Goal: Task Accomplishment & Management: Manage account settings

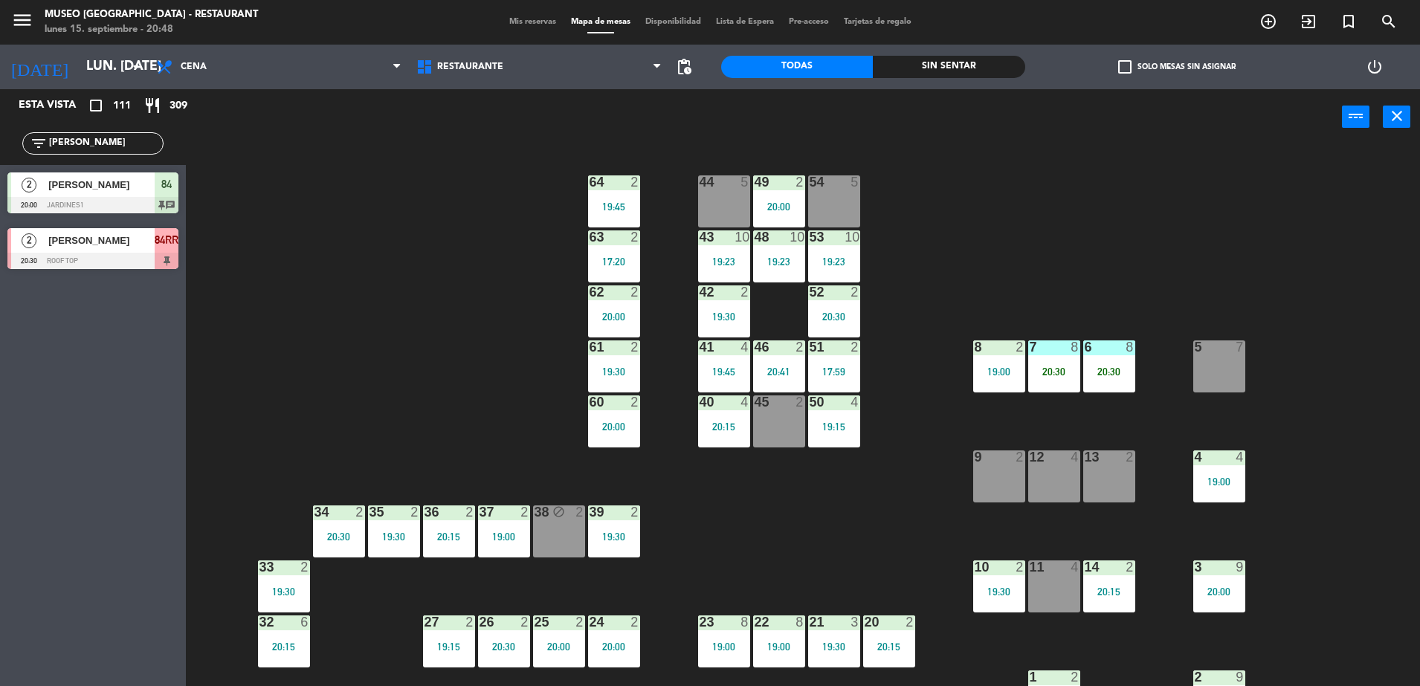
type input "[PERSON_NAME]"
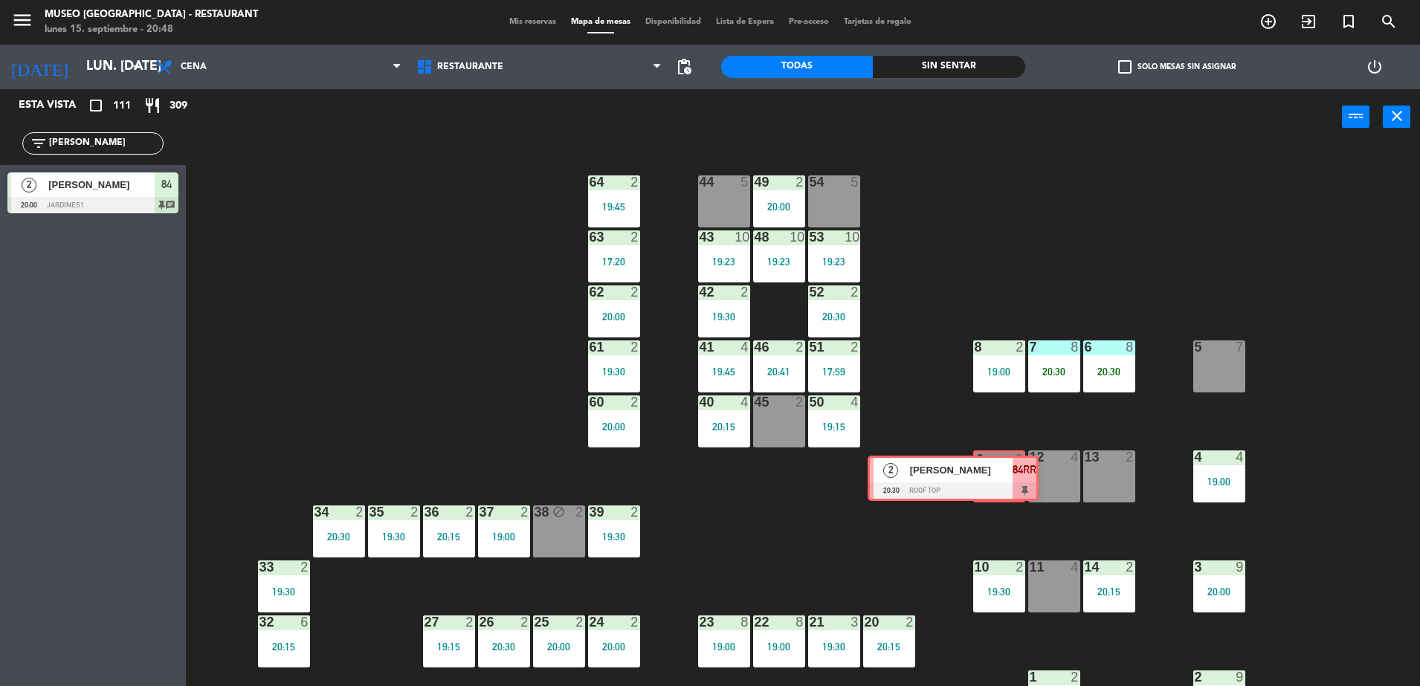
drag, startPoint x: 152, startPoint y: 253, endPoint x: 1013, endPoint y: 479, distance: 889.9
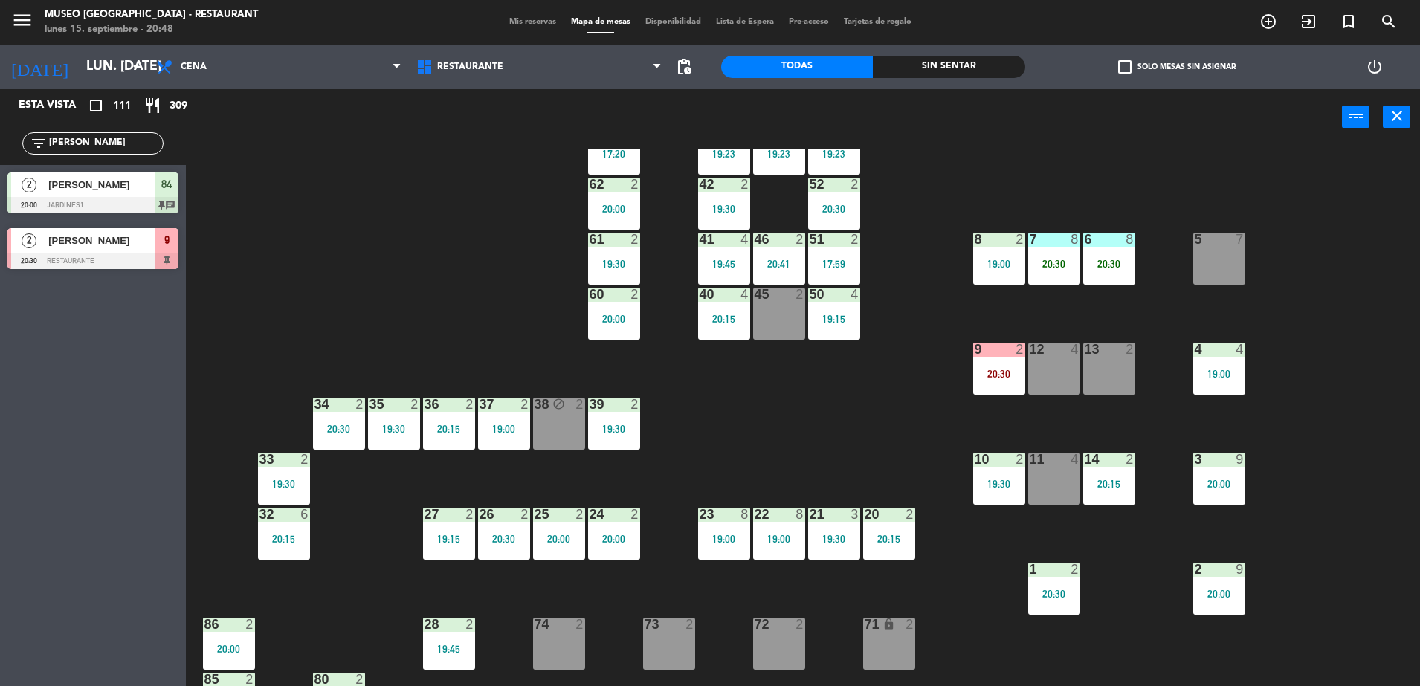
scroll to position [110, 0]
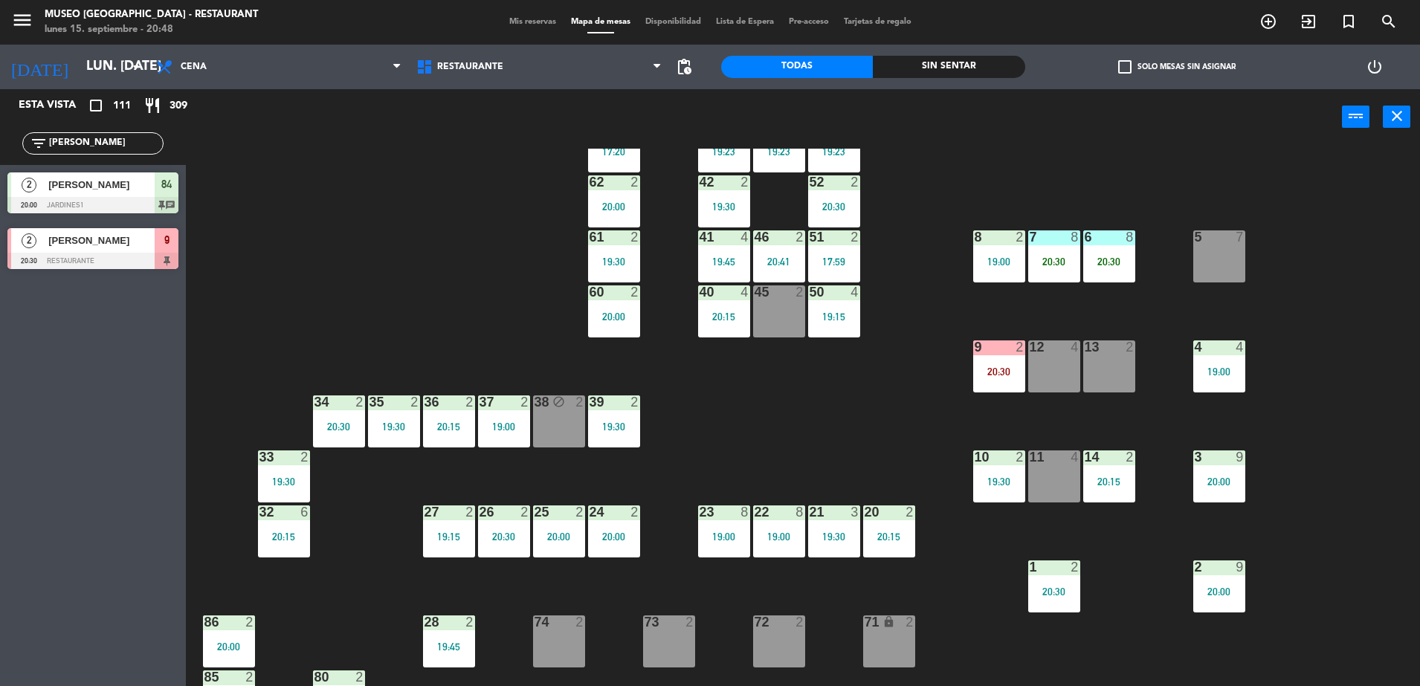
click at [995, 349] on div at bounding box center [998, 346] width 25 height 13
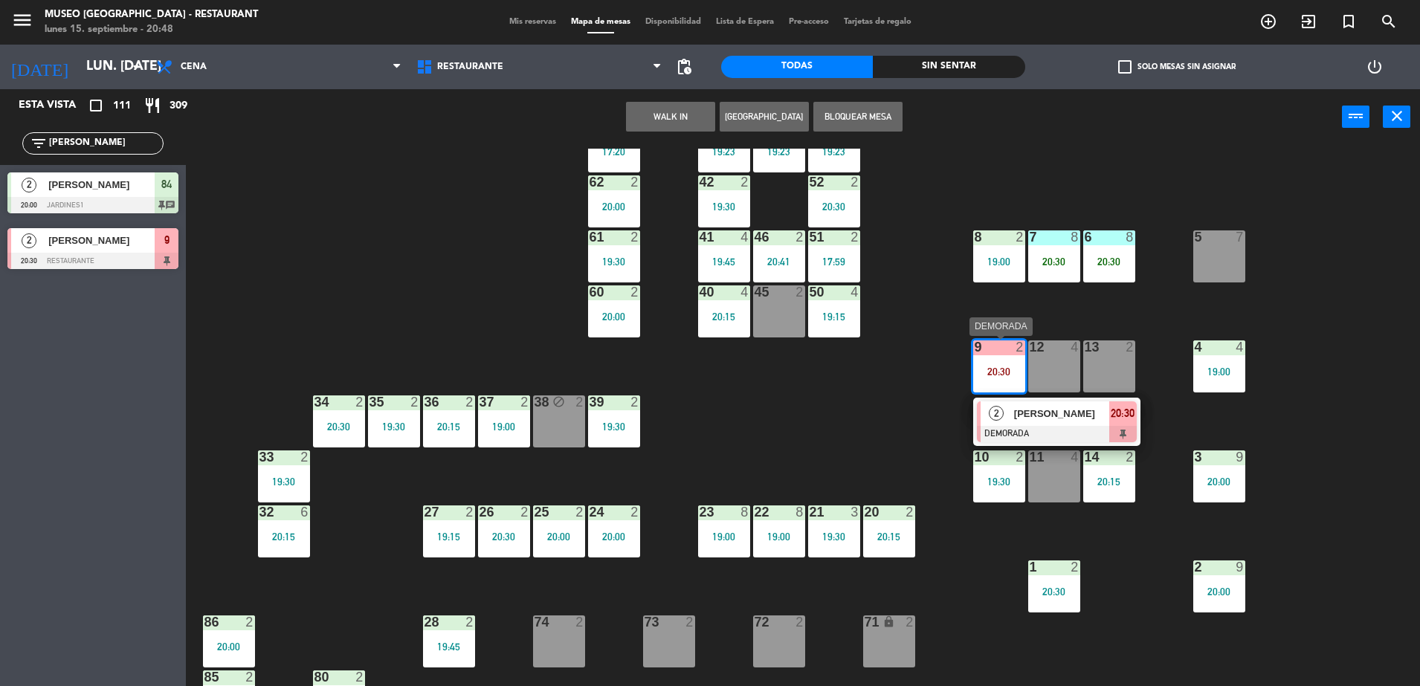
click at [1022, 407] on span "[PERSON_NAME]" at bounding box center [1061, 414] width 95 height 16
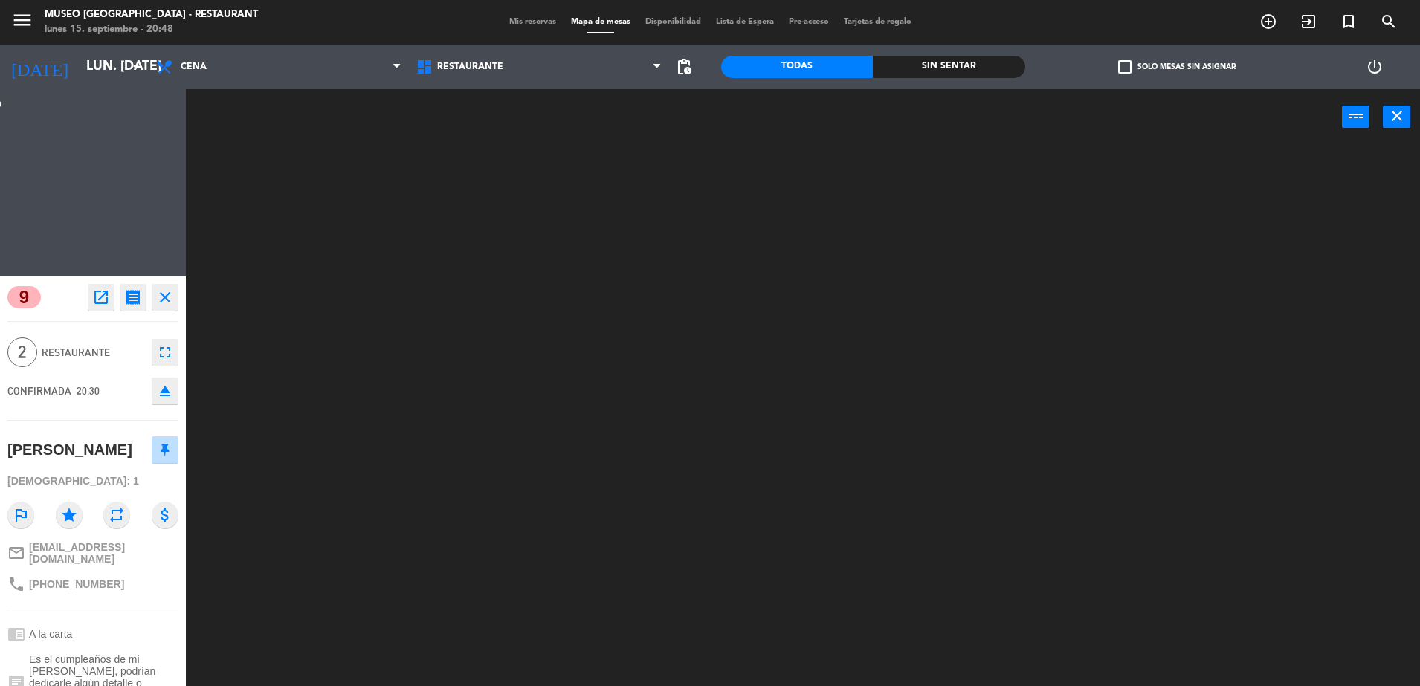
scroll to position [0, 0]
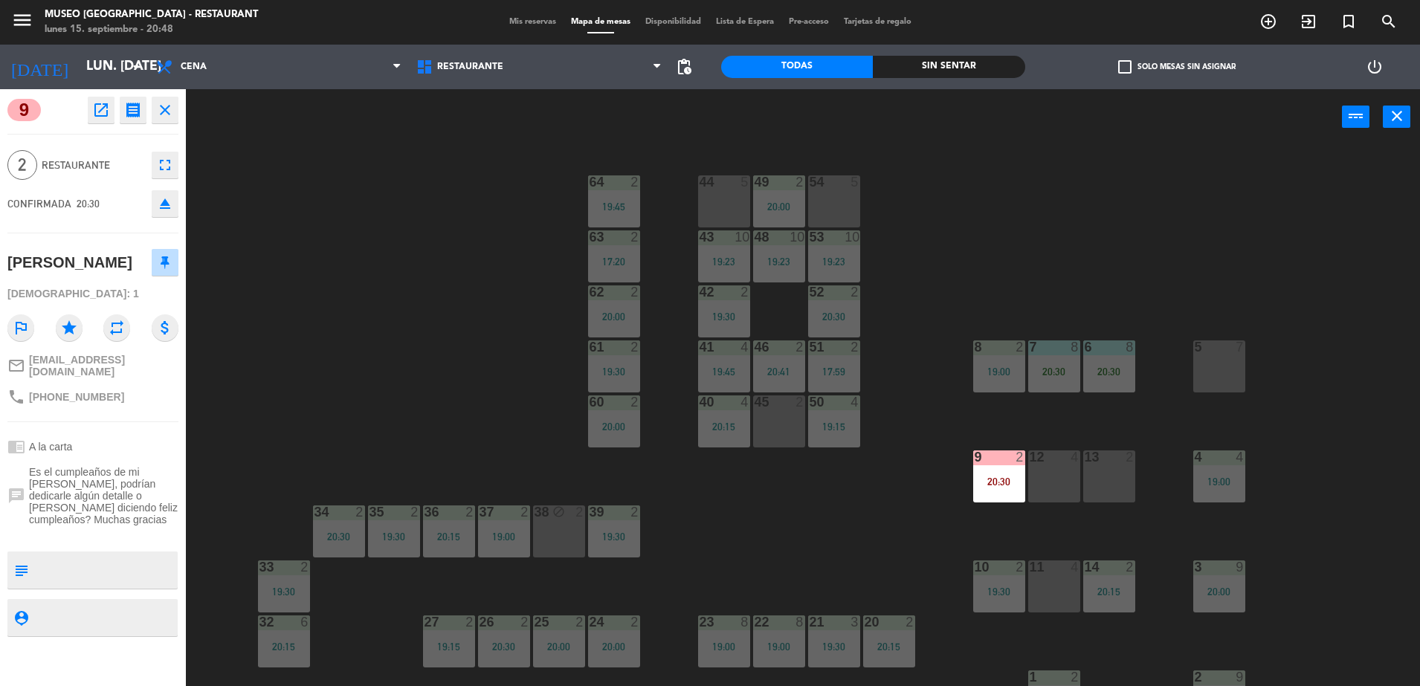
click at [837, 497] on div "44 5 49 2 20:00 54 5 64 2 19:45 48 10 19:23 53 10 19:23 63 2 17:20 43 10 19:23 …" at bounding box center [810, 419] width 1220 height 541
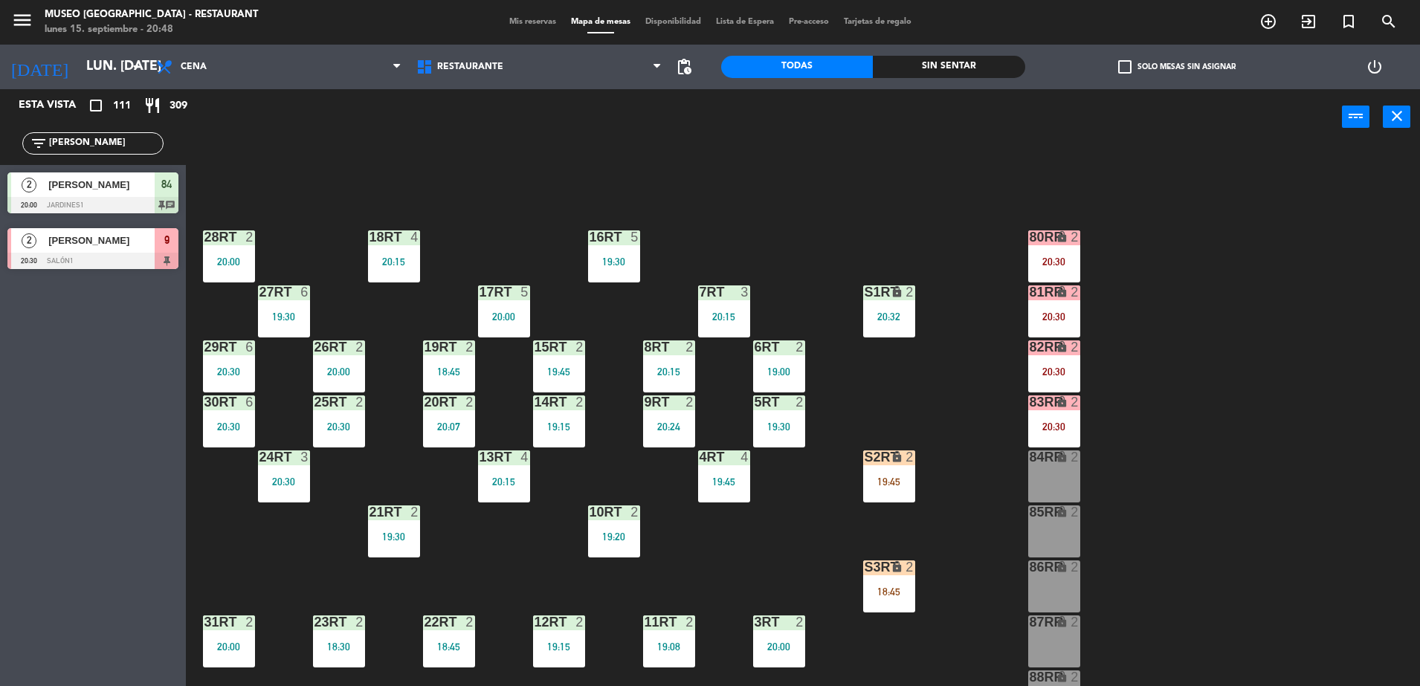
click at [87, 253] on div at bounding box center [92, 261] width 171 height 16
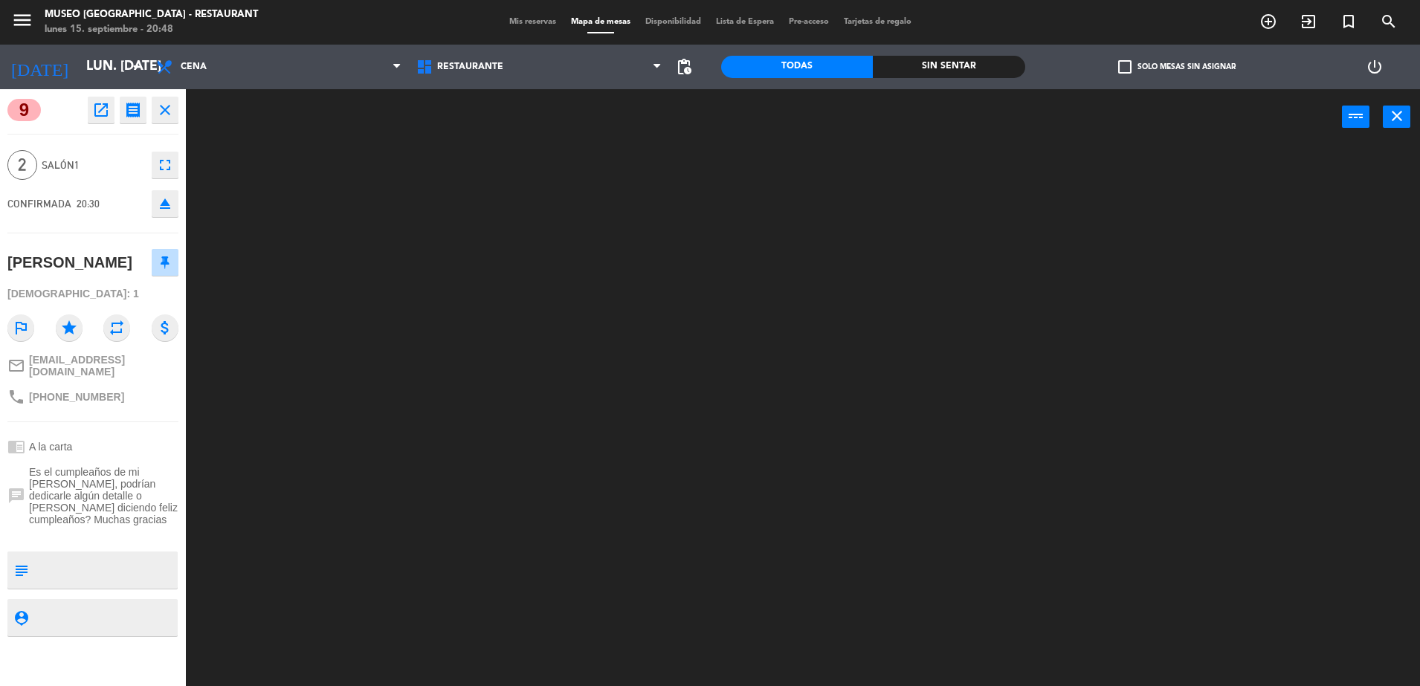
click at [54, 569] on textarea at bounding box center [105, 569] width 142 height 31
type textarea "llegó 20:48"
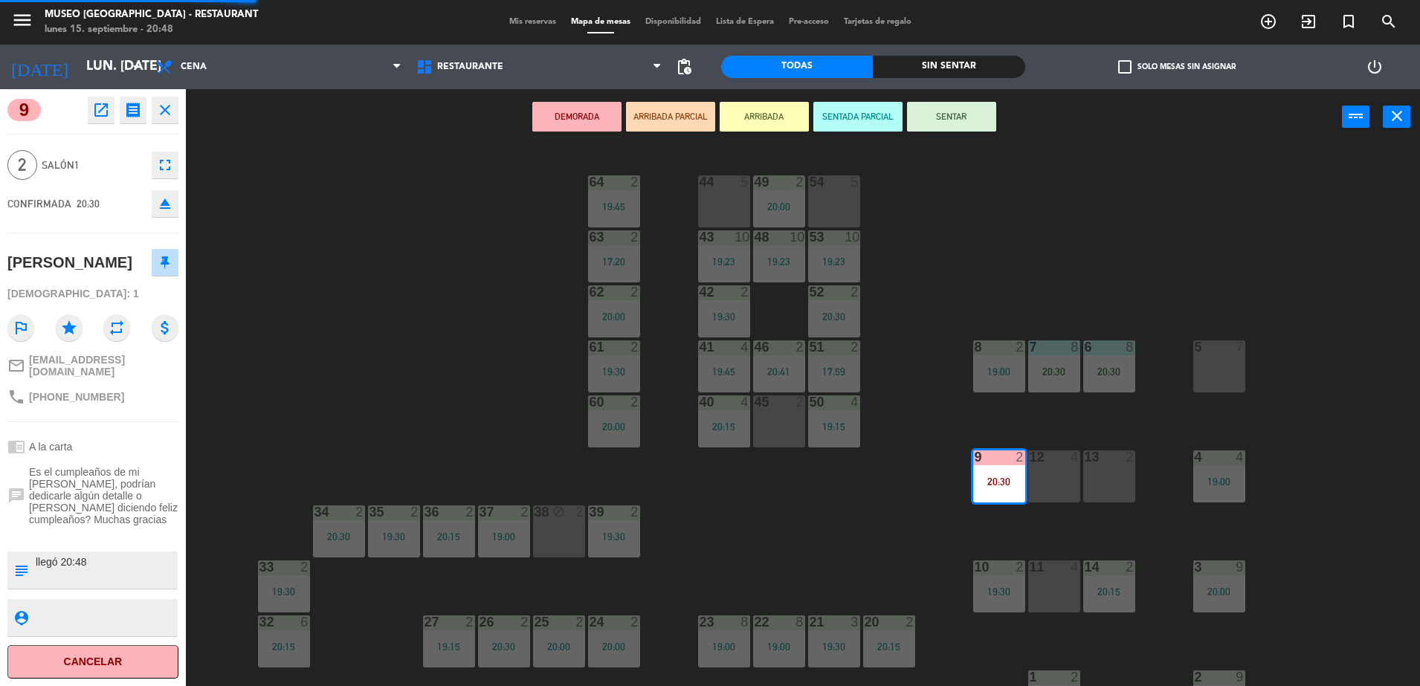
click at [45, 476] on div "chat Es el cumpleaños de mi [PERSON_NAME], podrían dedicarle algún detalle o [P…" at bounding box center [92, 496] width 171 height 70
click at [658, 115] on button "ARRIBADA PARCIAL" at bounding box center [670, 117] width 89 height 30
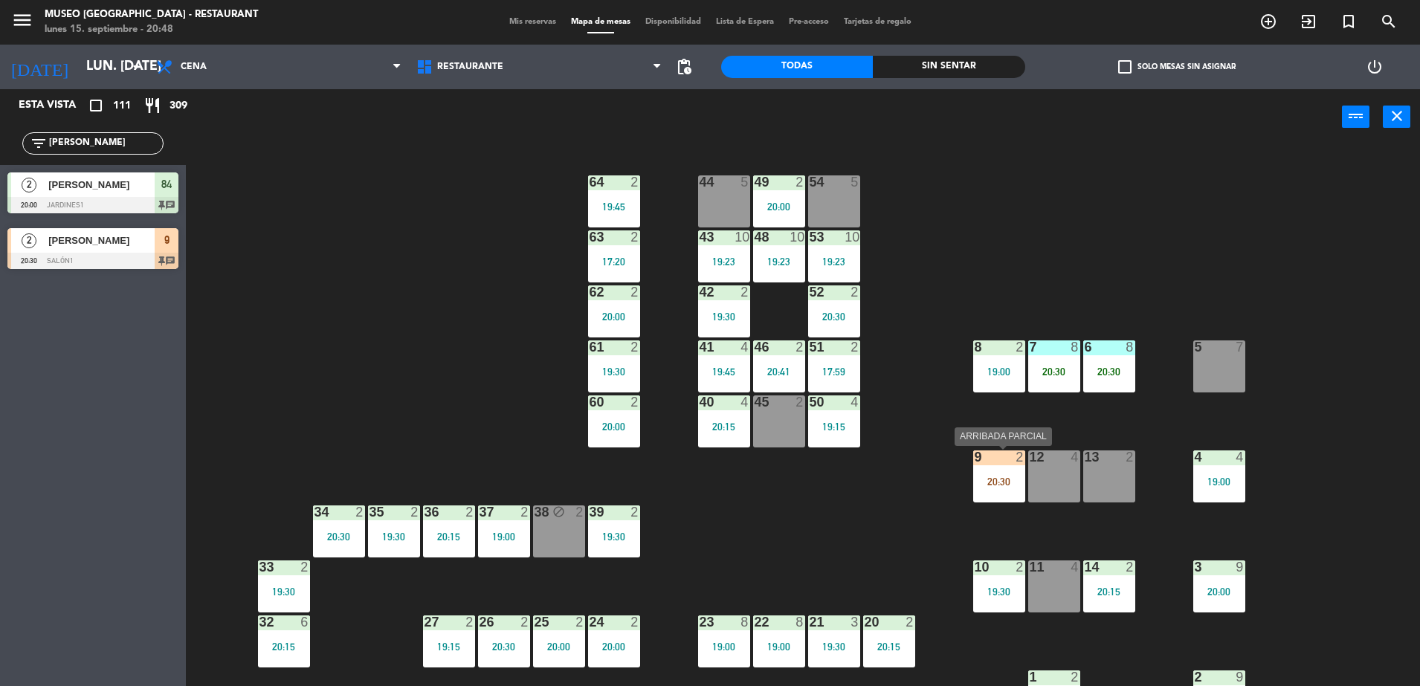
click at [998, 466] on div "9 2 20:30" at bounding box center [999, 476] width 52 height 52
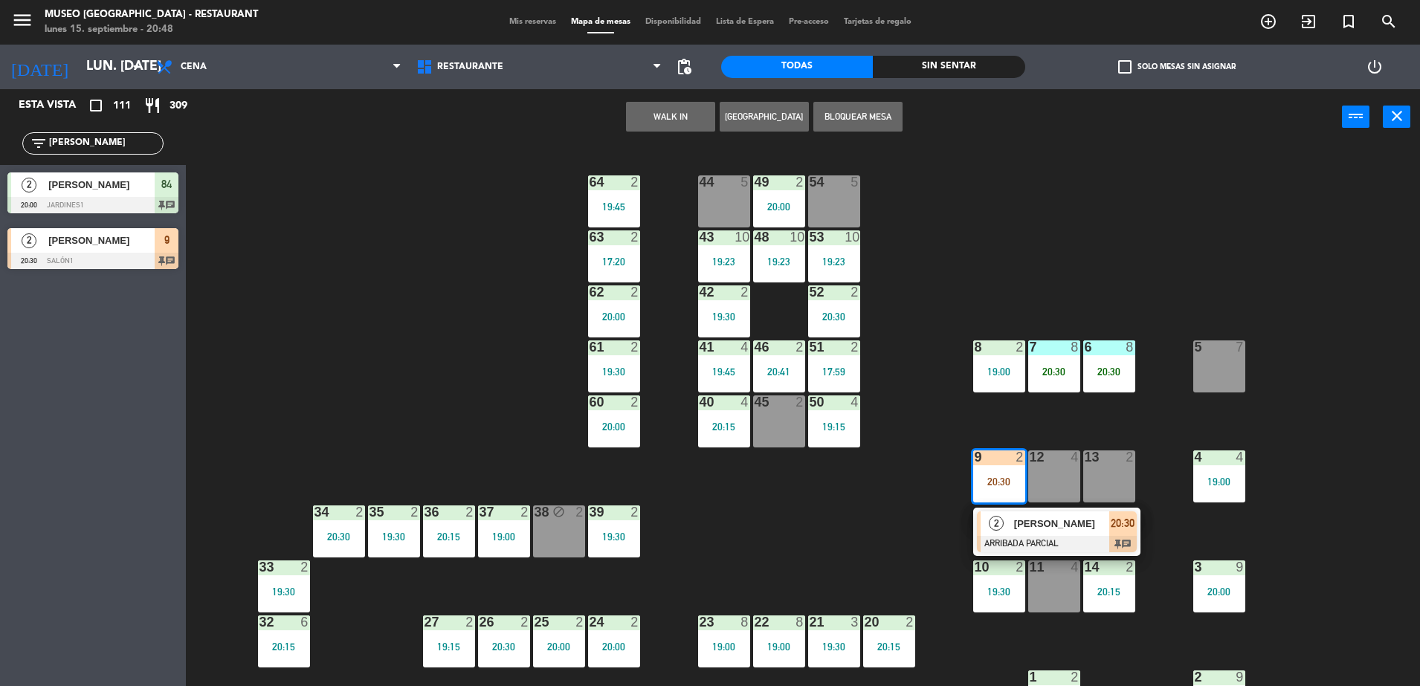
click at [1015, 536] on div at bounding box center [1057, 544] width 160 height 16
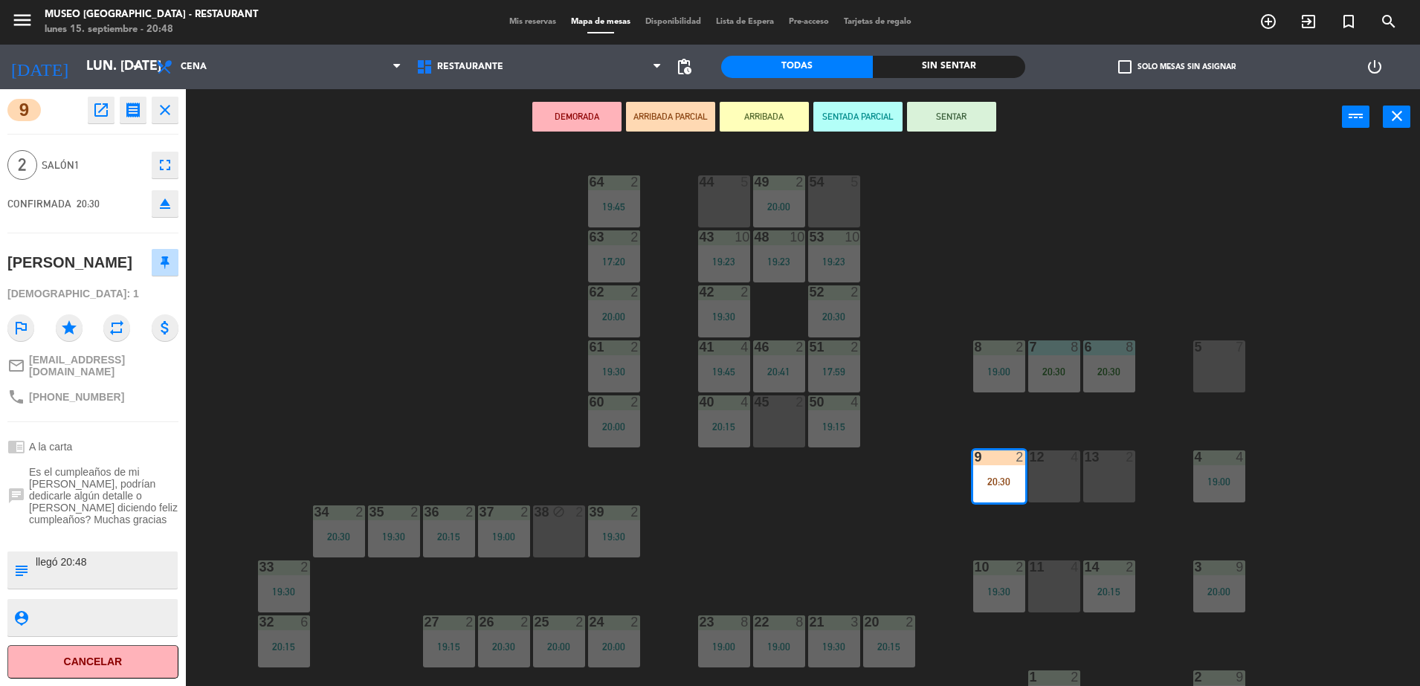
click at [821, 513] on div "44 5 49 2 20:00 54 5 64 2 19:45 48 10 19:23 53 10 19:23 63 2 17:20 43 10 19:23 …" at bounding box center [810, 419] width 1220 height 541
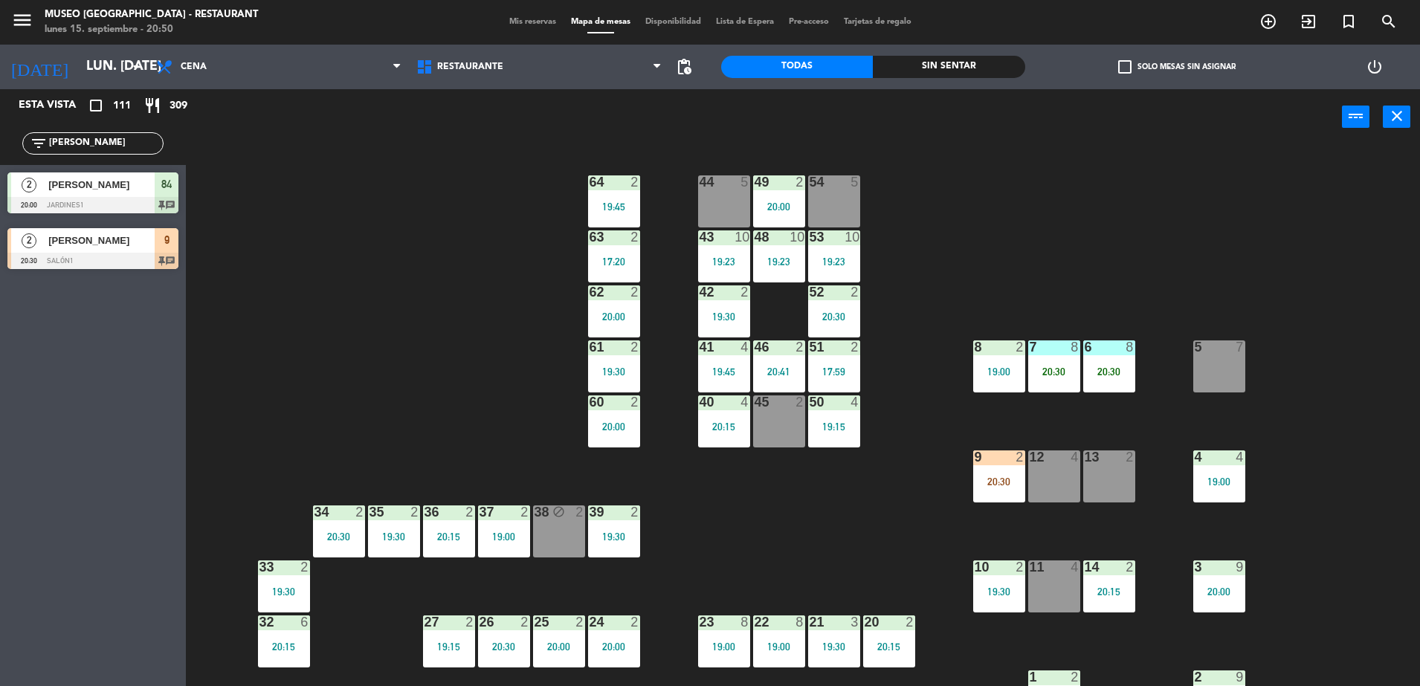
click at [471, 208] on div "44 5 49 2 20:00 54 5 64 2 19:45 48 10 19:23 53 10 19:23 63 2 17:20 43 10 19:23 …" at bounding box center [810, 419] width 1220 height 541
drag, startPoint x: 112, startPoint y: 144, endPoint x: 0, endPoint y: 176, distance: 116.7
click at [0, 177] on html "close × Museo Larco Café - Restaurant × chrome_reader_mode Listado de Reservas …" at bounding box center [710, 343] width 1420 height 686
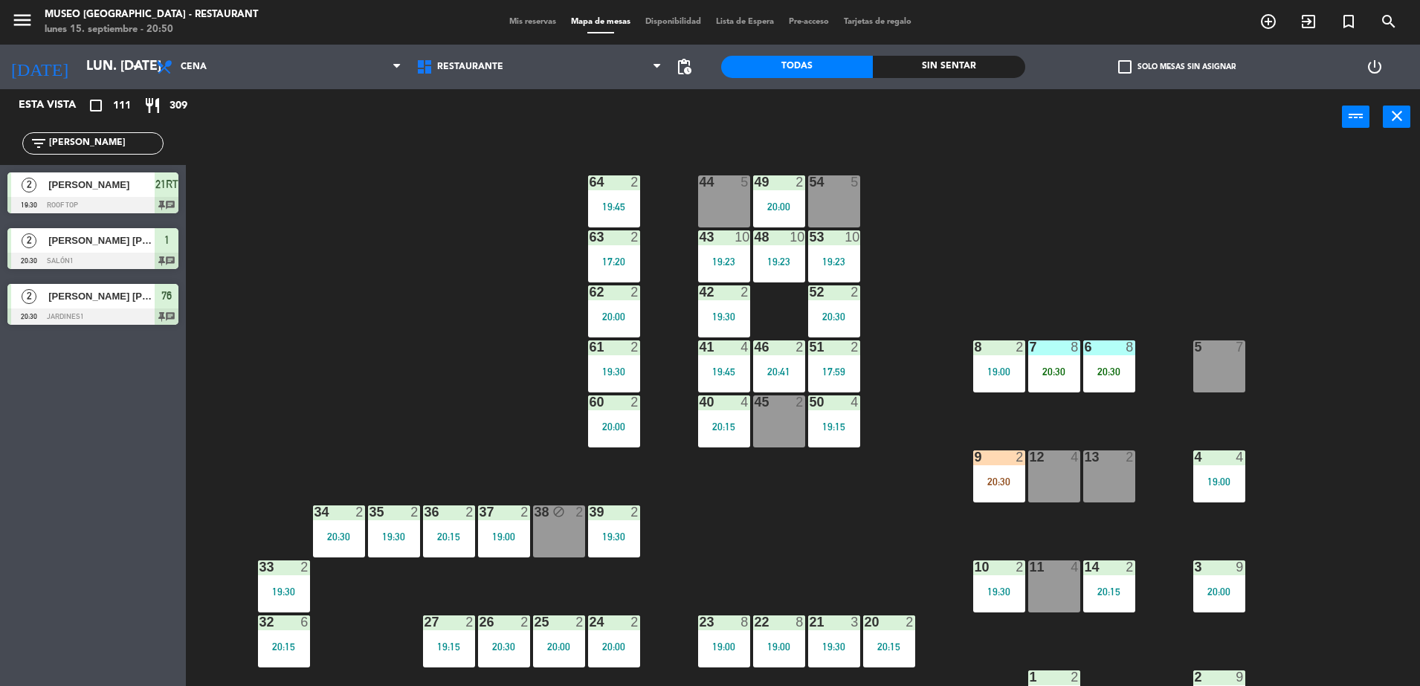
type input "[PERSON_NAME]"
click at [148, 247] on span "[PERSON_NAME] [PERSON_NAME] Labrín" at bounding box center [101, 241] width 106 height 16
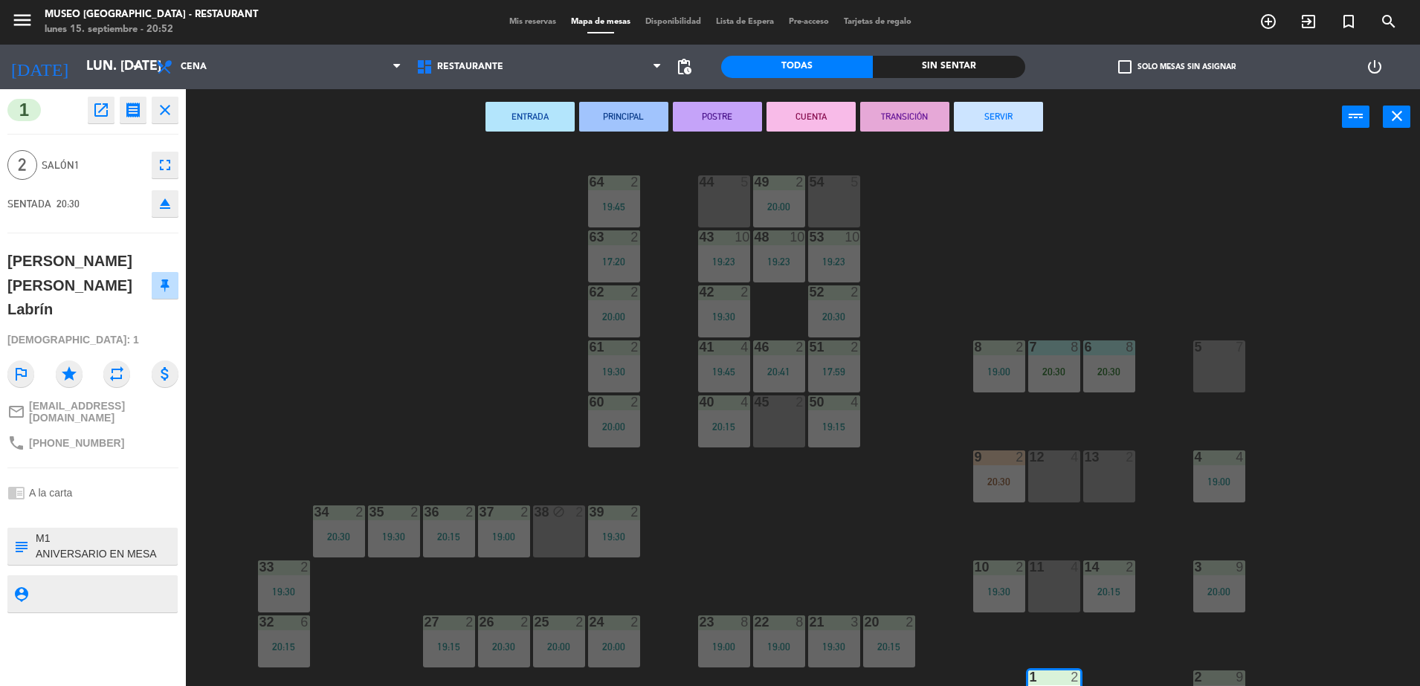
click at [830, 515] on div "44 5 49 2 20:00 54 5 64 2 19:45 48 10 19:23 53 10 19:23 63 2 17:20 43 10 19:23 …" at bounding box center [810, 419] width 1220 height 541
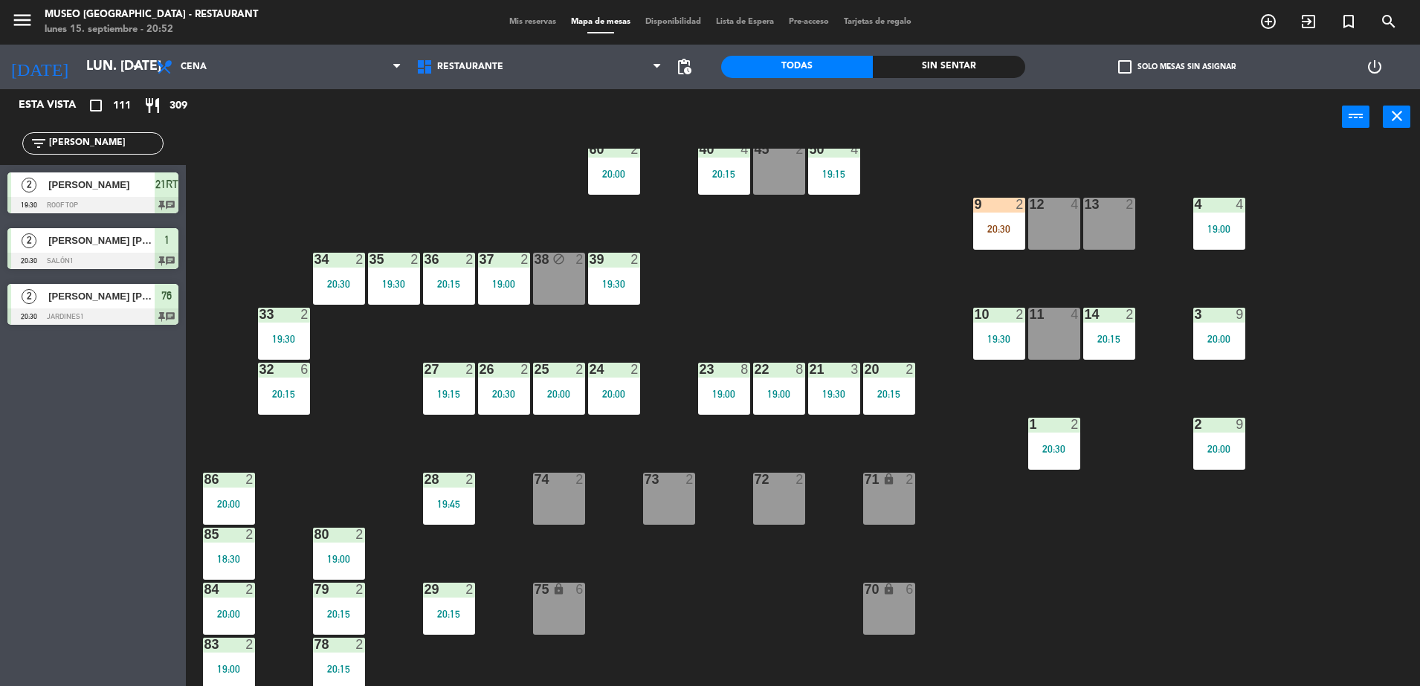
scroll to position [253, 0]
click at [1002, 239] on div "9 2 20:30" at bounding box center [999, 223] width 52 height 52
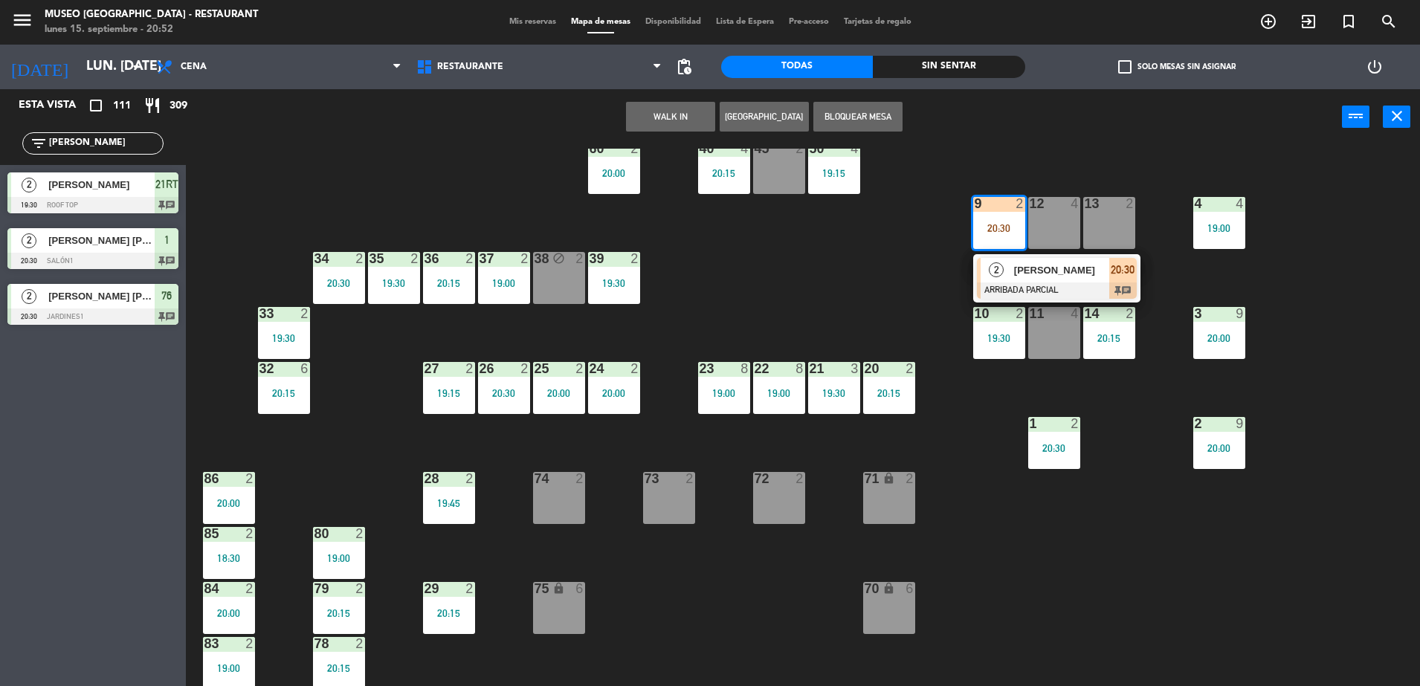
click at [1034, 279] on div "[PERSON_NAME]" at bounding box center [1060, 270] width 97 height 25
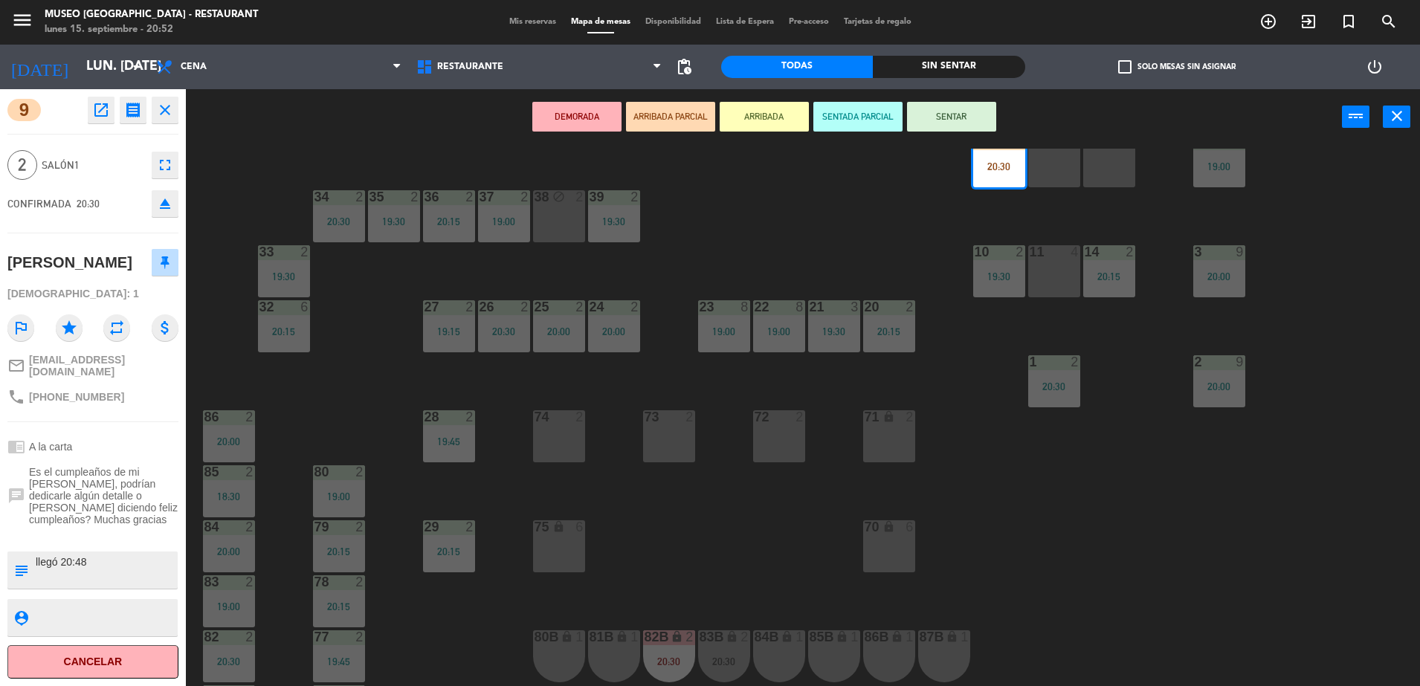
click at [673, 575] on div "44 5 49 2 20:00 54 5 64 2 19:45 48 10 19:23 53 10 19:23 63 2 17:20 43 10 19:23 …" at bounding box center [810, 419] width 1220 height 541
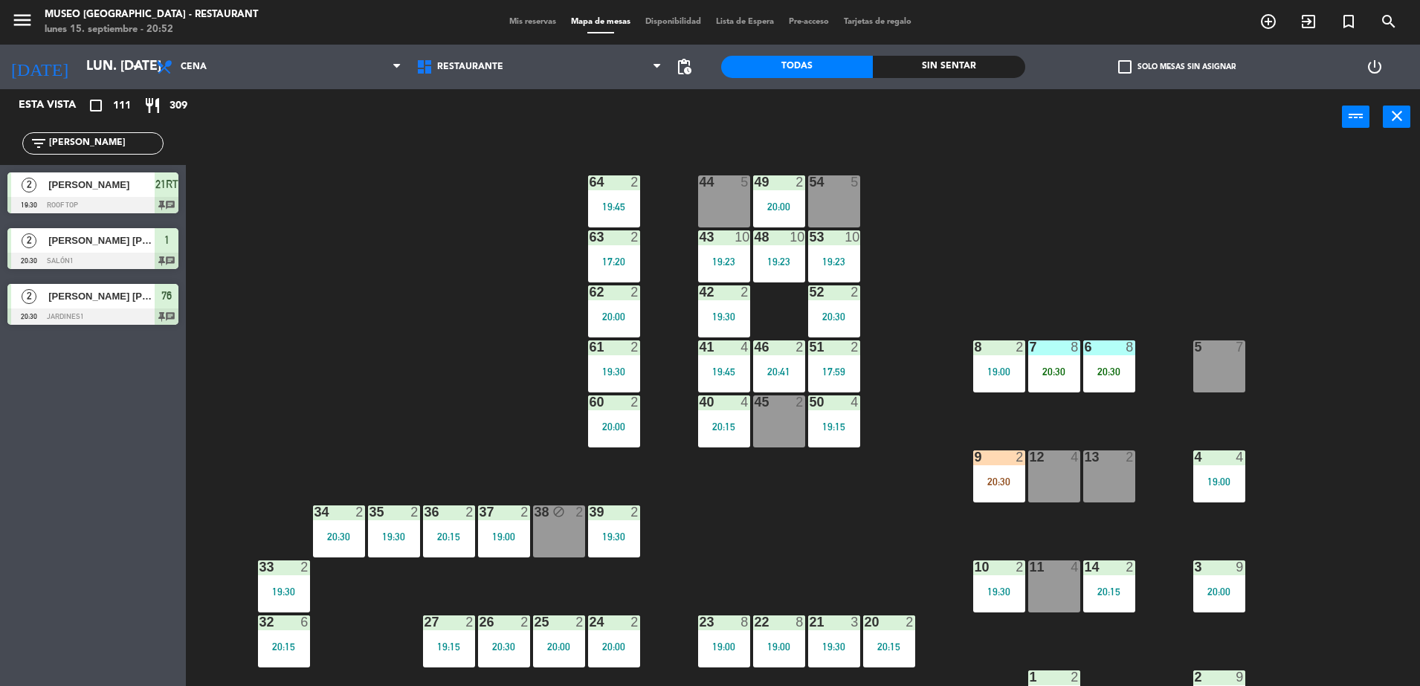
scroll to position [528, 0]
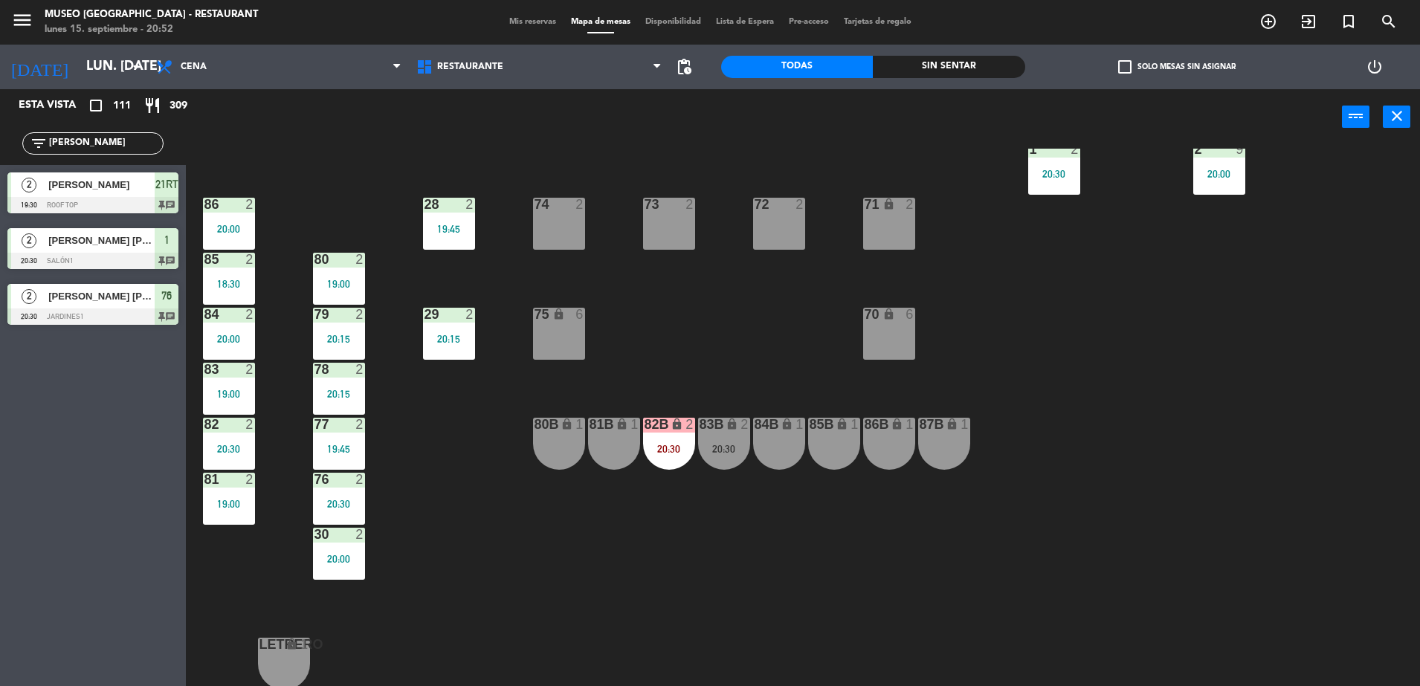
click at [722, 445] on div "20:30" at bounding box center [724, 449] width 52 height 10
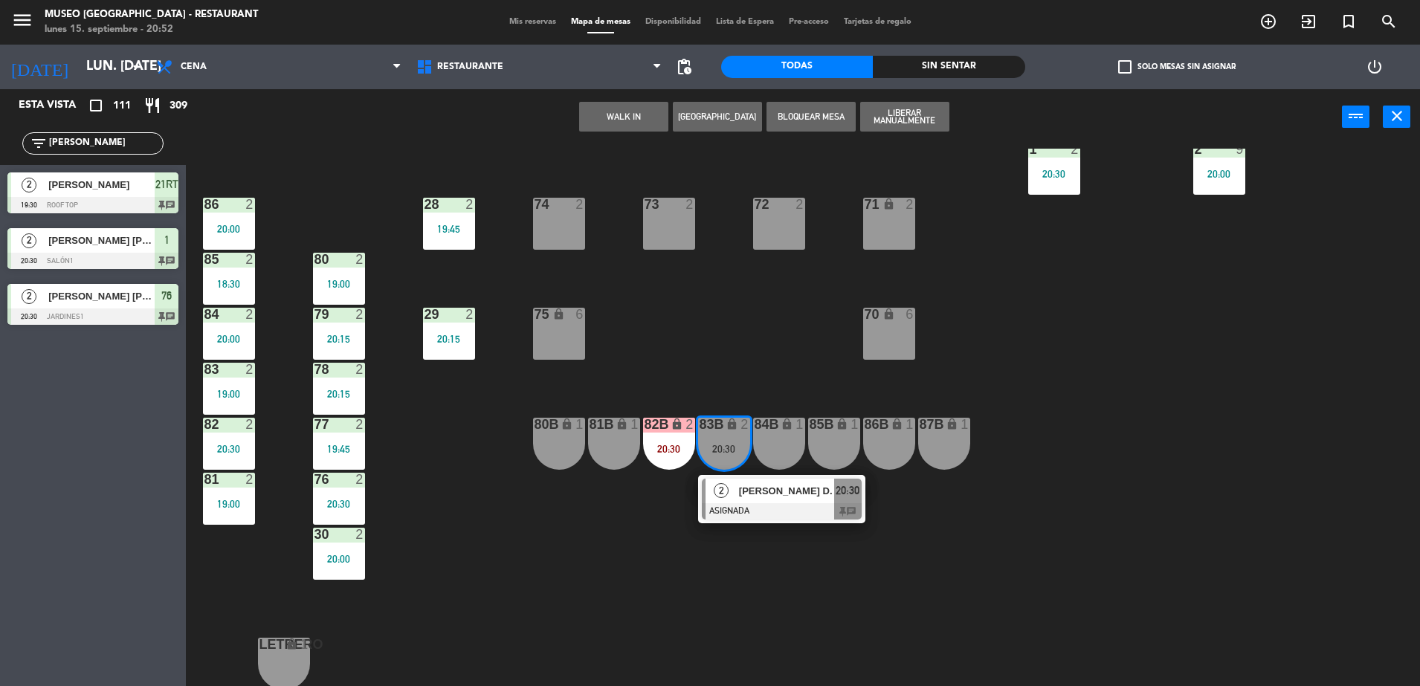
click at [783, 494] on span "[PERSON_NAME] D." at bounding box center [786, 491] width 95 height 16
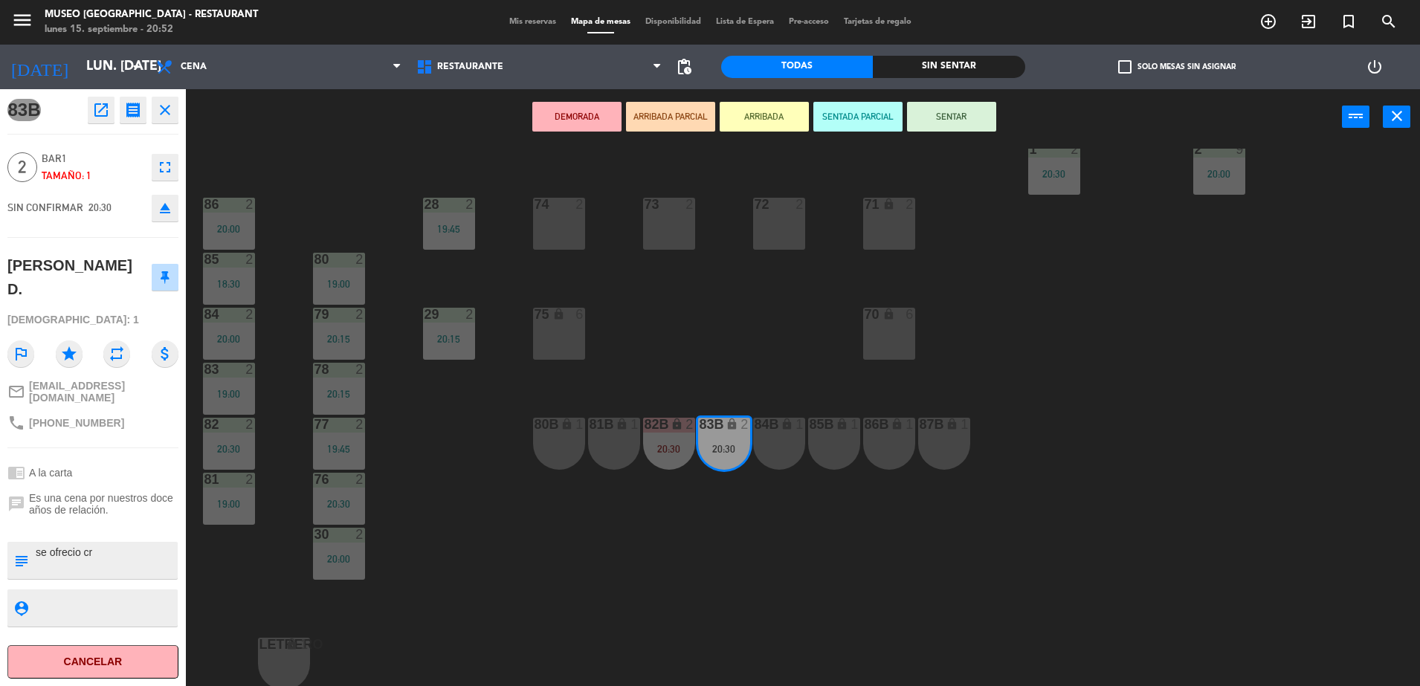
click at [579, 119] on button "DEMORADA" at bounding box center [576, 117] width 89 height 30
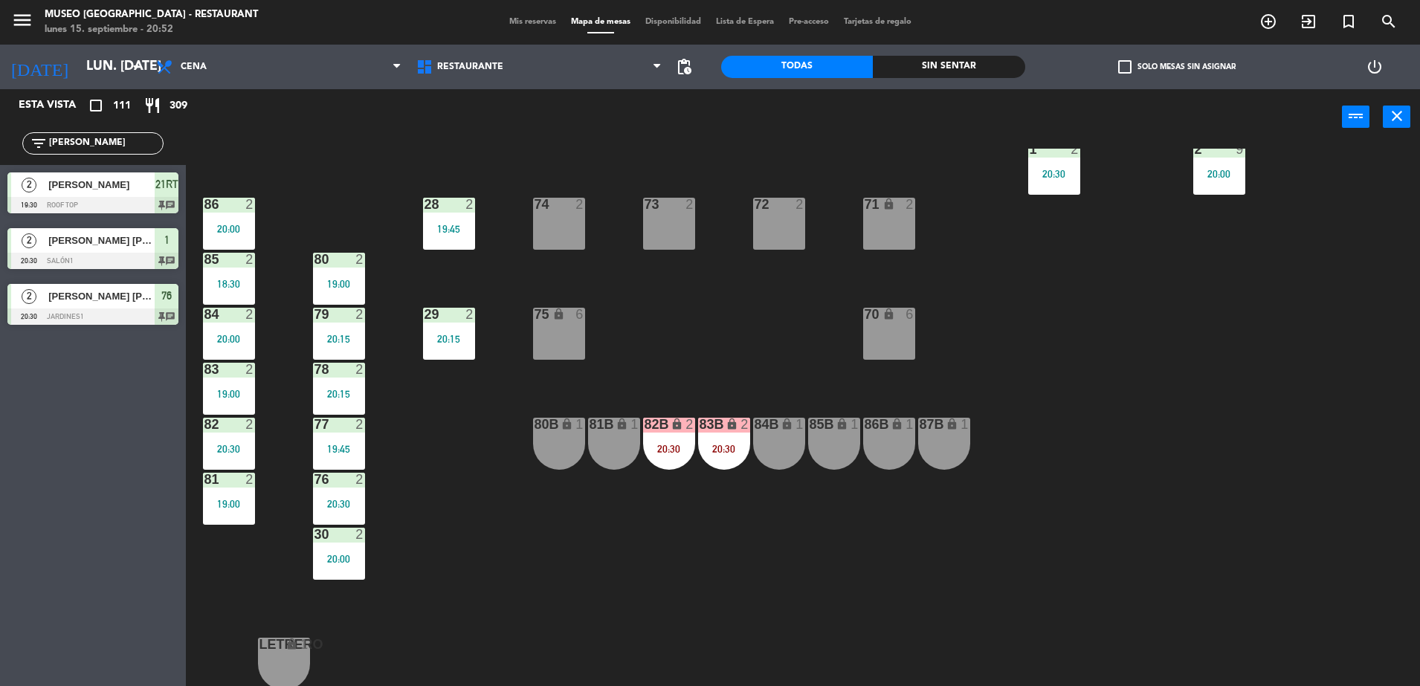
click at [769, 320] on div "44 5 49 2 20:00 54 5 64 2 19:45 48 10 19:23 53 10 19:23 63 2 17:20 43 10 19:23 …" at bounding box center [810, 419] width 1220 height 541
click at [672, 444] on div "20:30" at bounding box center [669, 449] width 52 height 10
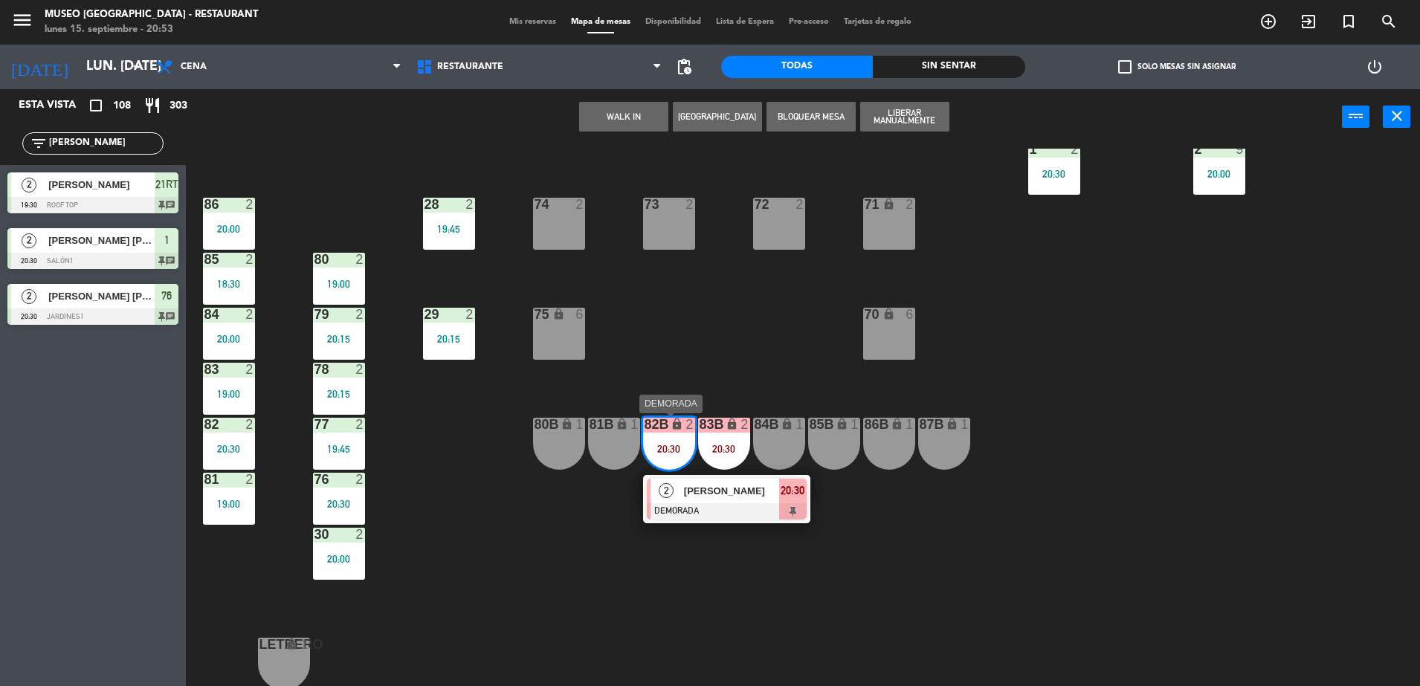
click at [726, 506] on div at bounding box center [727, 511] width 160 height 16
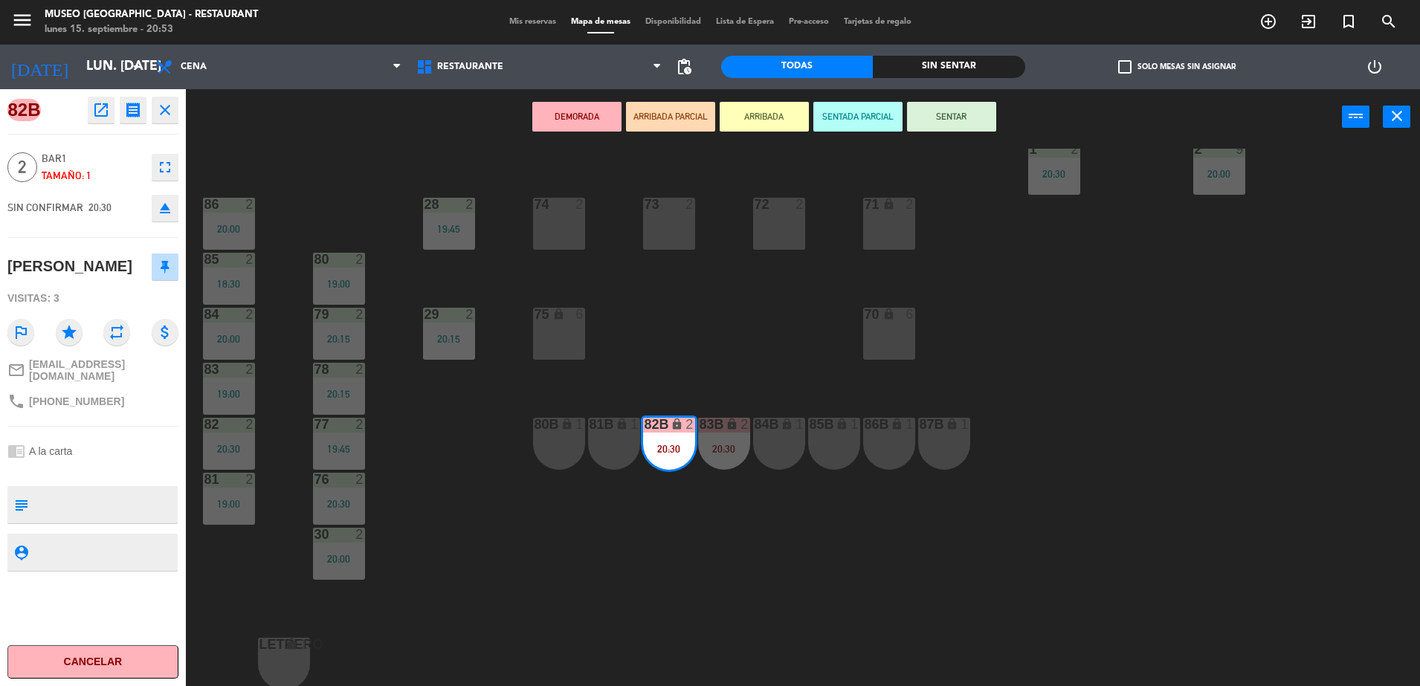
click at [105, 101] on icon "open_in_new" at bounding box center [101, 110] width 18 height 18
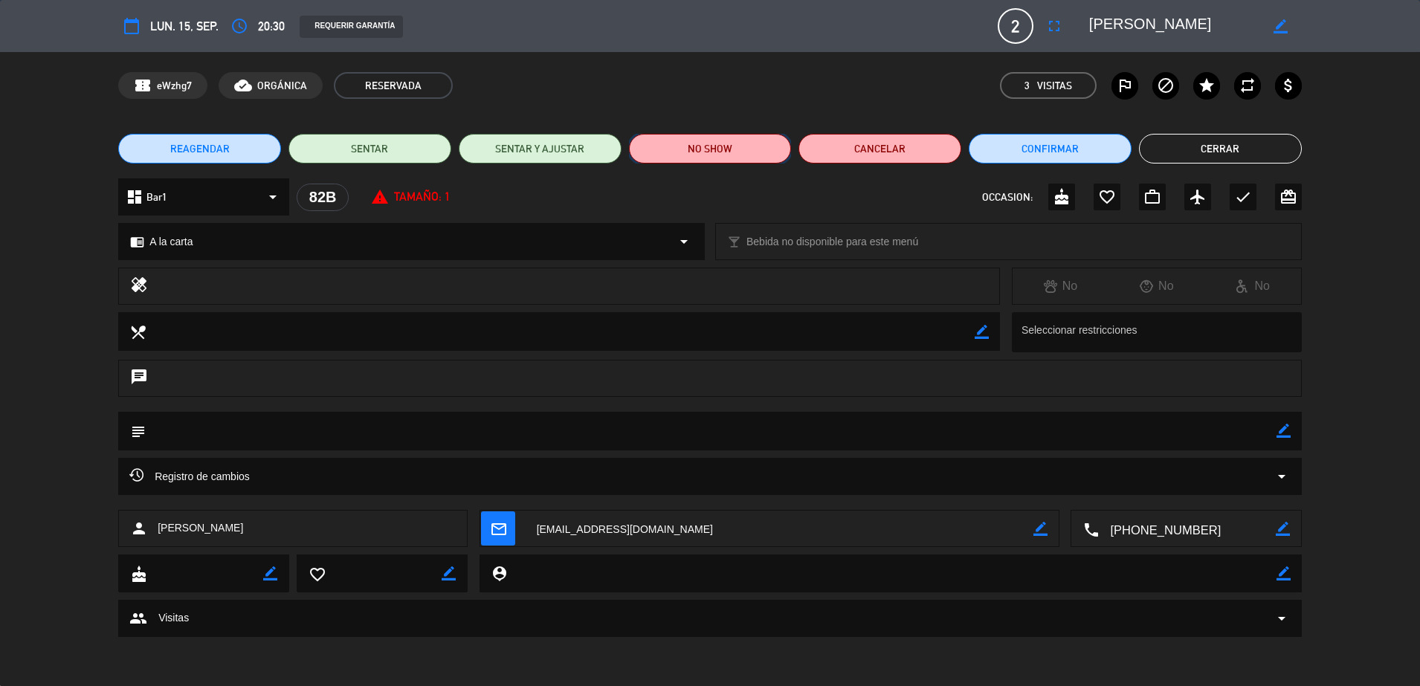
click at [758, 152] on button "NO SHOW" at bounding box center [710, 149] width 163 height 30
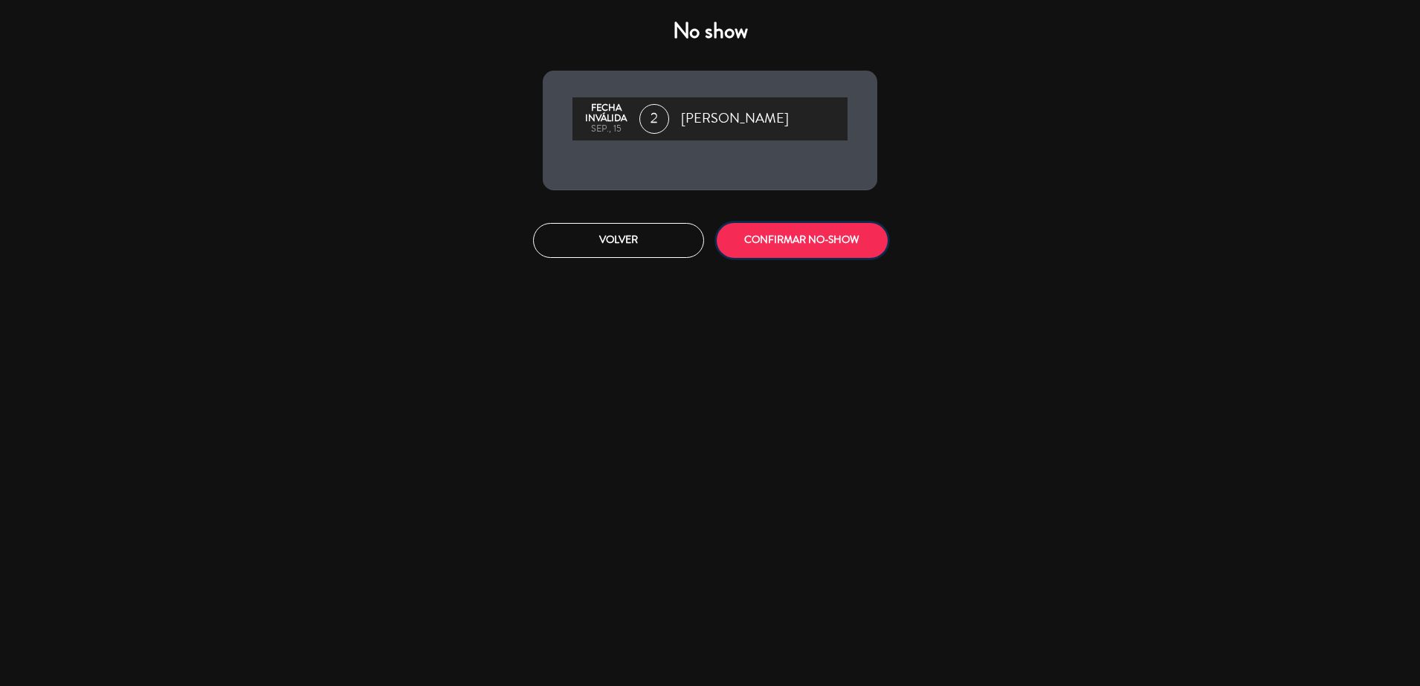
click at [780, 245] on button "CONFIRMAR NO-SHOW" at bounding box center [802, 240] width 171 height 35
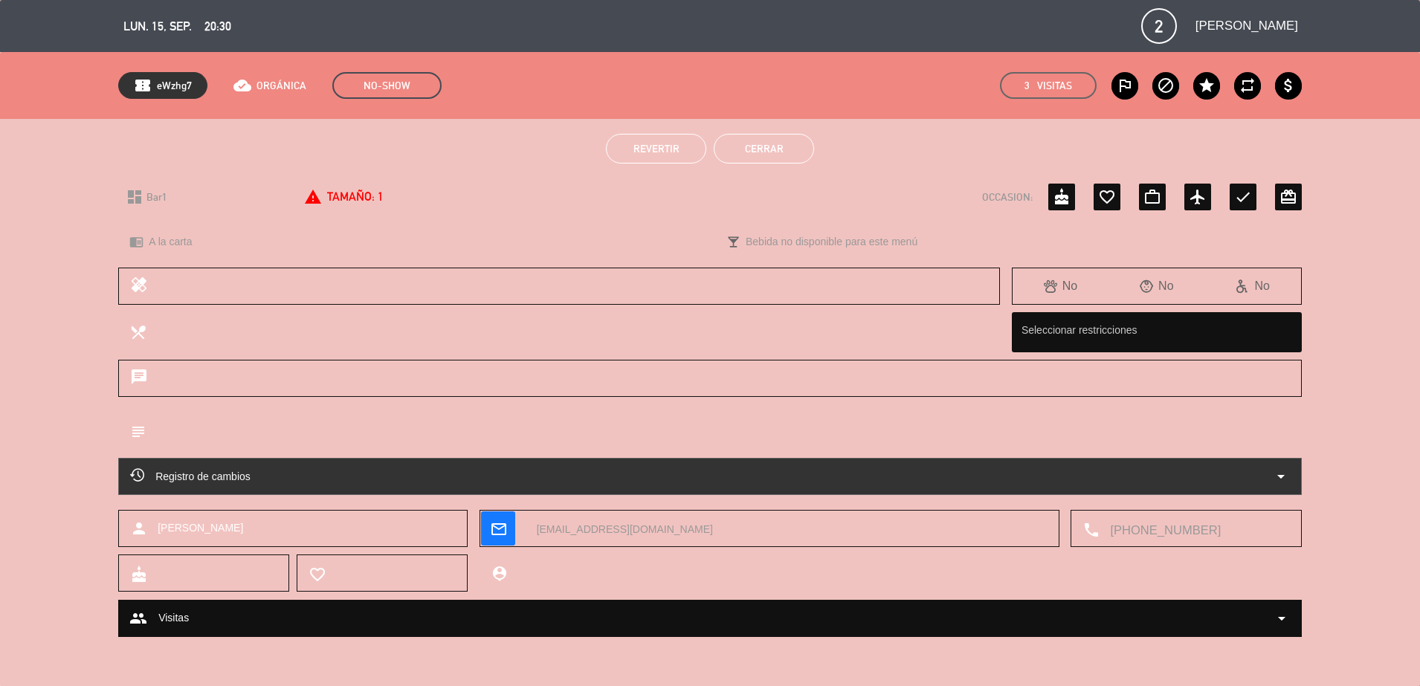
click at [757, 146] on button "Cerrar" at bounding box center [764, 149] width 100 height 30
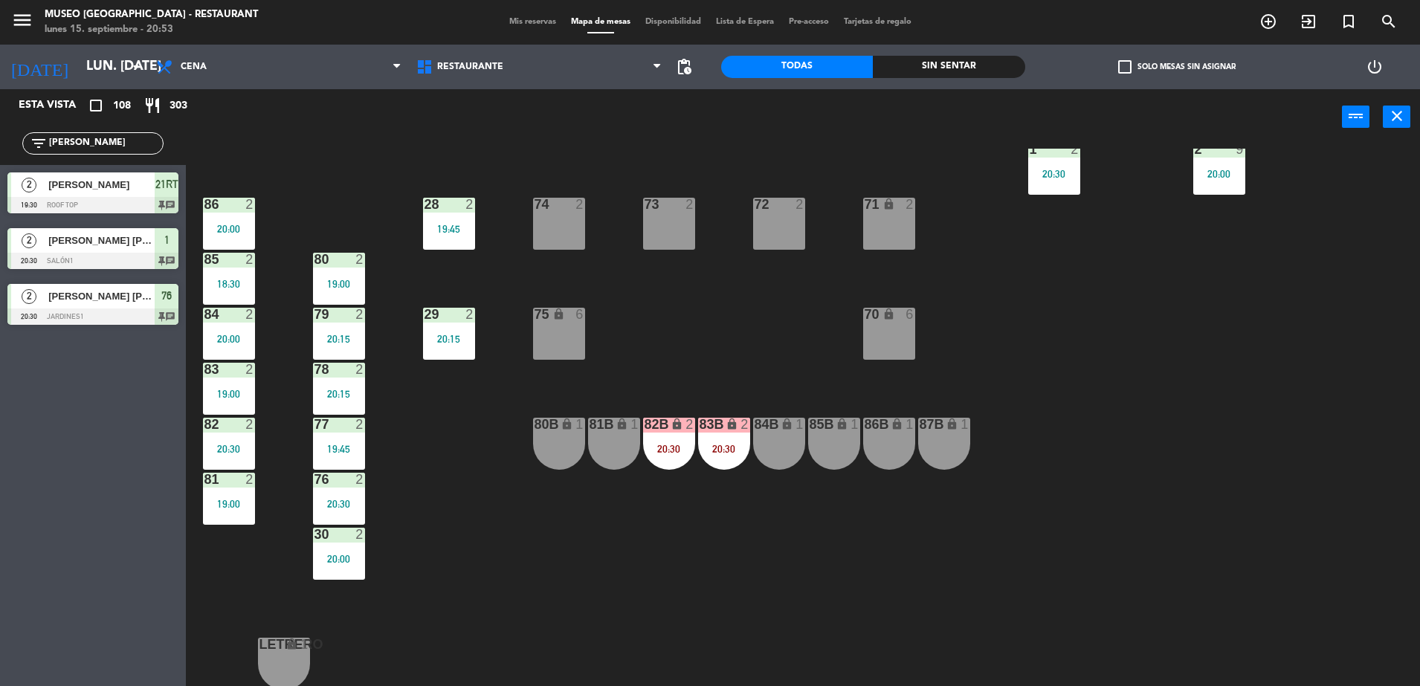
click at [715, 449] on div "20:30" at bounding box center [724, 449] width 52 height 10
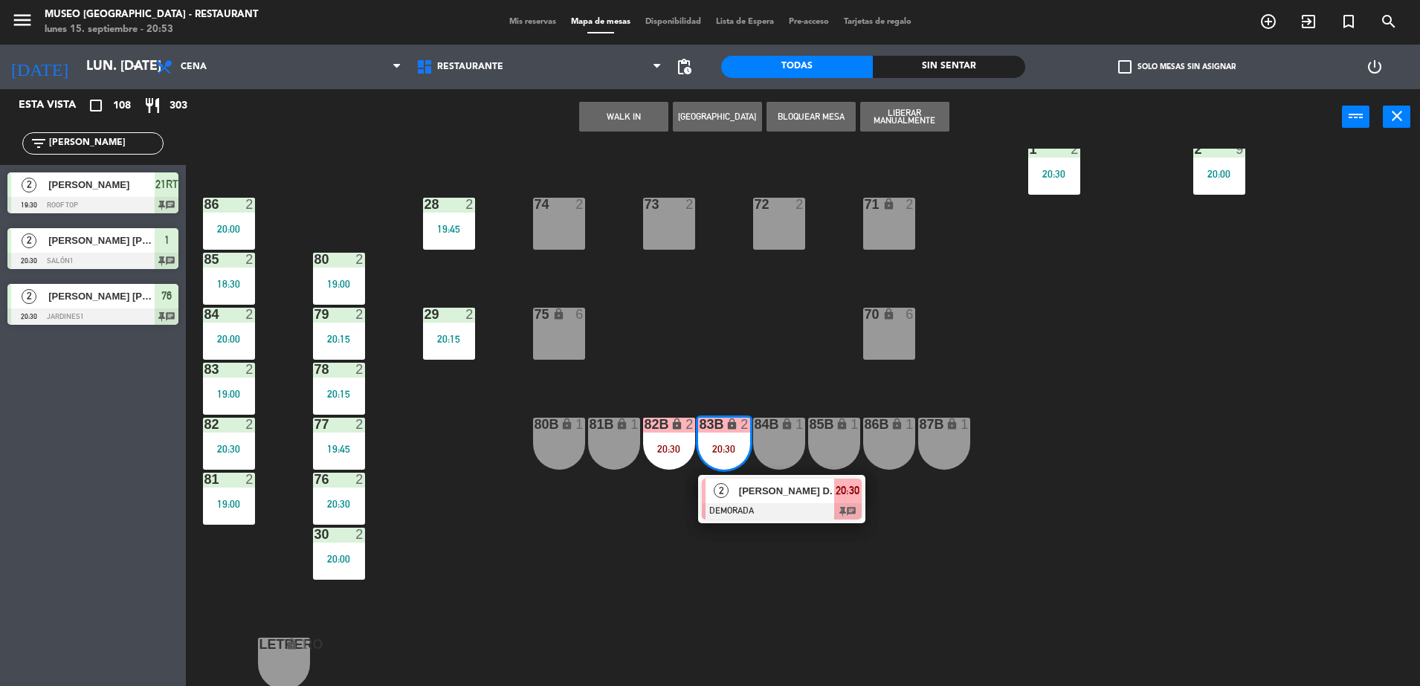
click at [757, 499] on div "[PERSON_NAME] D." at bounding box center [785, 491] width 97 height 25
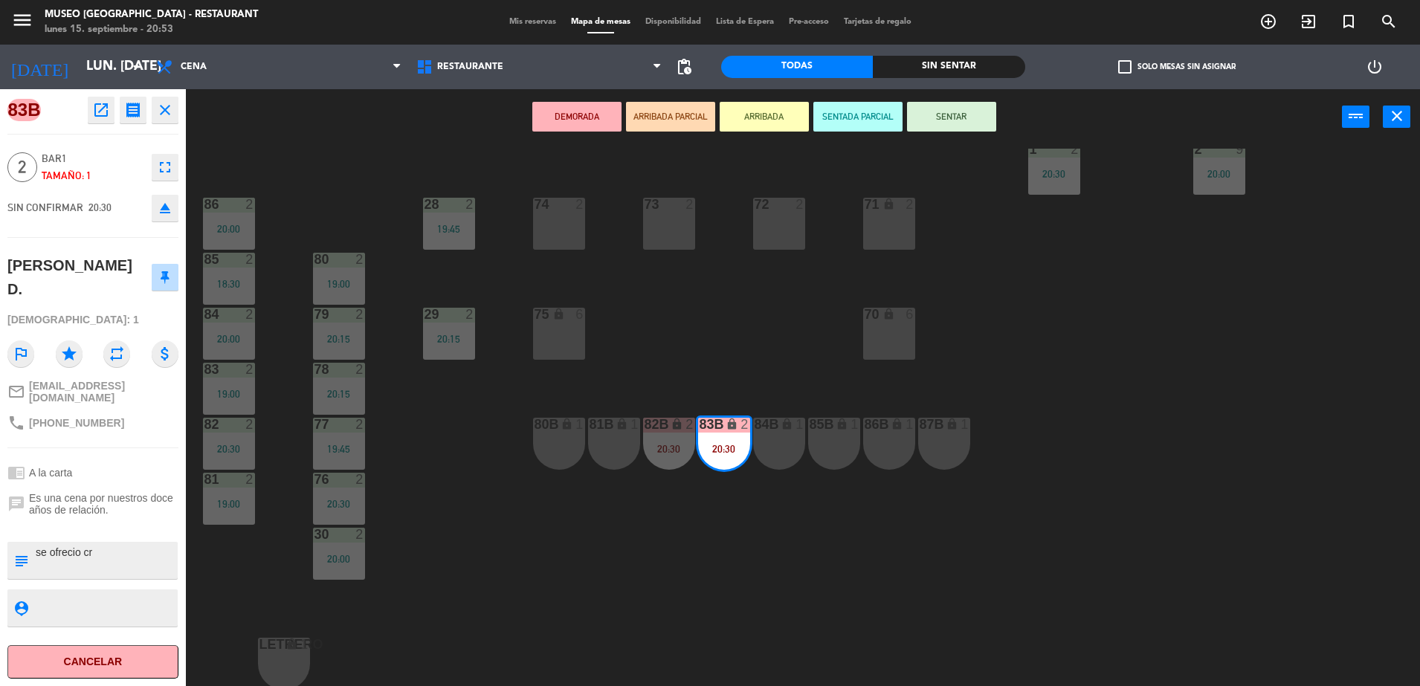
click at [107, 116] on icon "open_in_new" at bounding box center [101, 110] width 18 height 18
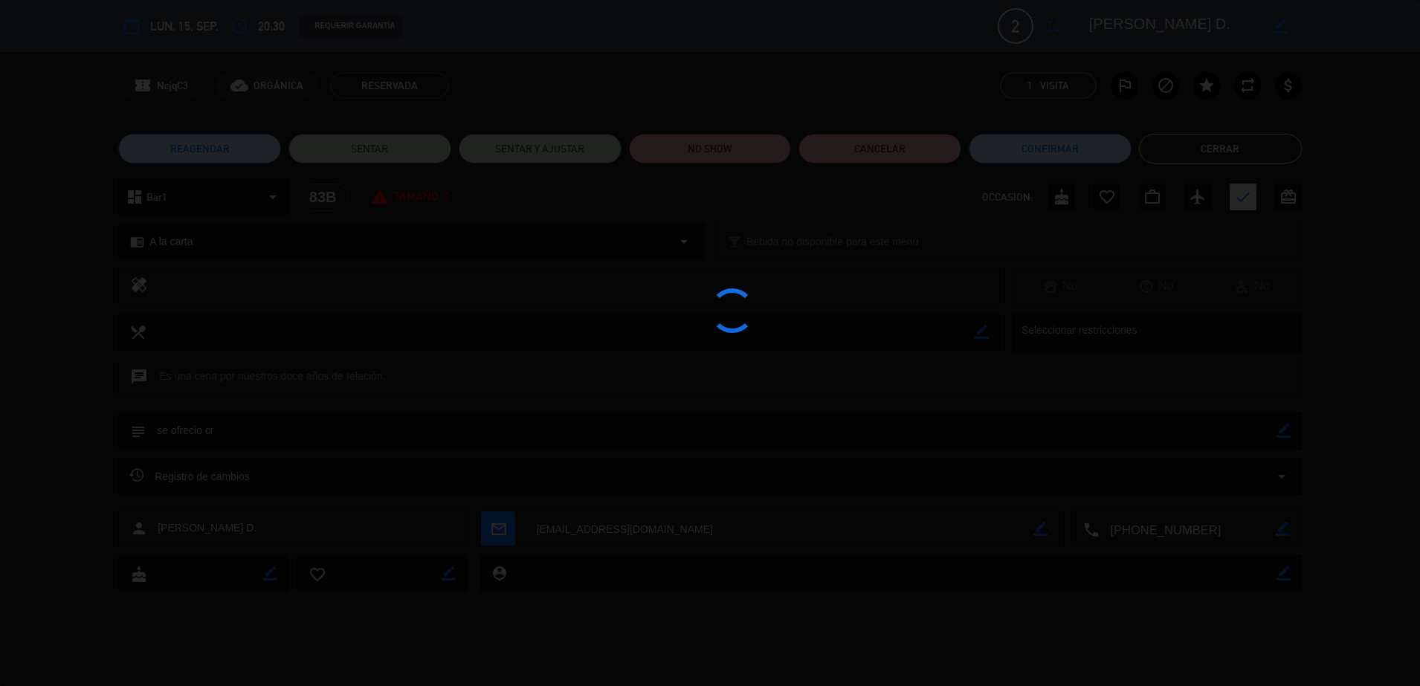
click at [681, 138] on div at bounding box center [710, 343] width 1420 height 686
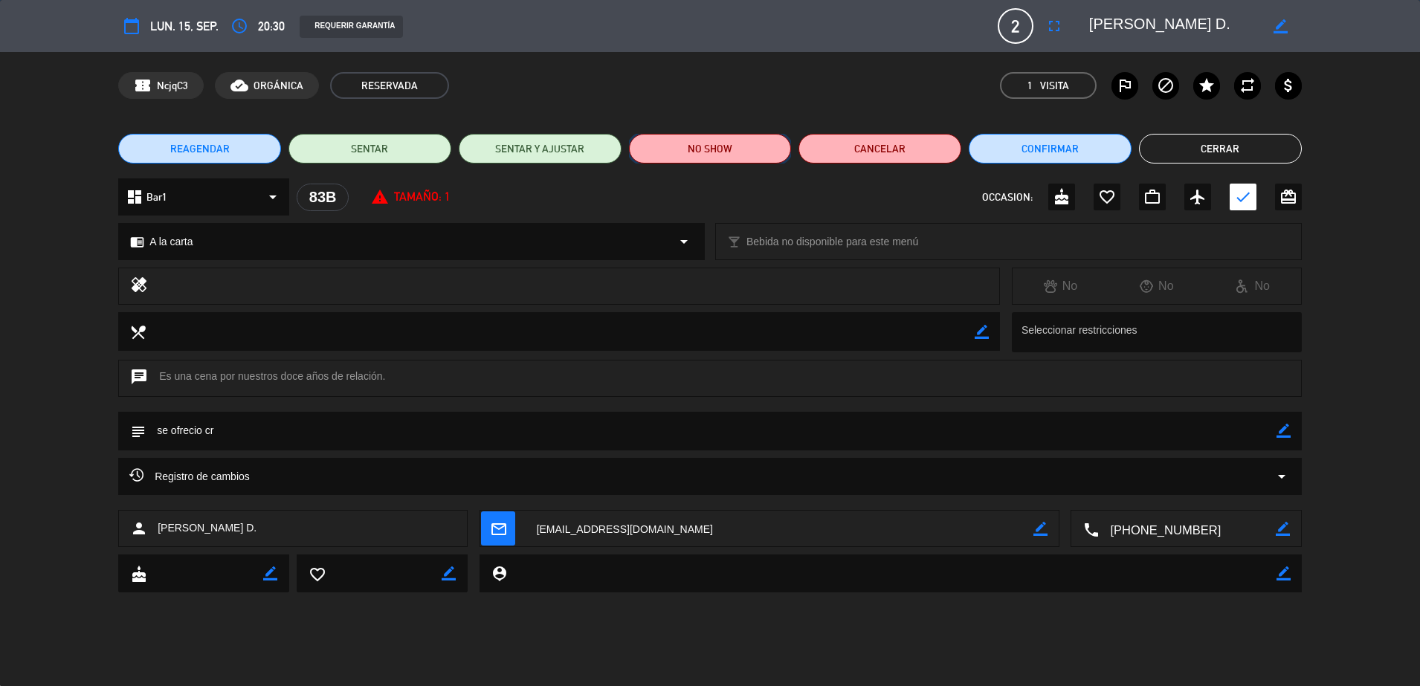
click at [708, 142] on button "NO SHOW" at bounding box center [710, 149] width 163 height 30
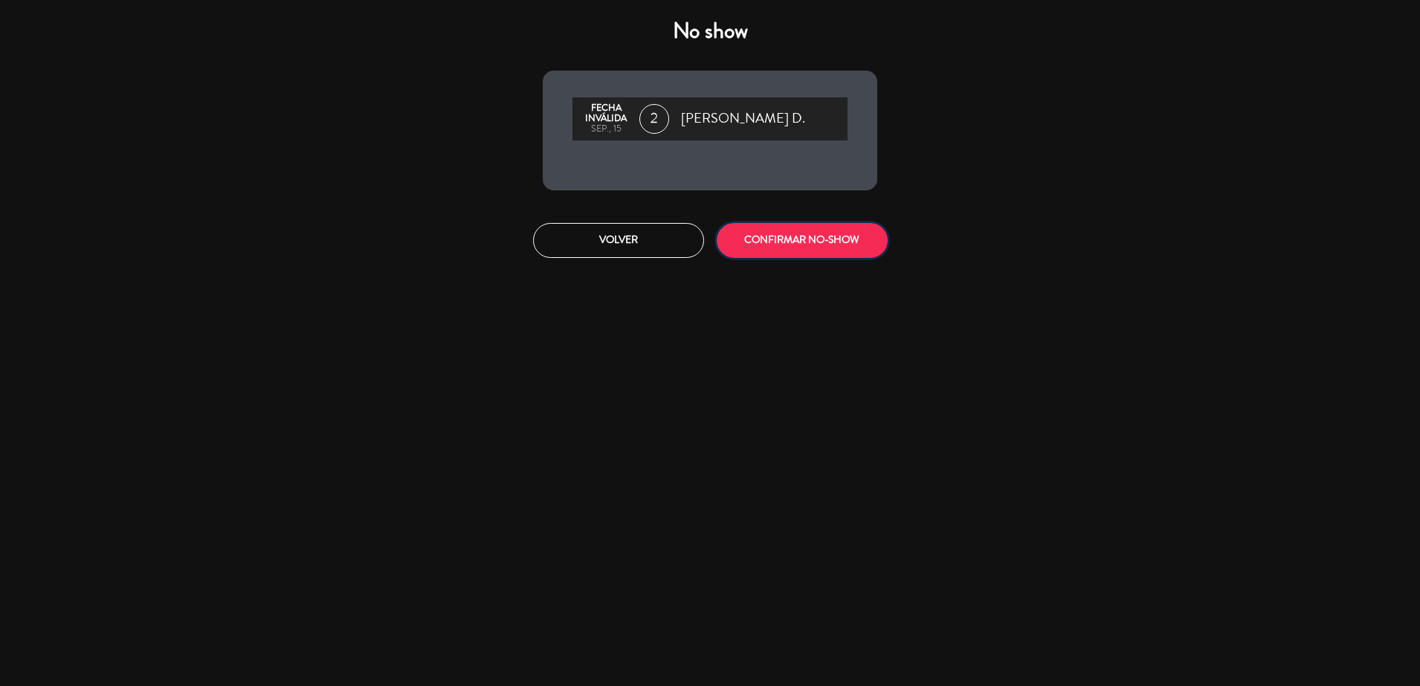
click at [762, 248] on button "CONFIRMAR NO-SHOW" at bounding box center [802, 240] width 171 height 35
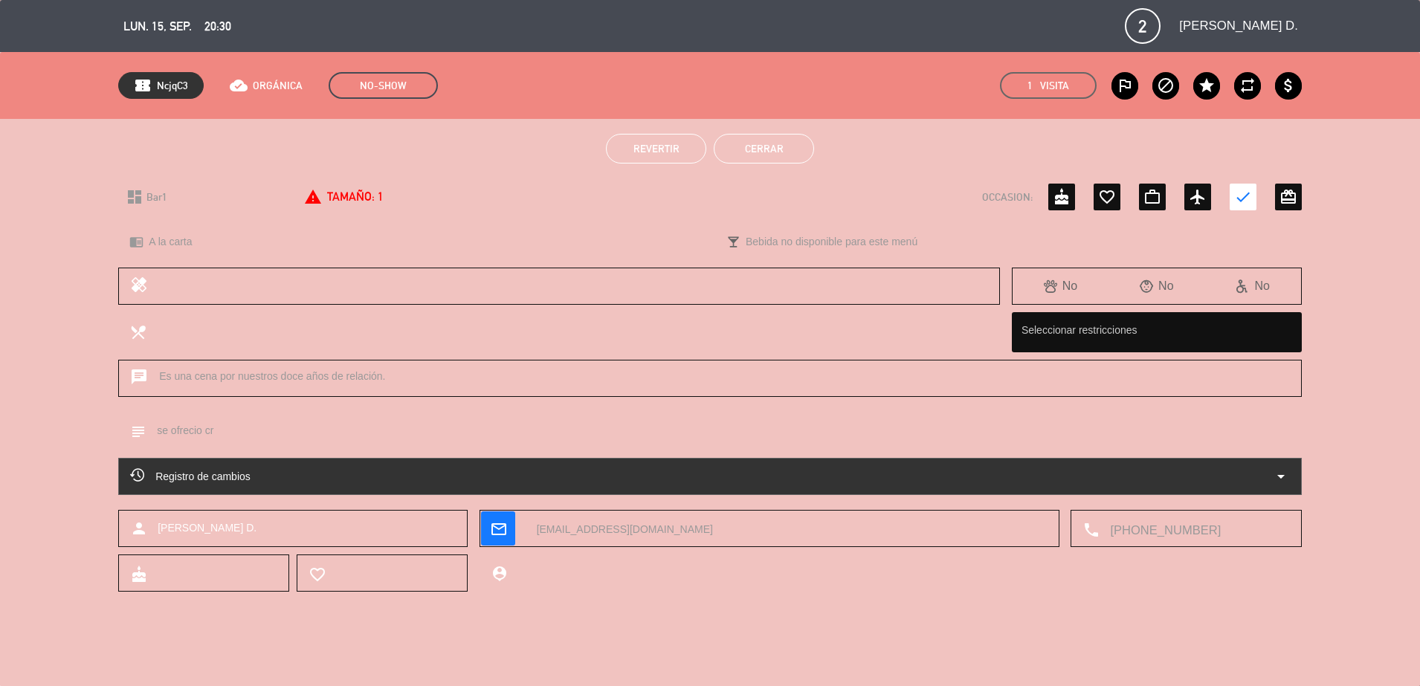
click at [746, 151] on button "Cerrar" at bounding box center [764, 149] width 100 height 30
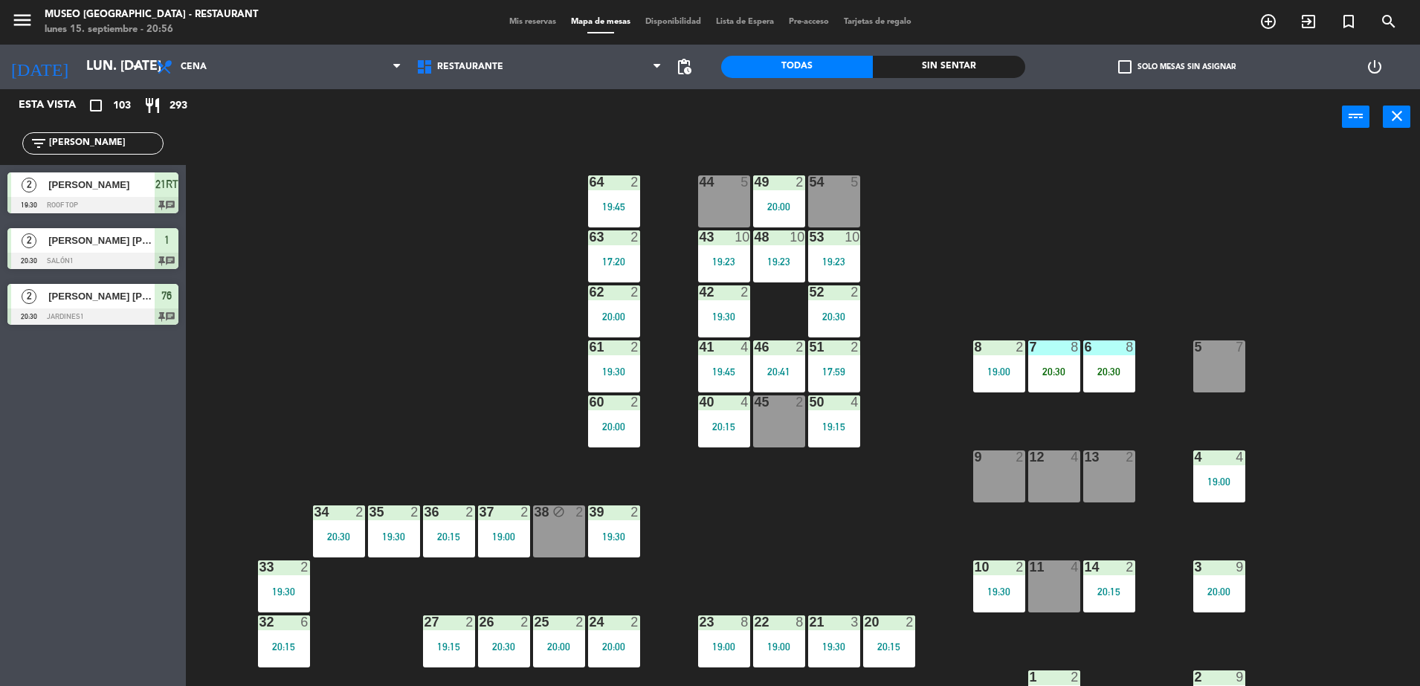
scroll to position [212, 0]
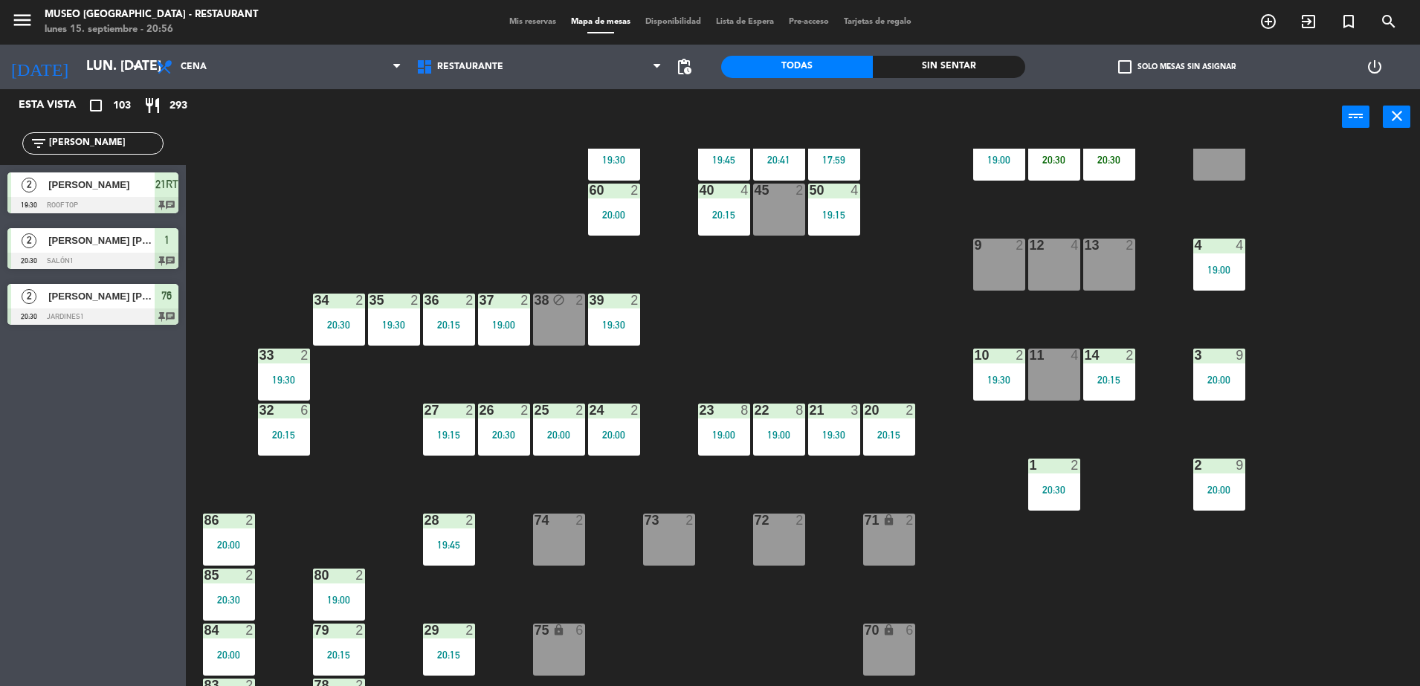
drag, startPoint x: 97, startPoint y: 136, endPoint x: -4, endPoint y: 150, distance: 102.1
click at [0, 150] on html "close × Museo Larco Café - Restaurant × chrome_reader_mode Listado de Reservas …" at bounding box center [710, 343] width 1420 height 686
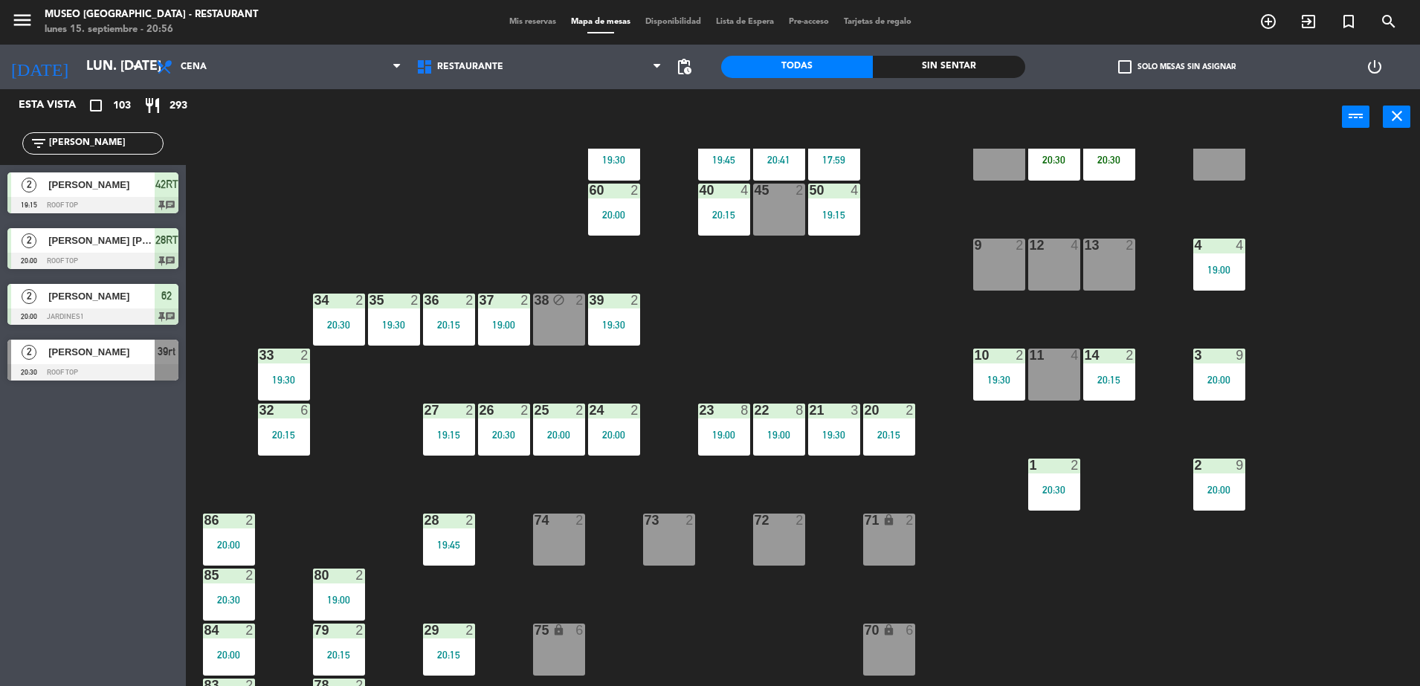
type input "[PERSON_NAME]"
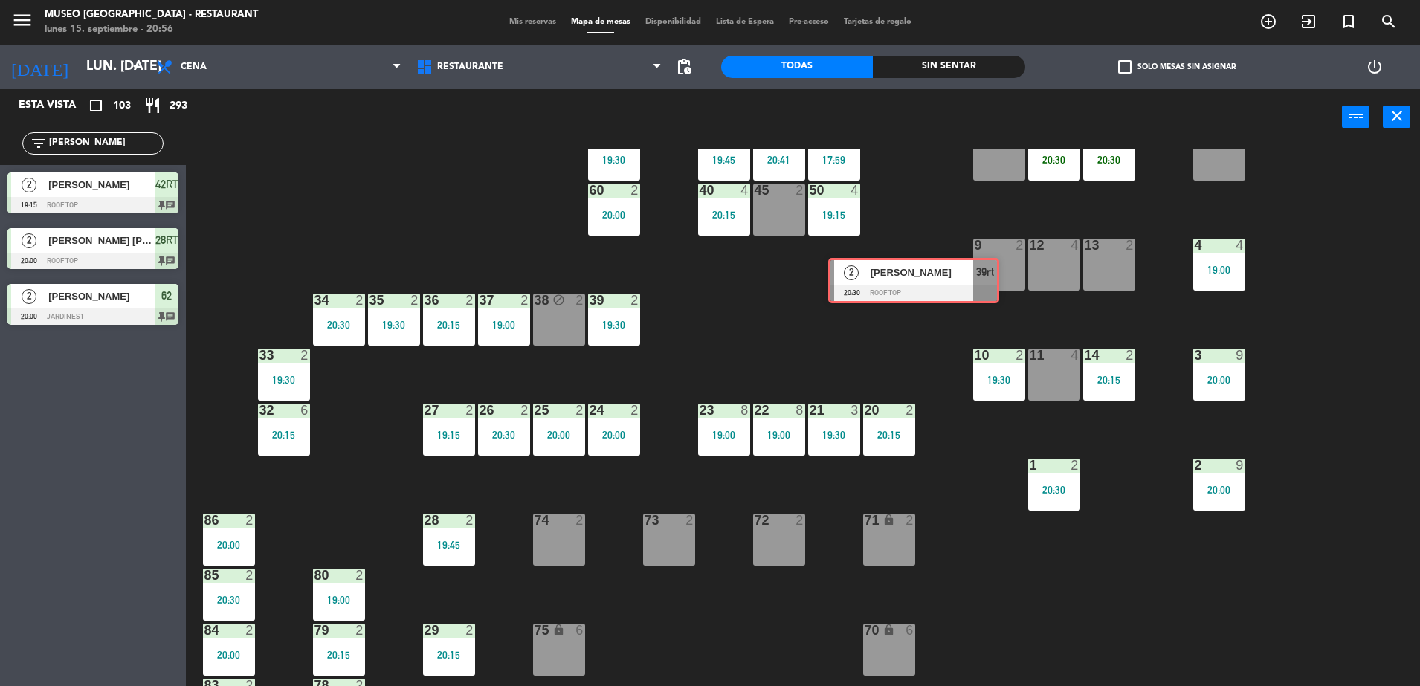
drag, startPoint x: 150, startPoint y: 344, endPoint x: 1035, endPoint y: 241, distance: 890.5
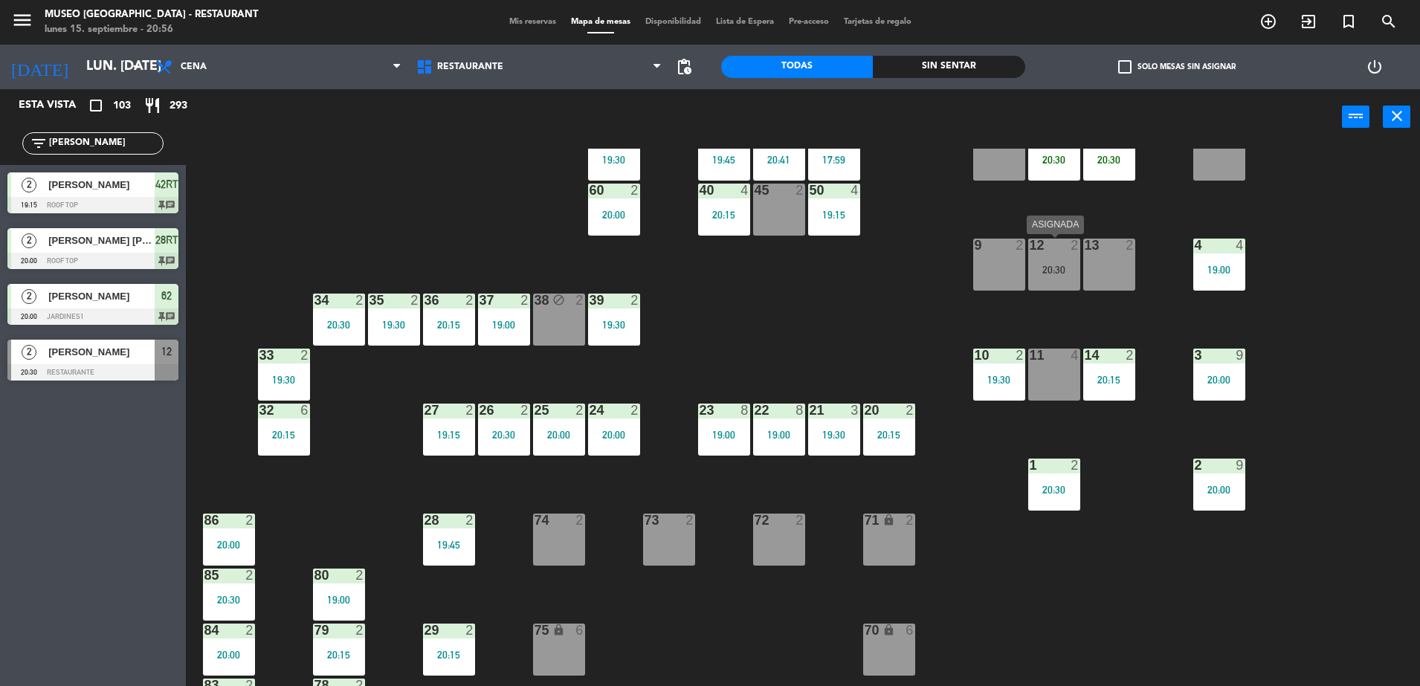
click at [1032, 257] on div "12 2 20:30" at bounding box center [1054, 265] width 52 height 52
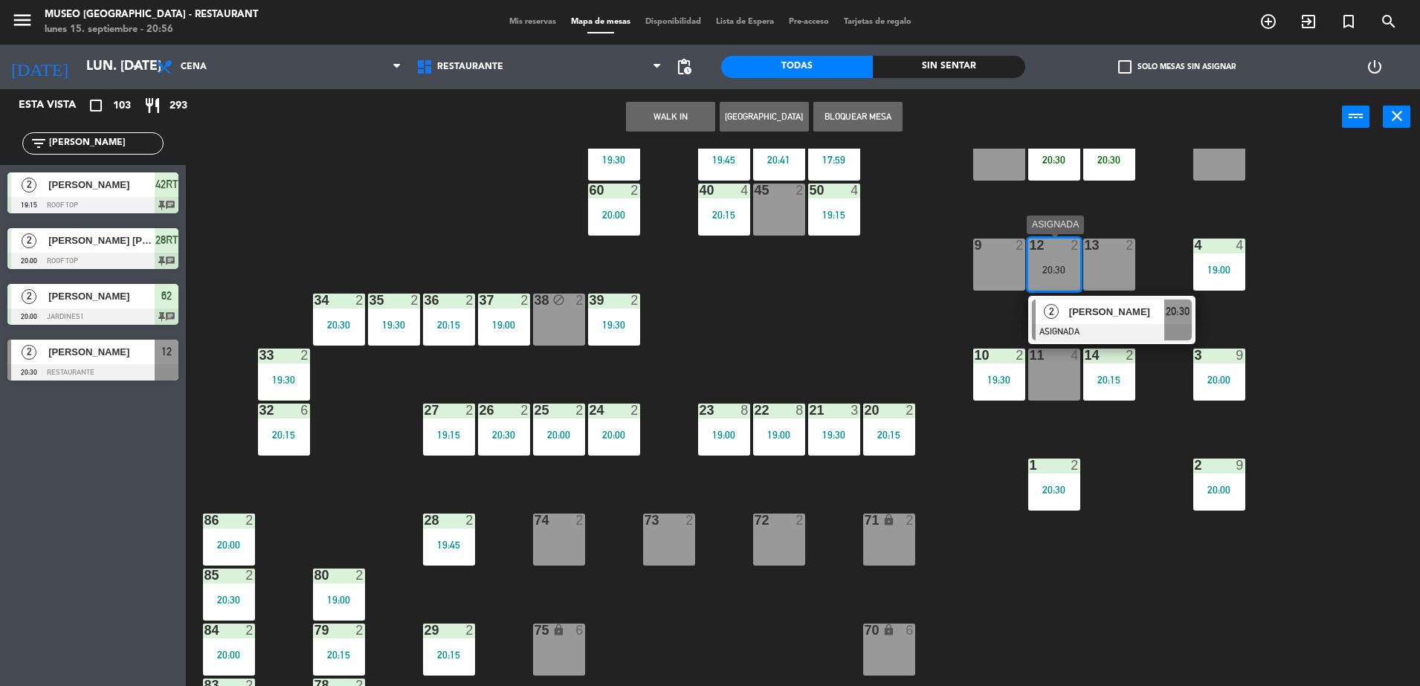
click at [1093, 308] on span "[PERSON_NAME]" at bounding box center [1116, 312] width 95 height 16
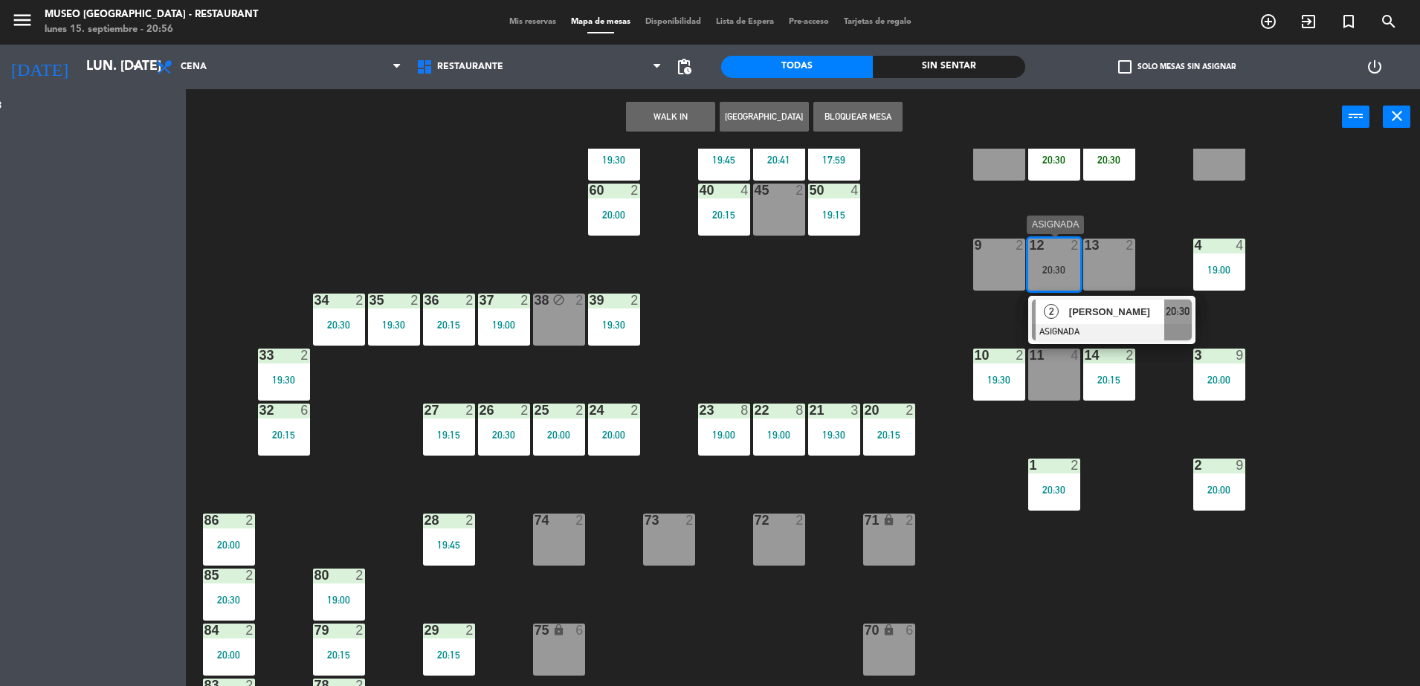
scroll to position [0, 0]
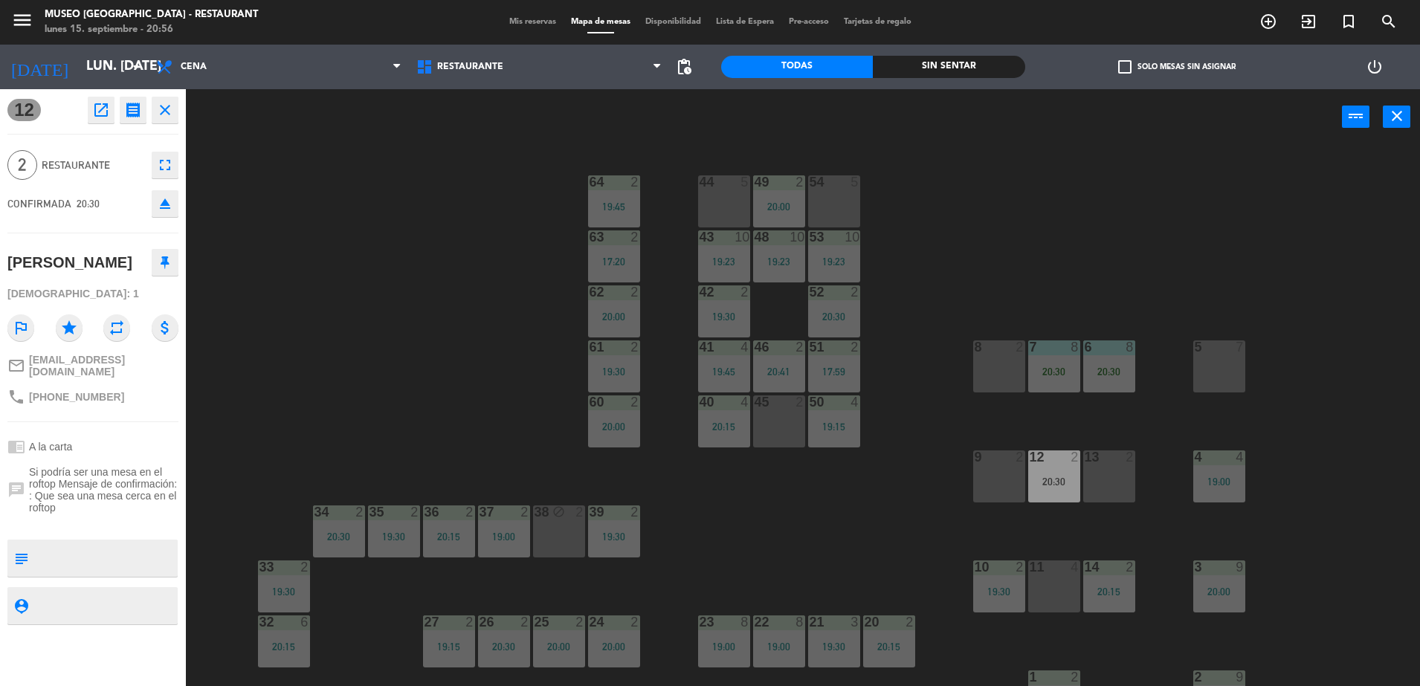
click at [844, 521] on div "44 5 49 2 20:00 54 5 64 2 19:45 48 10 19:23 53 10 19:23 63 2 17:20 43 10 19:23 …" at bounding box center [810, 419] width 1220 height 541
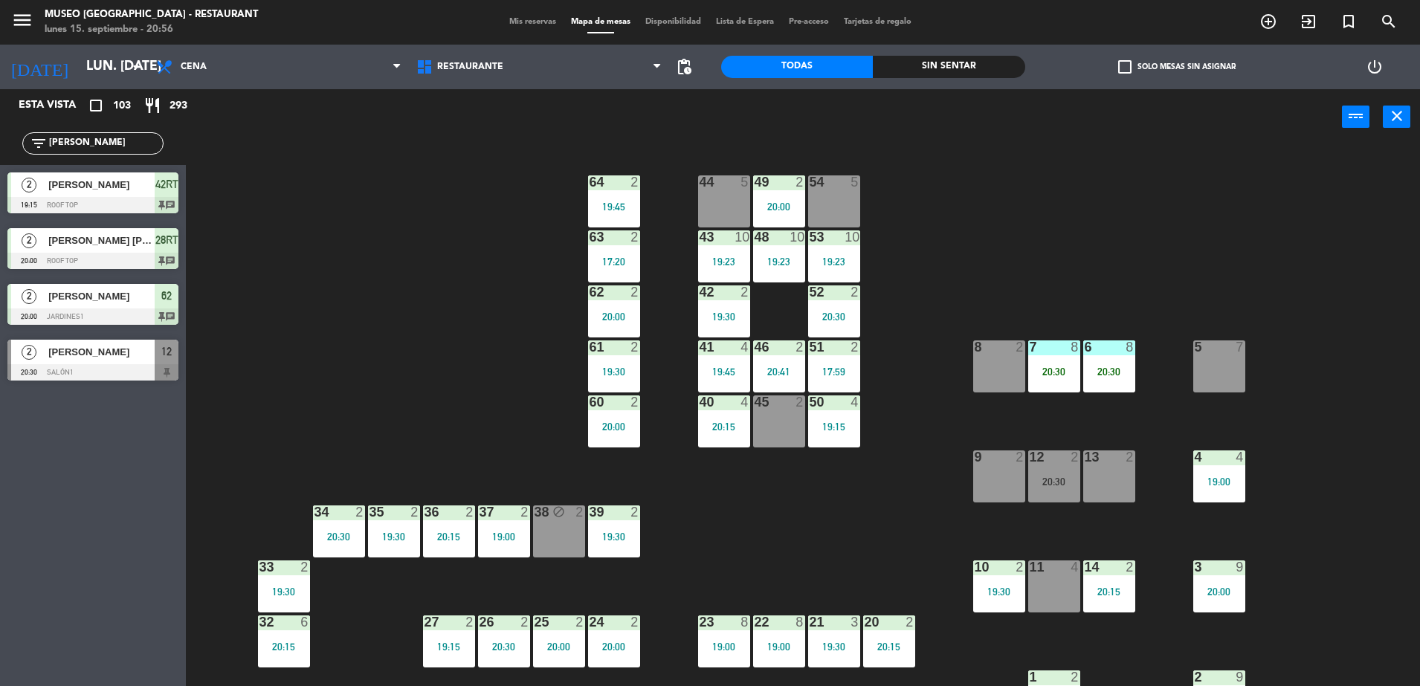
click at [1044, 474] on div "12 2 20:30" at bounding box center [1054, 476] width 52 height 52
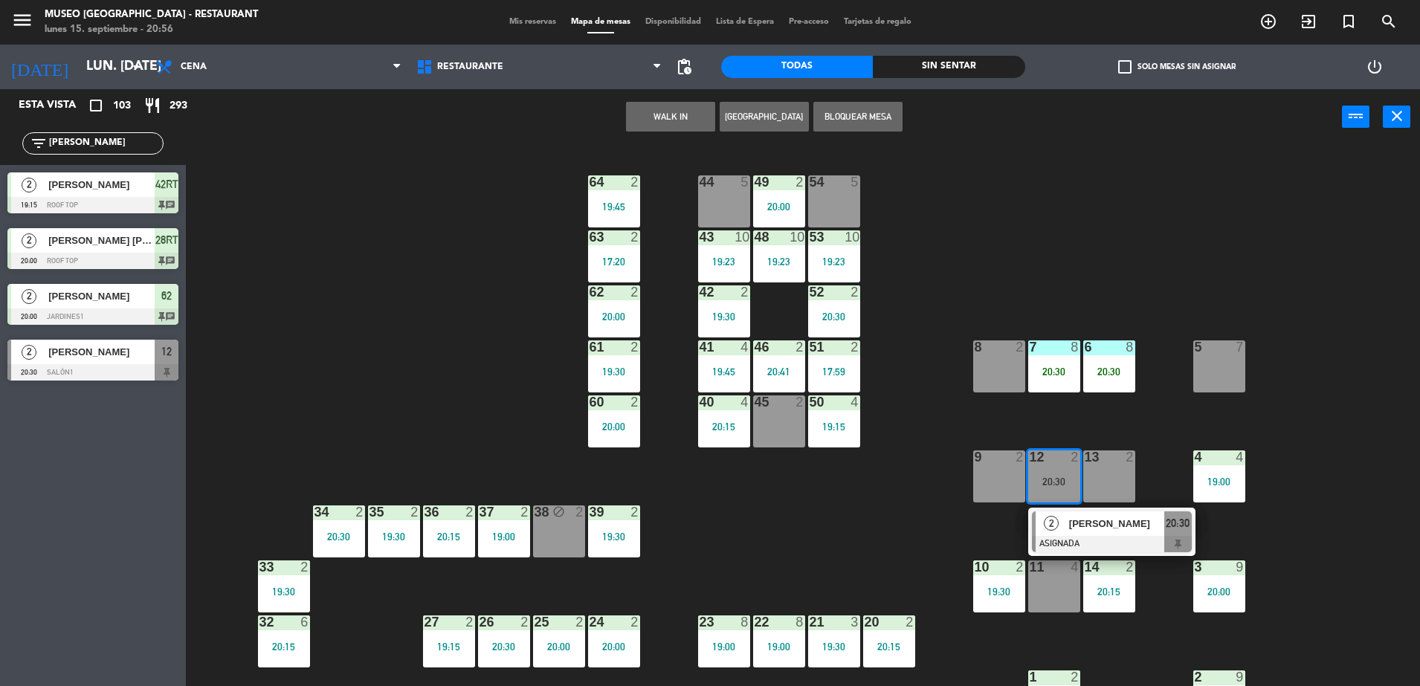
click at [992, 475] on div "9 2" at bounding box center [999, 476] width 52 height 52
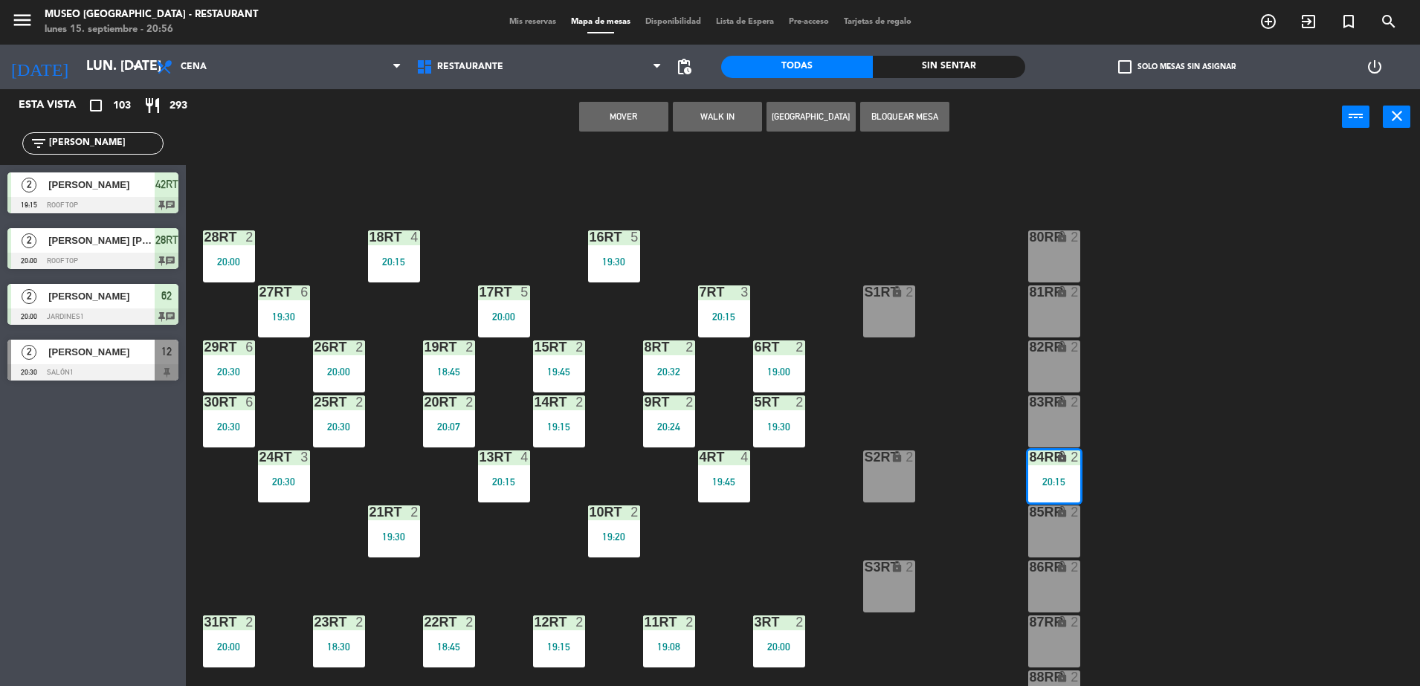
click at [613, 107] on button "Mover" at bounding box center [623, 117] width 89 height 30
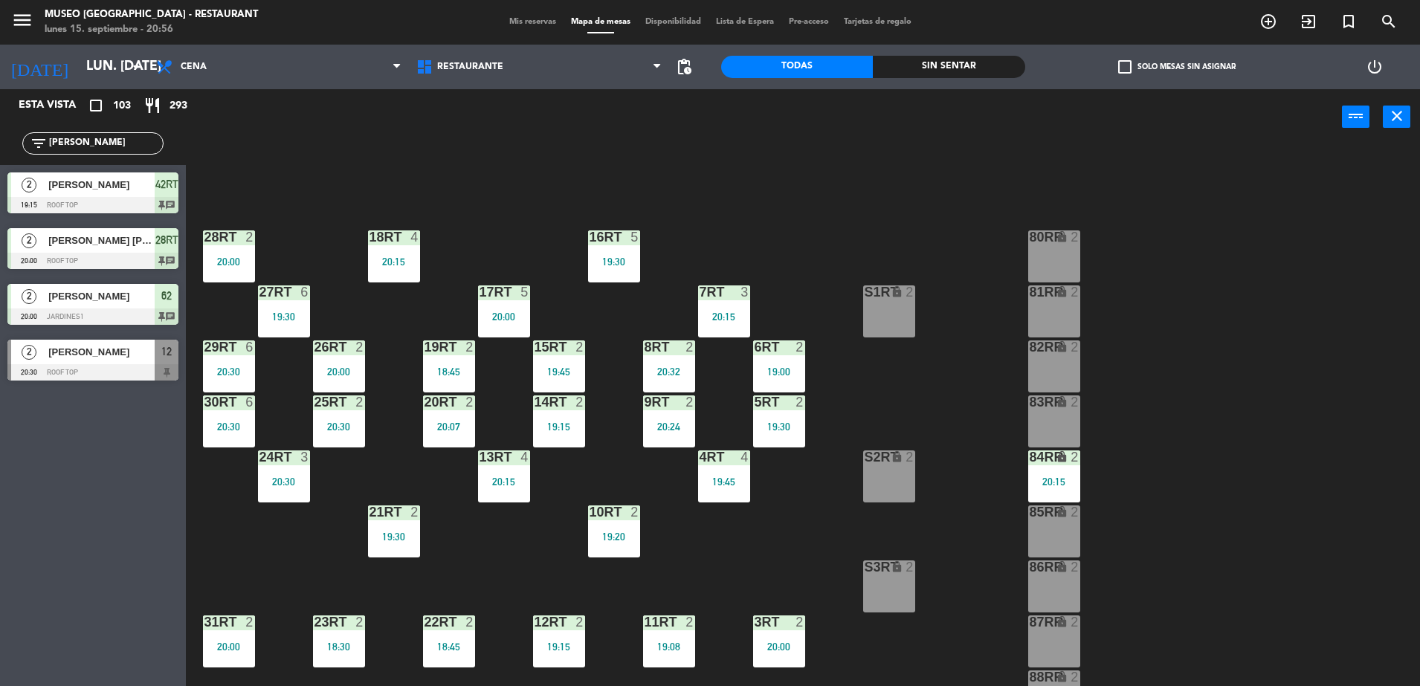
click at [126, 363] on div "[PERSON_NAME]" at bounding box center [101, 352] width 108 height 25
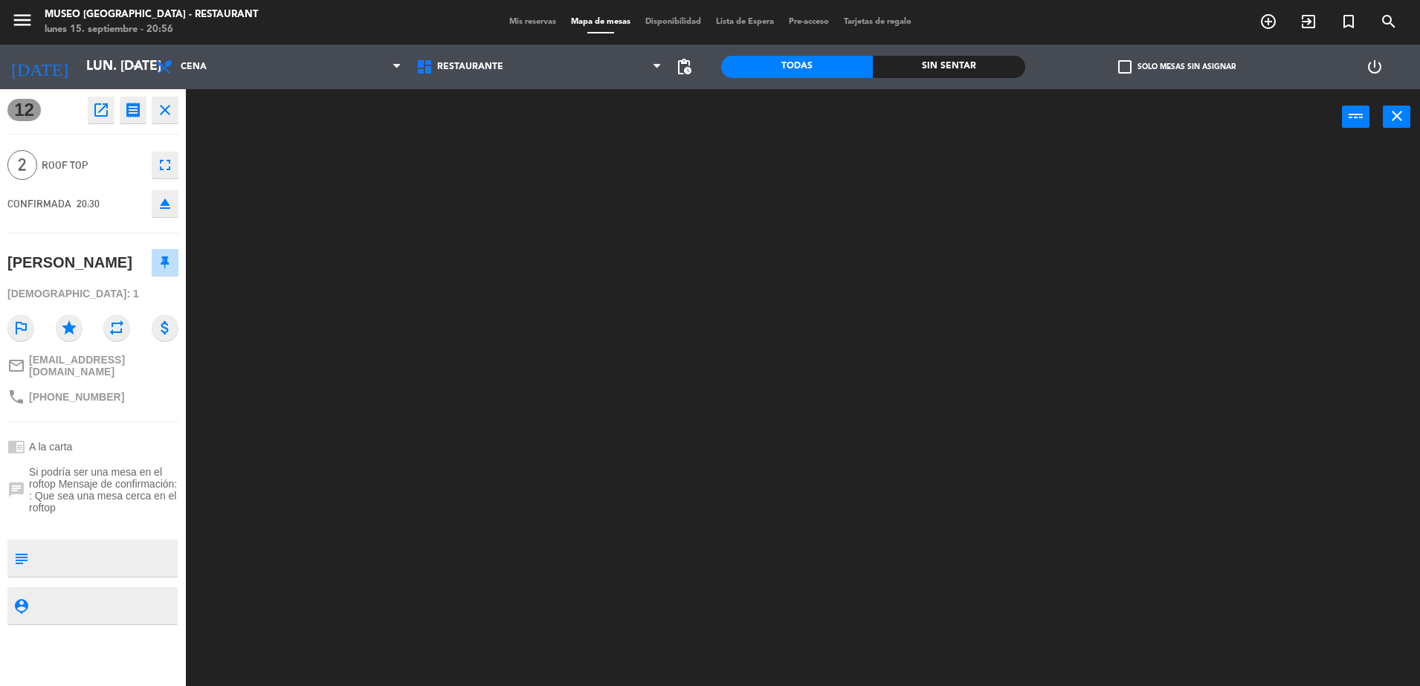
click at [80, 574] on textarea at bounding box center [105, 558] width 142 height 31
type textarea "llegó 20:57"
click at [11, 499] on icon "chat" at bounding box center [16, 490] width 18 height 18
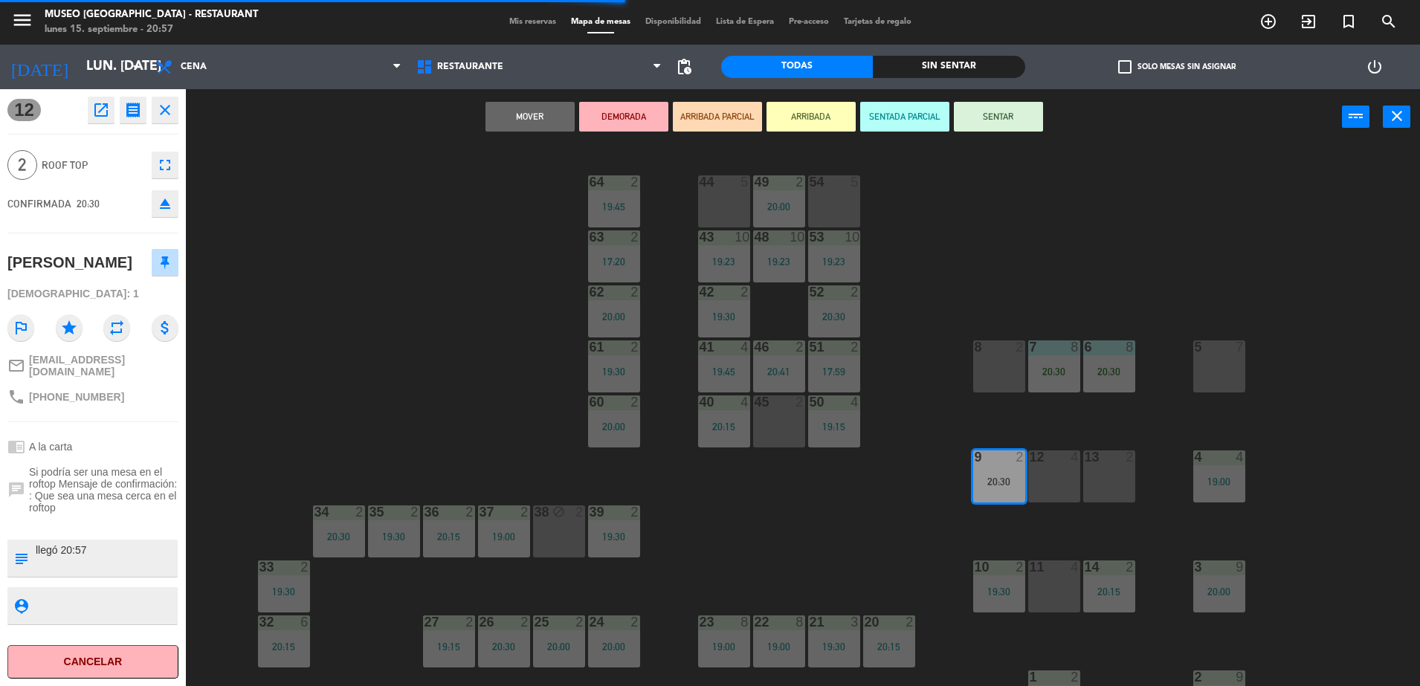
click at [702, 106] on button "ARRIBADA PARCIAL" at bounding box center [717, 117] width 89 height 30
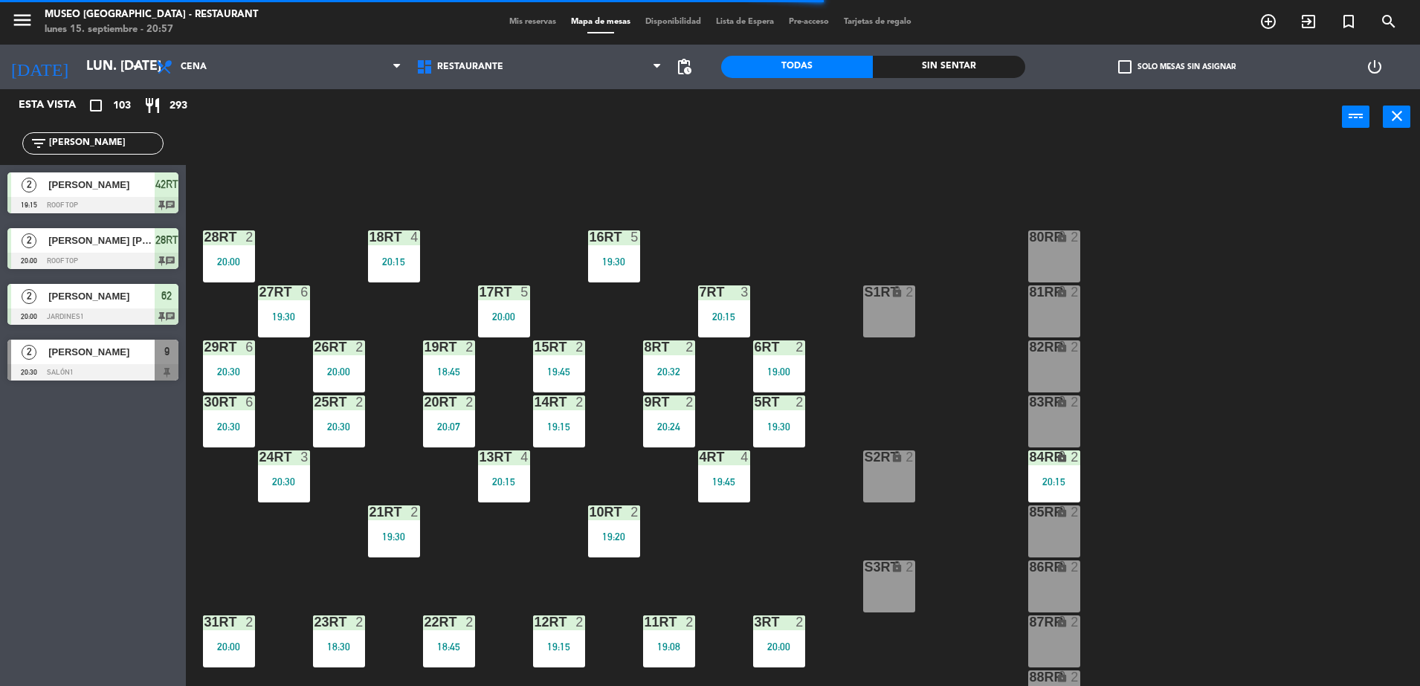
click at [148, 363] on div "[PERSON_NAME]" at bounding box center [101, 352] width 108 height 25
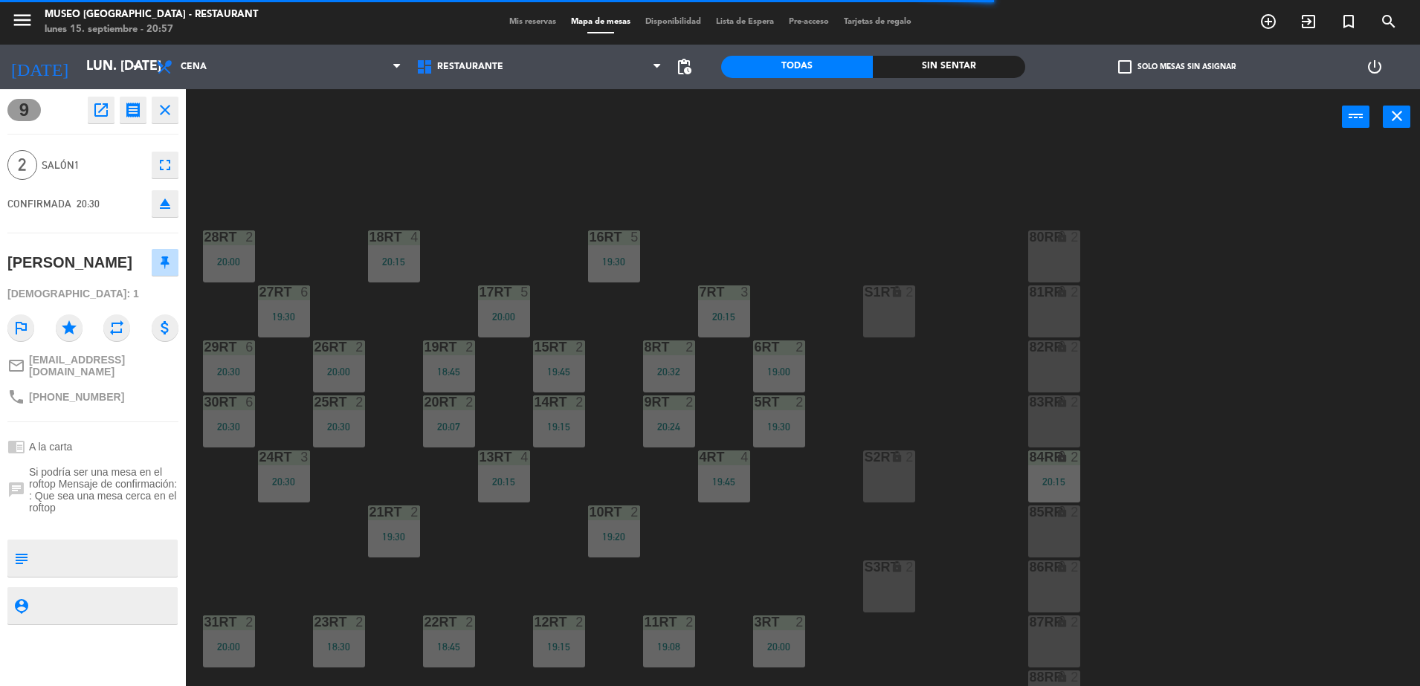
click at [569, 199] on div "18RT 4 20:15 16RT 5 19:30 28RT 2 20:00 80RR lock 2 27RT 6 19:30 7RT 3 20:15 S1R…" at bounding box center [810, 419] width 1220 height 541
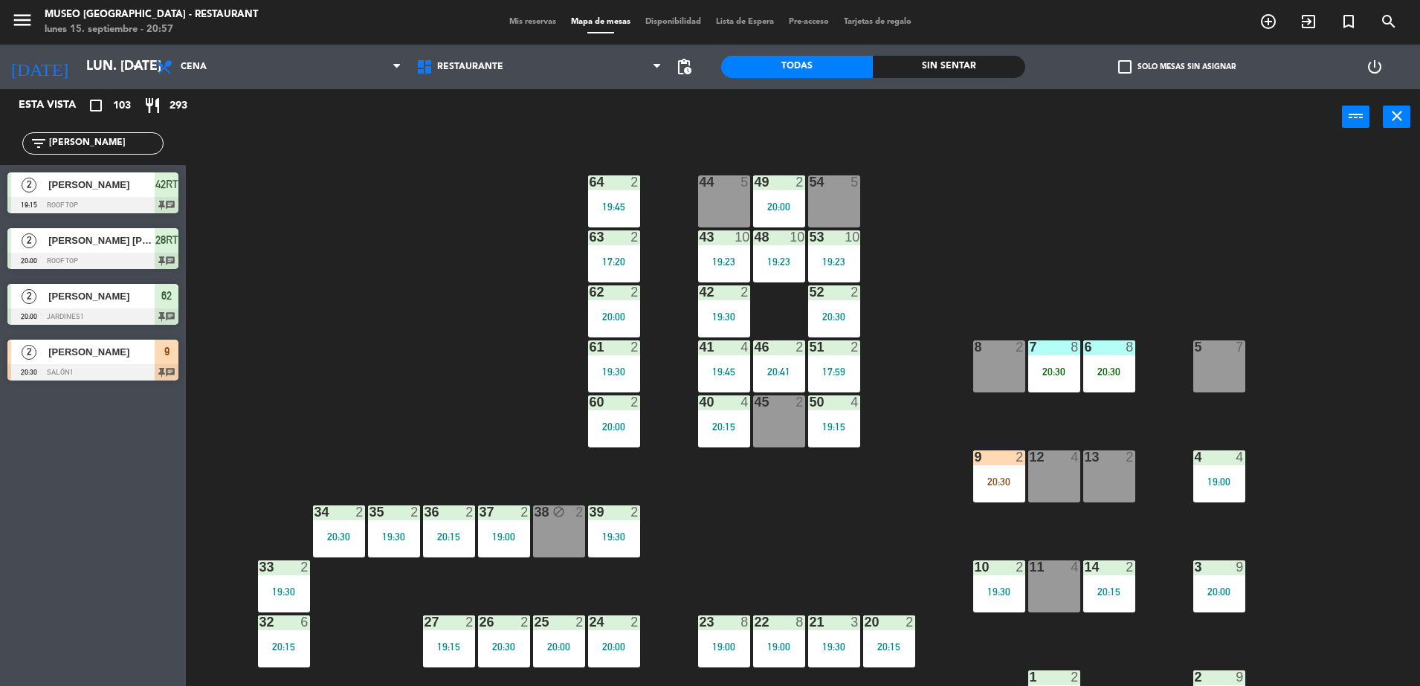
click at [499, 320] on div "44 5 49 2 20:00 54 5 64 2 19:45 48 10 19:23 53 10 19:23 63 2 17:20 43 10 19:23 …" at bounding box center [810, 419] width 1220 height 541
click at [994, 473] on div "9 2 20:30" at bounding box center [999, 476] width 52 height 52
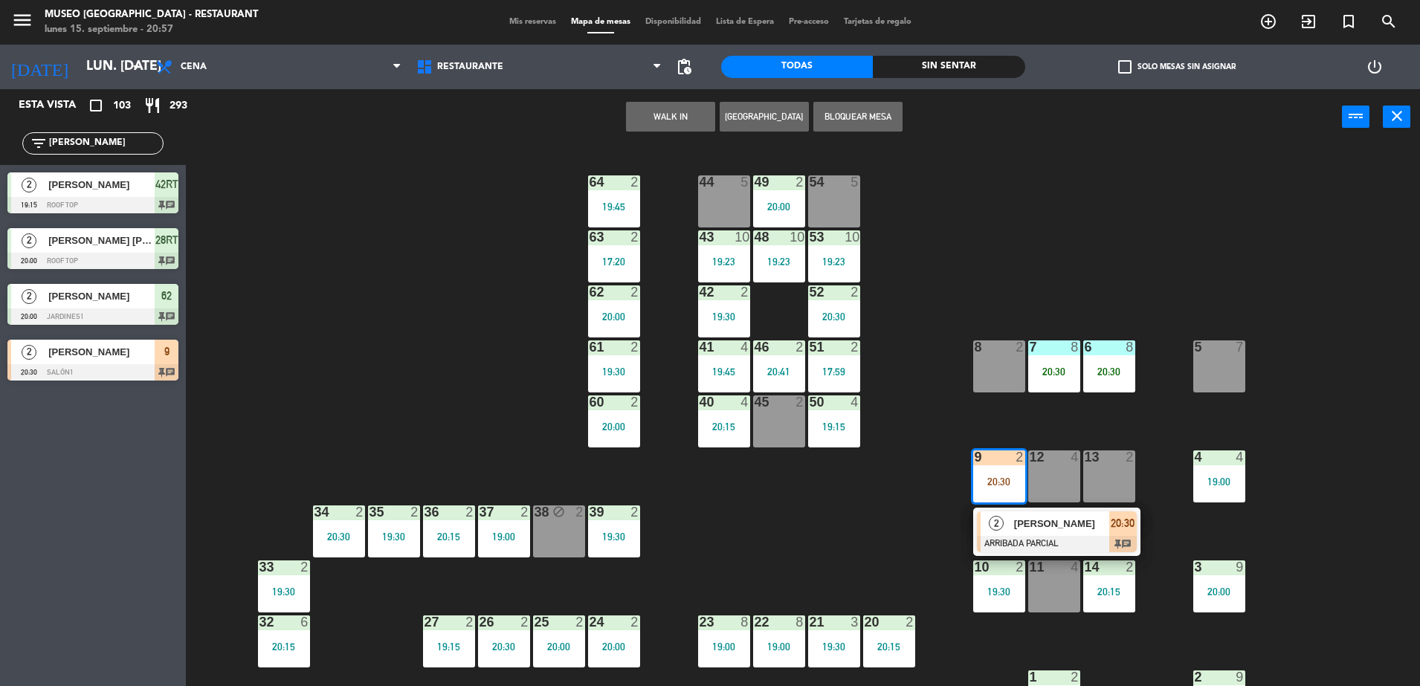
click at [1026, 519] on span "[PERSON_NAME]" at bounding box center [1061, 524] width 95 height 16
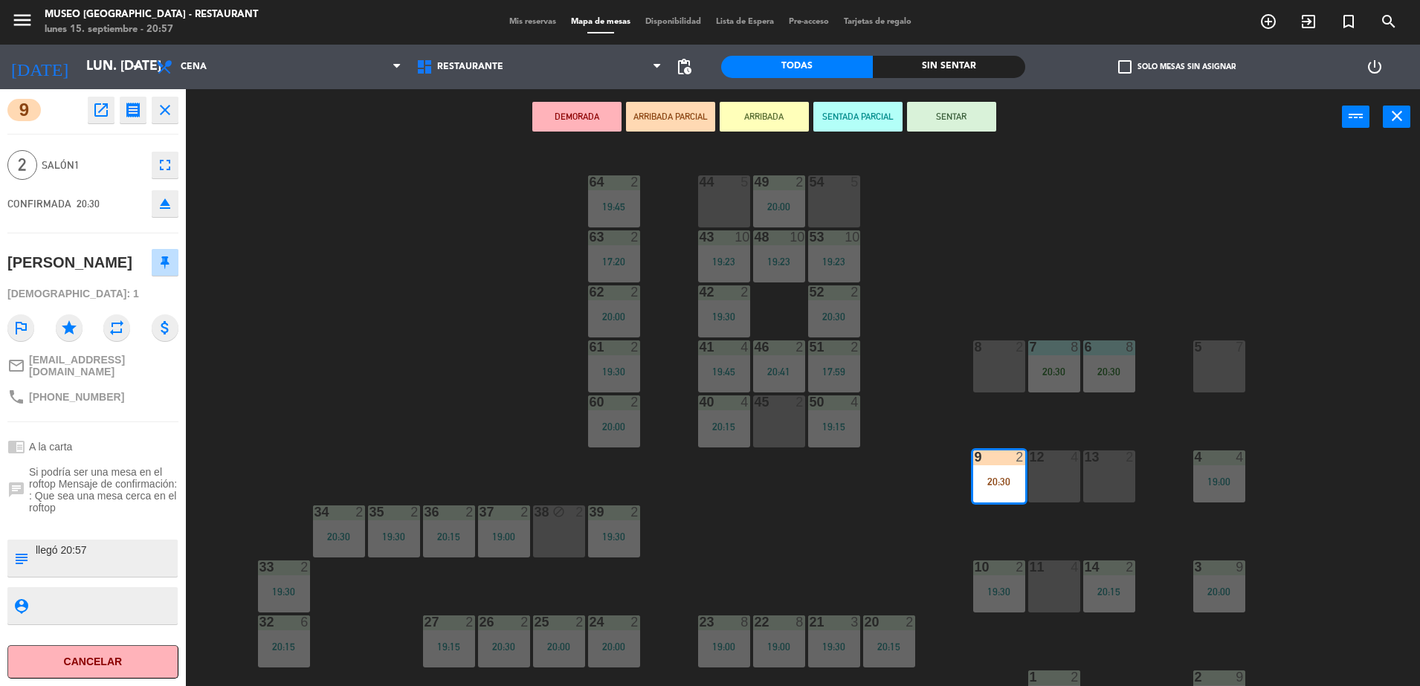
click at [113, 571] on textarea at bounding box center [105, 558] width 142 height 31
click at [497, 414] on div "44 5 49 2 20:00 54 5 64 2 19:45 48 10 19:23 53 10 19:23 63 2 17:20 43 10 19:23 …" at bounding box center [810, 419] width 1220 height 541
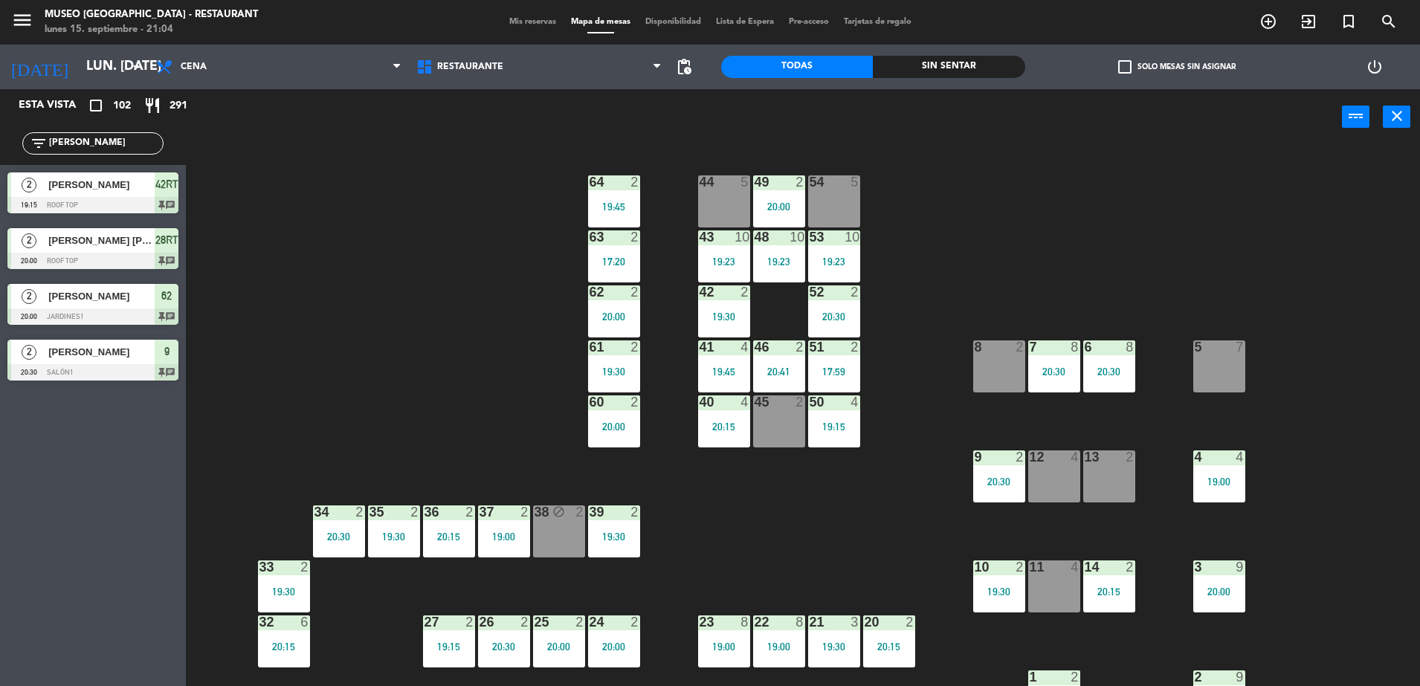
drag, startPoint x: 80, startPoint y: 145, endPoint x: -4, endPoint y: 157, distance: 84.1
click at [0, 157] on html "close × Museo Larco Café - Restaurant × chrome_reader_mode Listado de Reservas …" at bounding box center [710, 343] width 1420 height 686
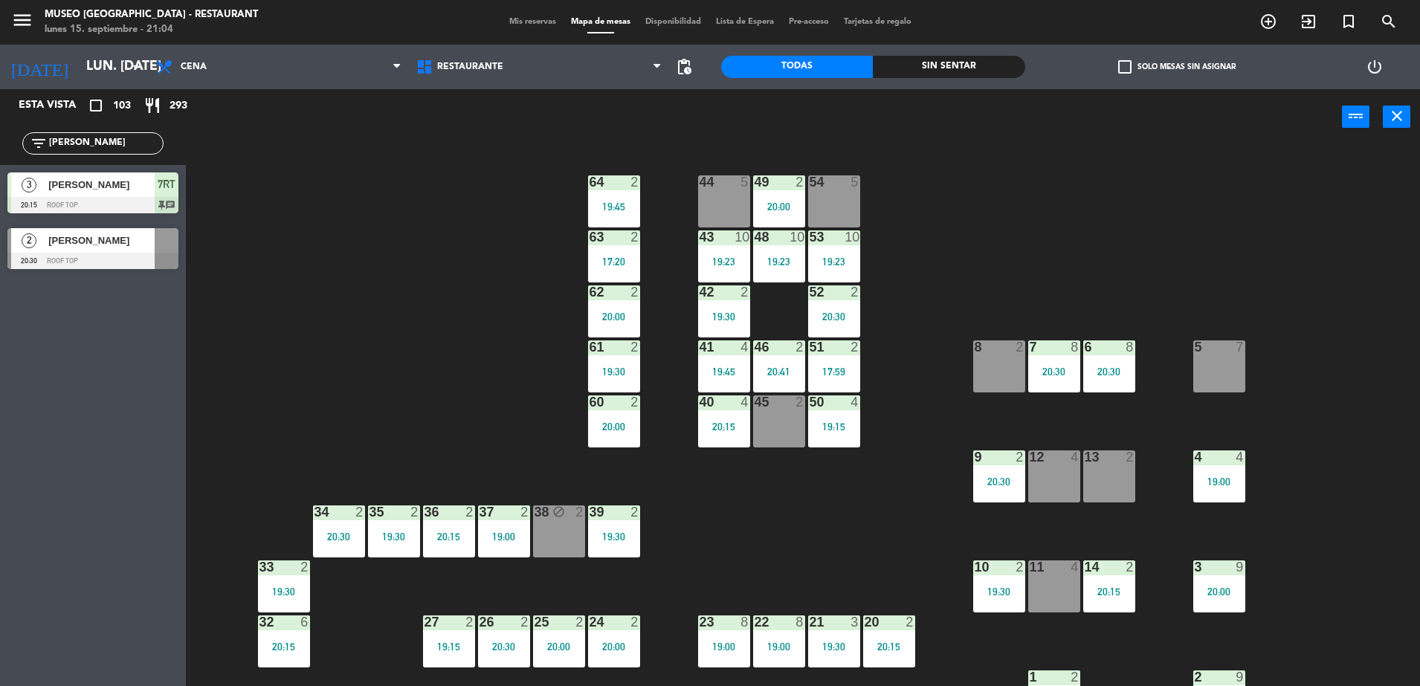
type input "[PERSON_NAME]"
click at [88, 245] on span "[PERSON_NAME]" at bounding box center [101, 241] width 106 height 16
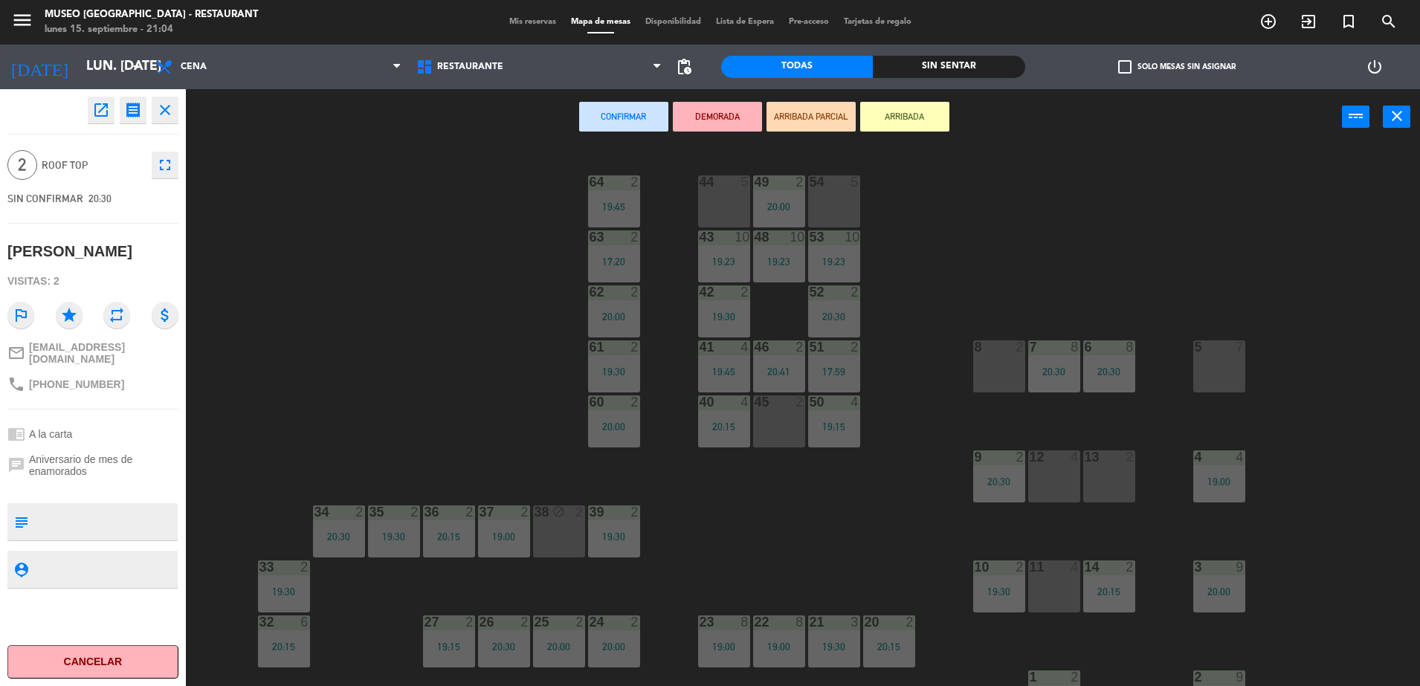
click at [992, 366] on div "8 2" at bounding box center [999, 366] width 52 height 52
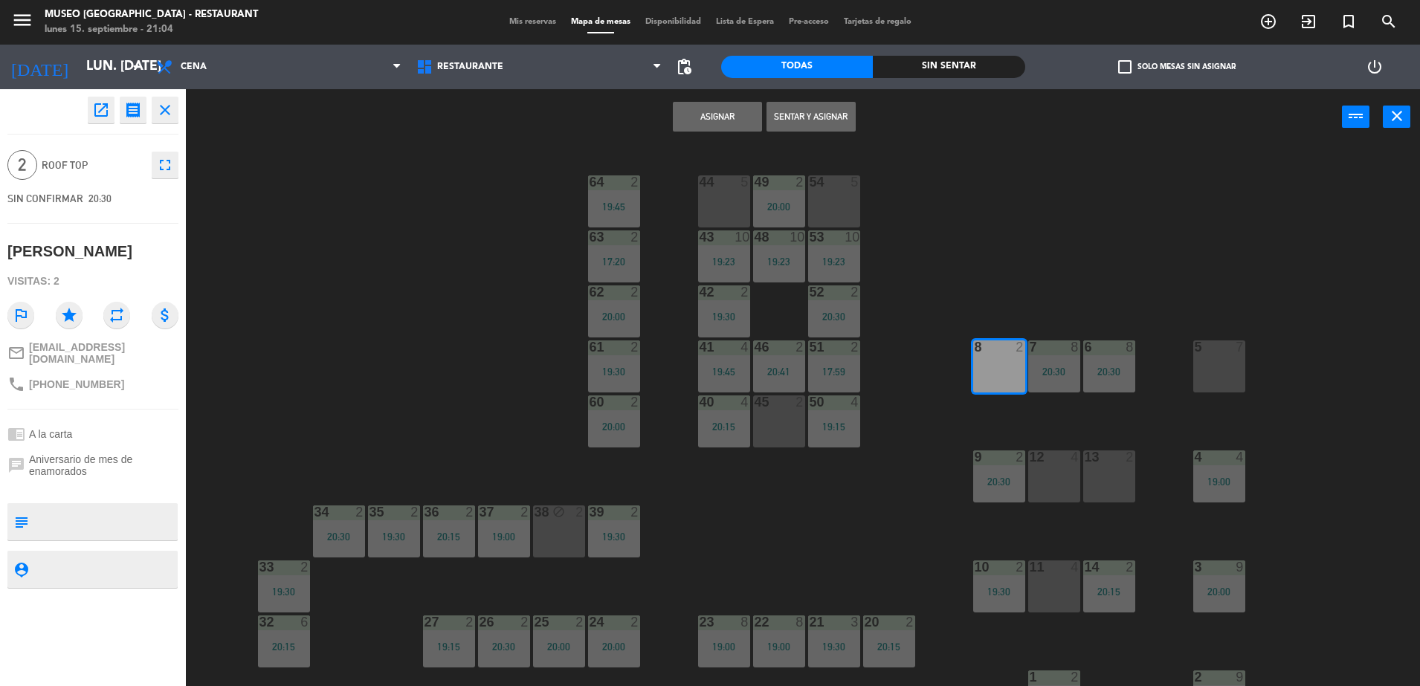
click at [713, 111] on button "Asignar" at bounding box center [717, 117] width 89 height 30
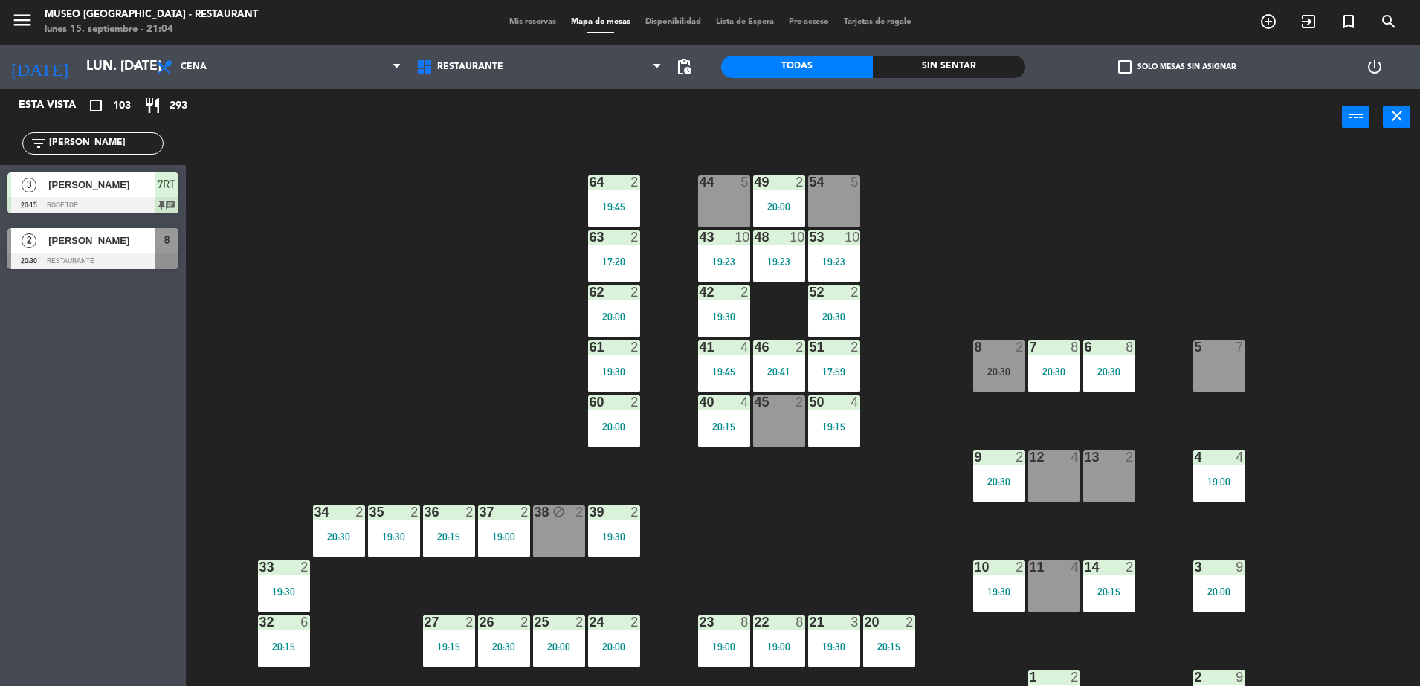
click at [969, 337] on div "44 5 49 2 20:00 54 5 64 2 19:45 48 10 19:23 53 10 19:23 63 2 17:20 43 10 19:23 …" at bounding box center [810, 419] width 1220 height 541
click at [975, 349] on div "8" at bounding box center [974, 346] width 1 height 13
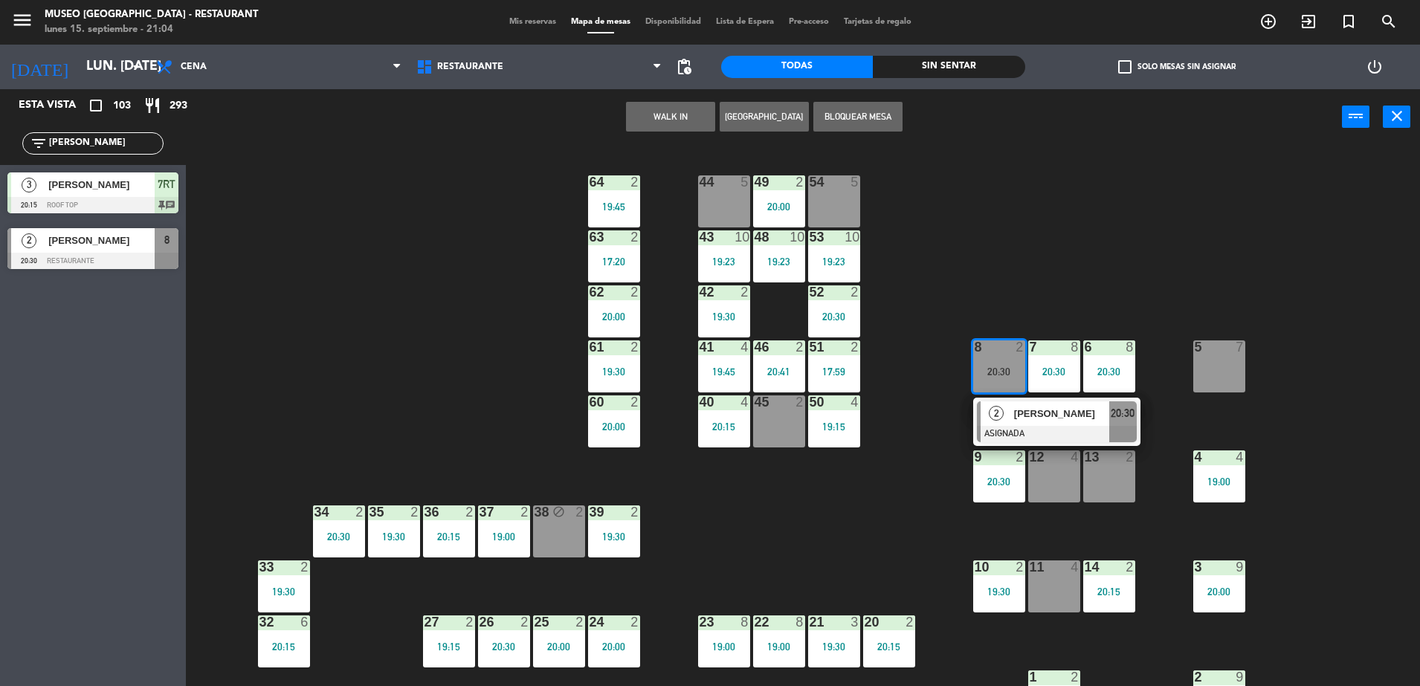
click at [1024, 446] on div "44 5 49 2 20:00 54 5 64 2 19:45 48 10 19:23 53 10 19:23 63 2 17:20 43 10 19:23 …" at bounding box center [810, 419] width 1220 height 541
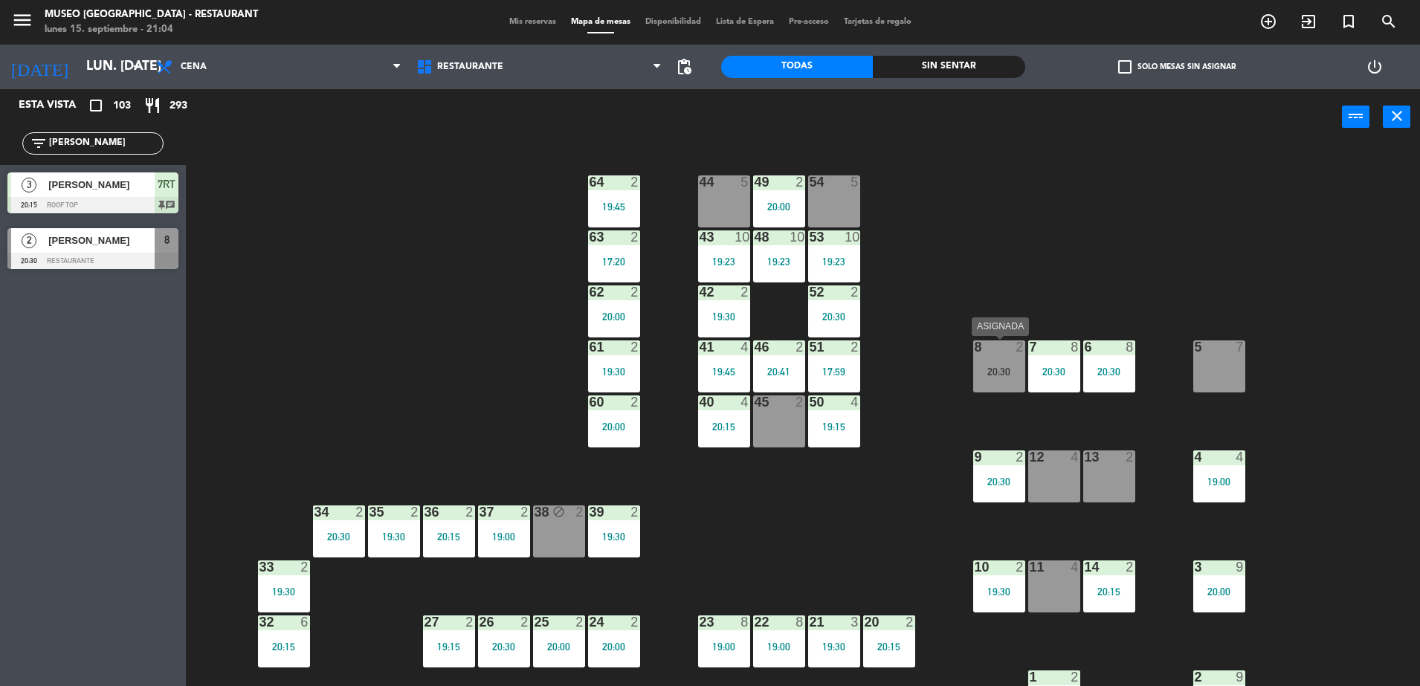
click at [990, 354] on div "8 2" at bounding box center [999, 347] width 52 height 15
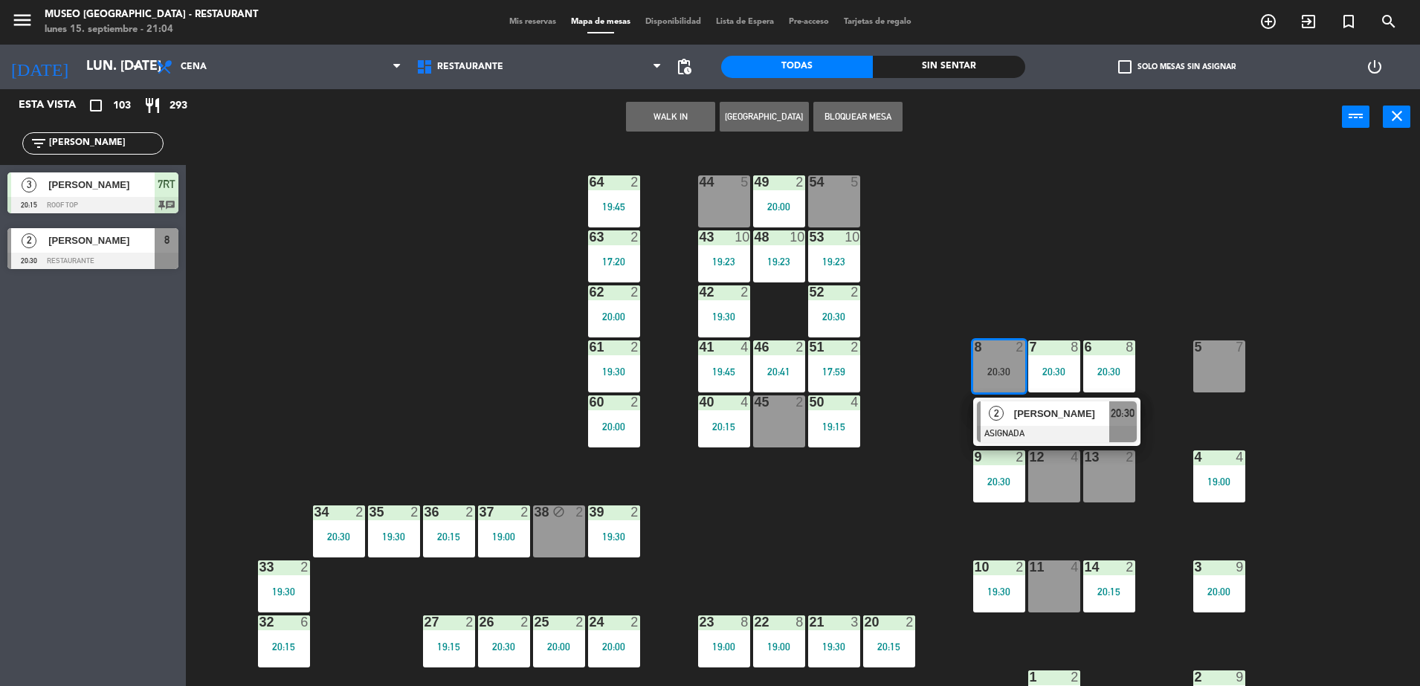
click at [1021, 410] on span "[PERSON_NAME]" at bounding box center [1061, 414] width 95 height 16
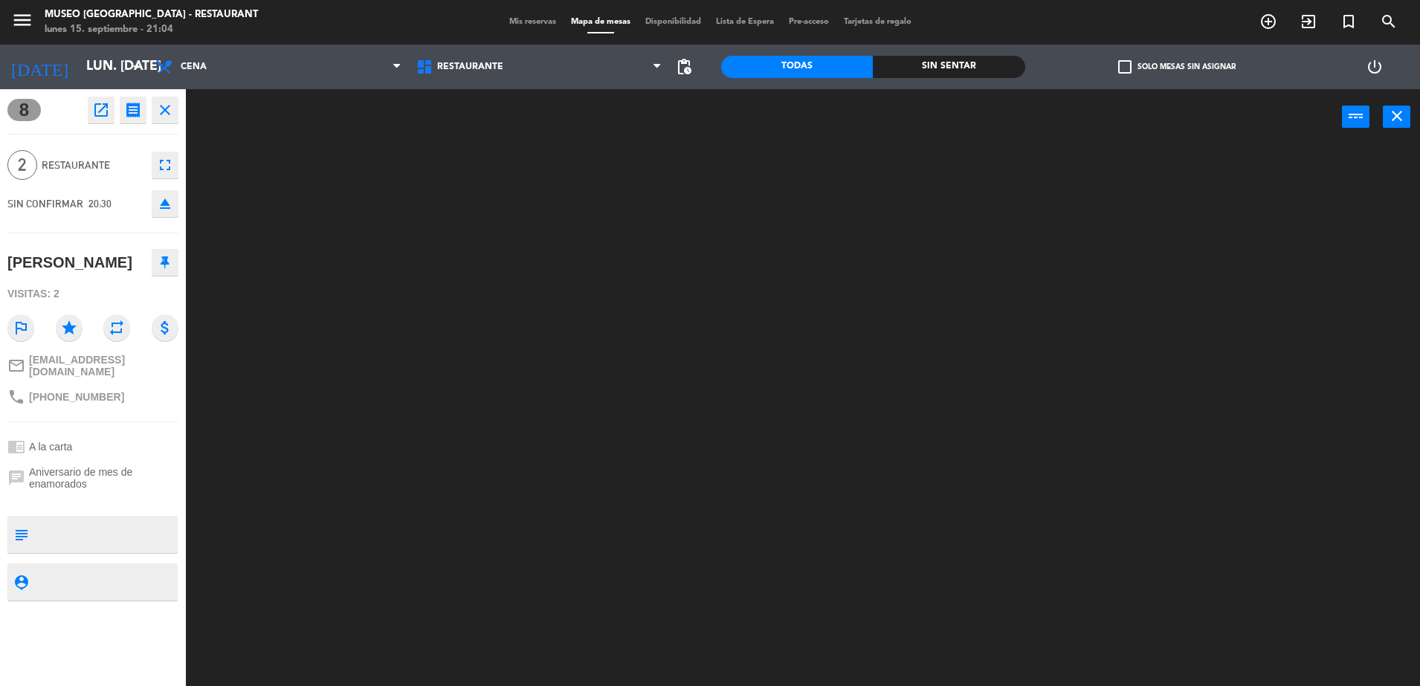
click at [158, 519] on textarea at bounding box center [105, 534] width 142 height 31
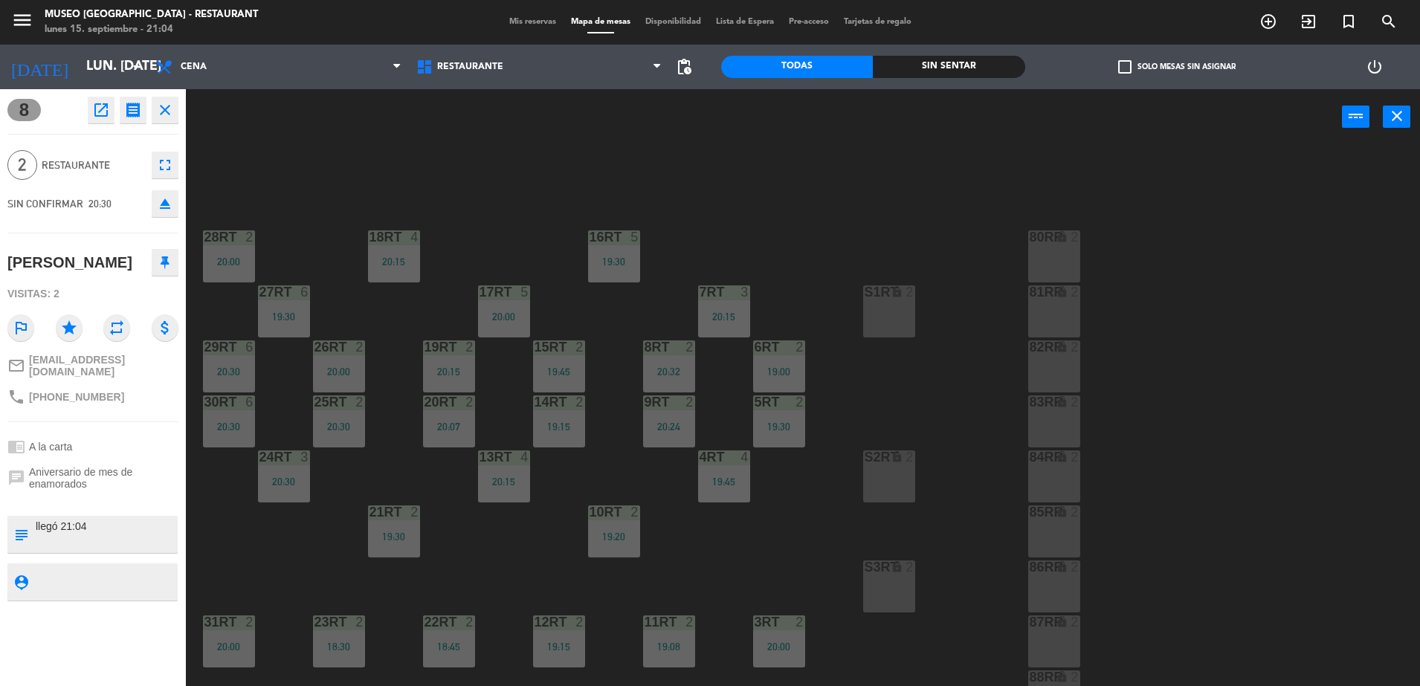
type textarea "llegó 21:04"
click at [136, 479] on span "Aniversario de mes de enamorados" at bounding box center [103, 478] width 149 height 24
click at [277, 264] on div "18RT 4 20:15 16RT 5 19:30 28RT 2 20:00 80RR lock 2 27RT 6 19:30 7RT 3 20:15 S1R…" at bounding box center [810, 419] width 1220 height 541
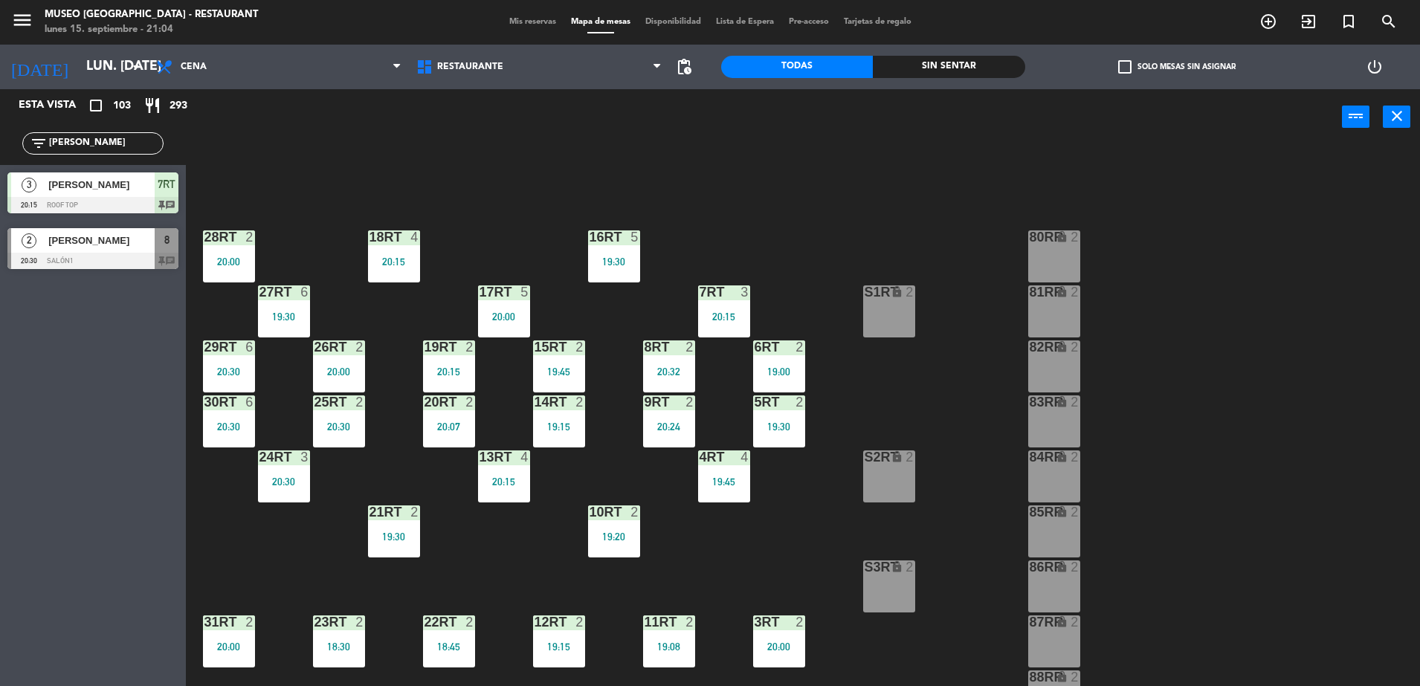
click at [146, 233] on span "[PERSON_NAME]" at bounding box center [101, 241] width 106 height 16
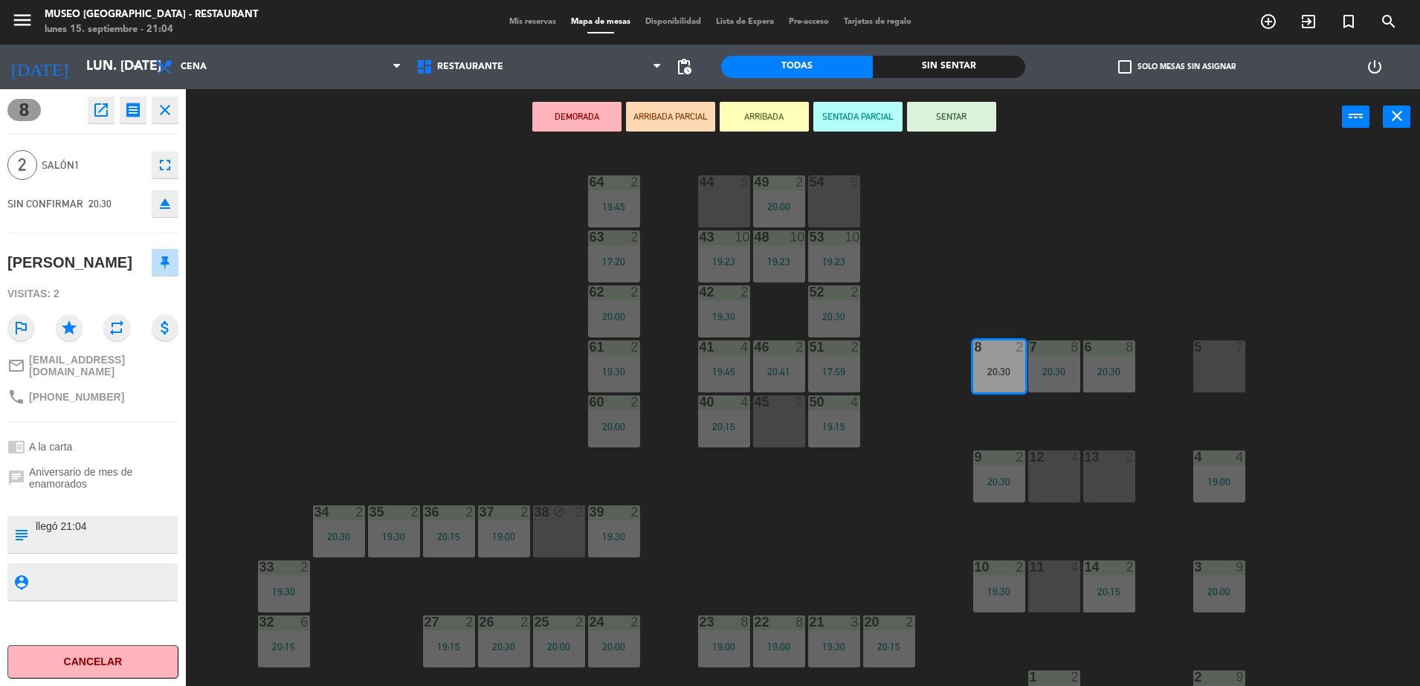
click at [678, 112] on button "ARRIBADA PARCIAL" at bounding box center [670, 117] width 89 height 30
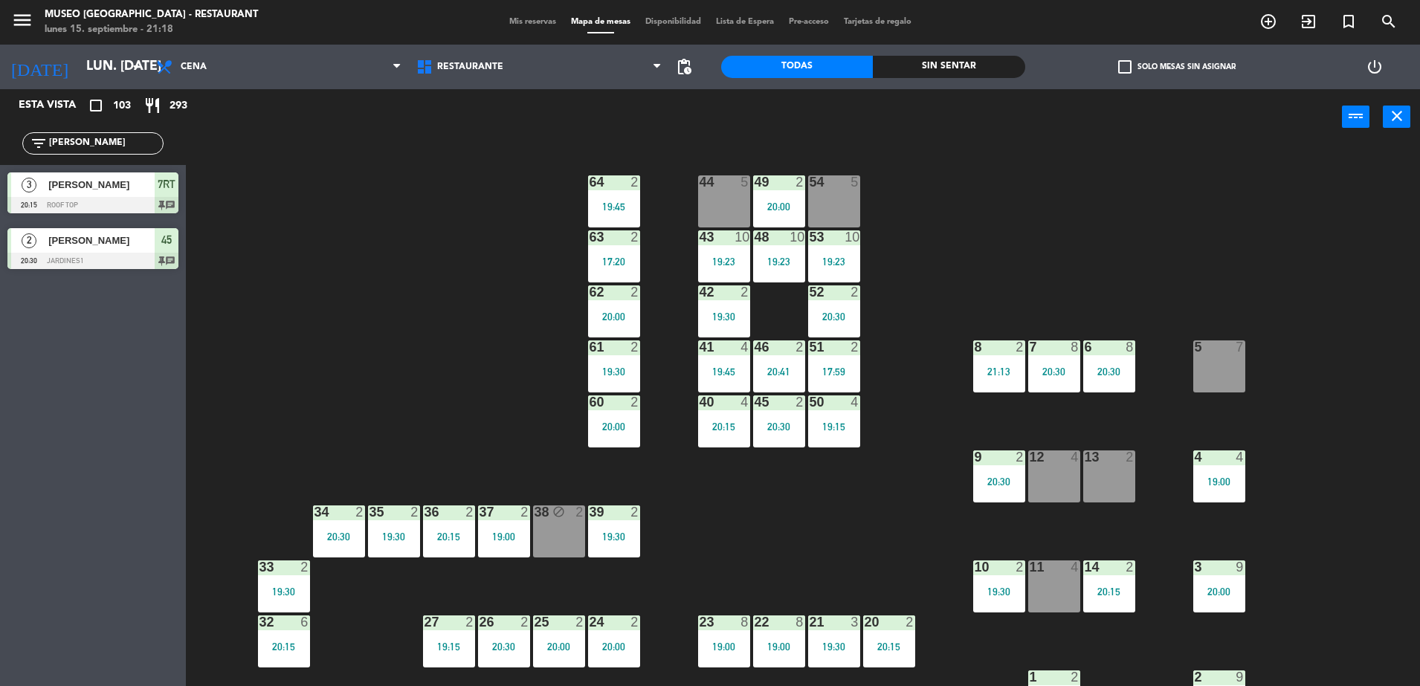
click at [375, 300] on div "44 5 49 2 20:00 54 5 64 2 19:45 48 10 19:23 53 10 19:23 63 2 17:20 43 10 19:23 …" at bounding box center [810, 419] width 1220 height 541
click at [1057, 355] on div "7 8" at bounding box center [1054, 347] width 52 height 15
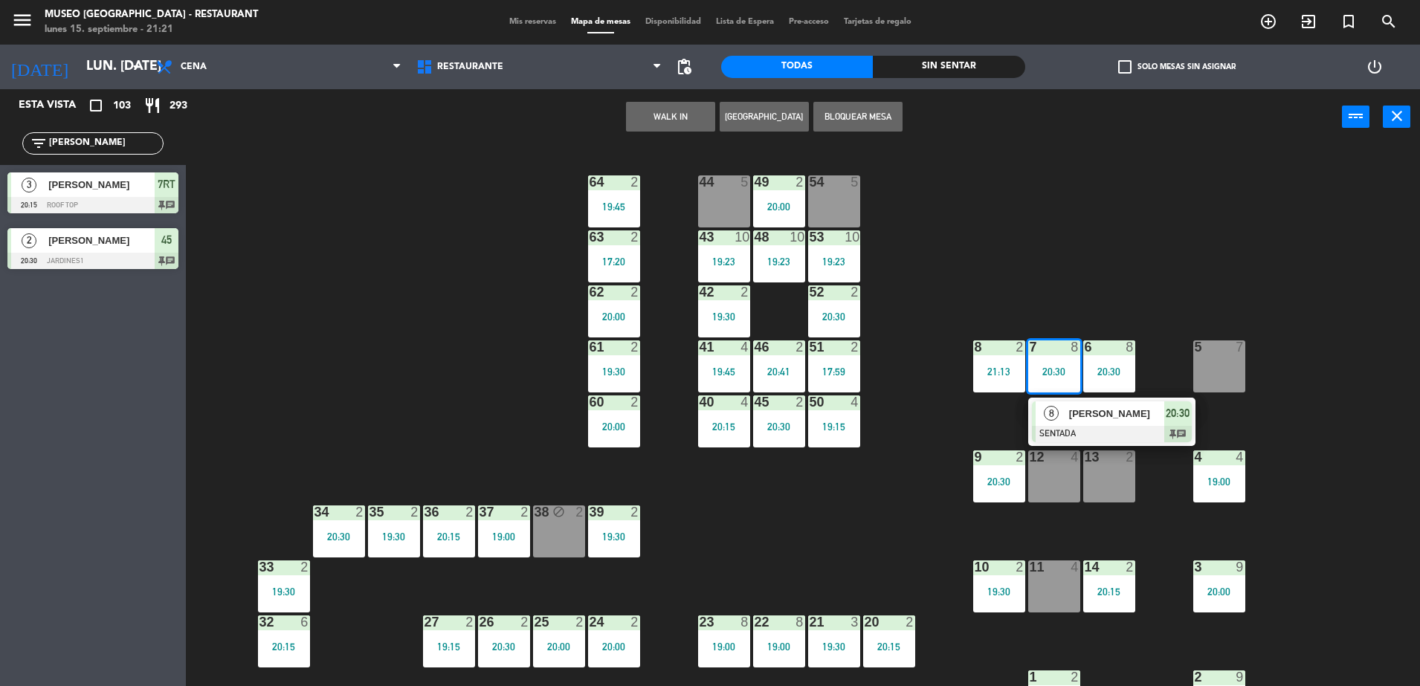
drag, startPoint x: 109, startPoint y: 149, endPoint x: -4, endPoint y: 130, distance: 113.8
click at [0, 130] on html "close × Museo Larco Café - Restaurant × chrome_reader_mode Listado de Reservas …" at bounding box center [710, 343] width 1420 height 686
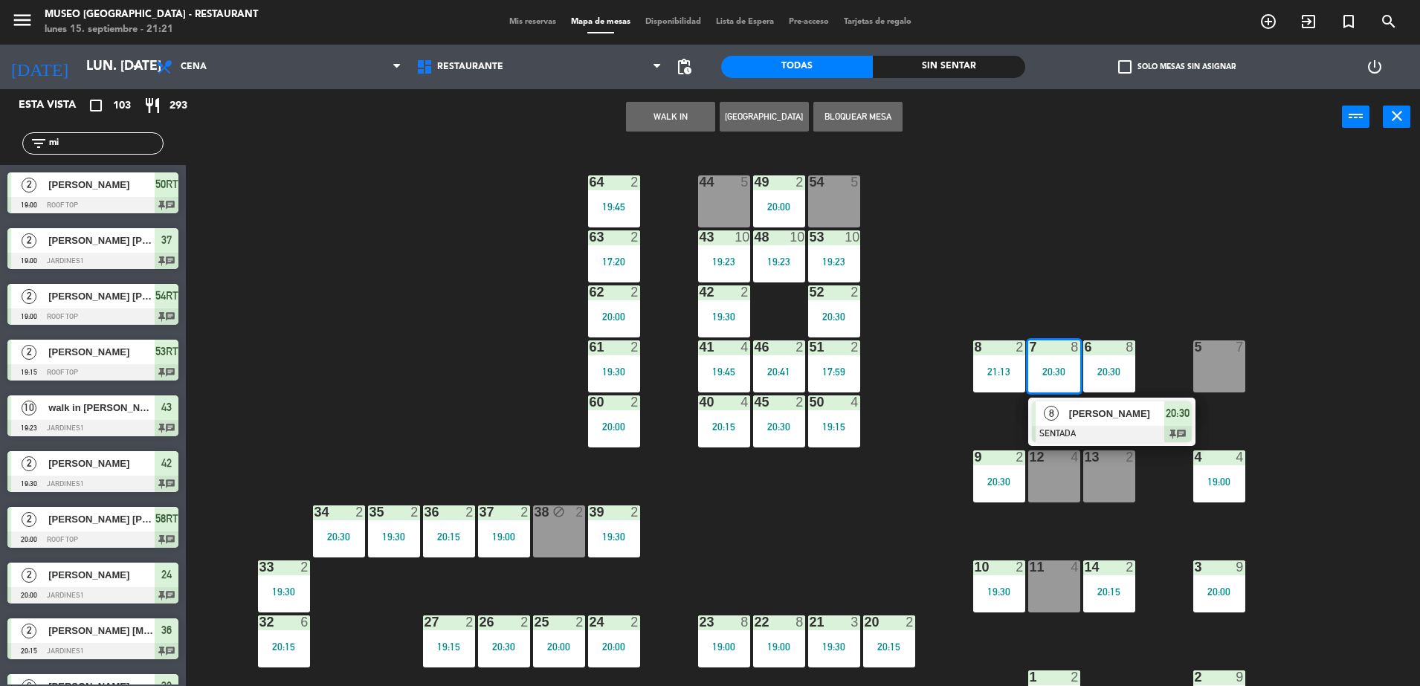
type input "m"
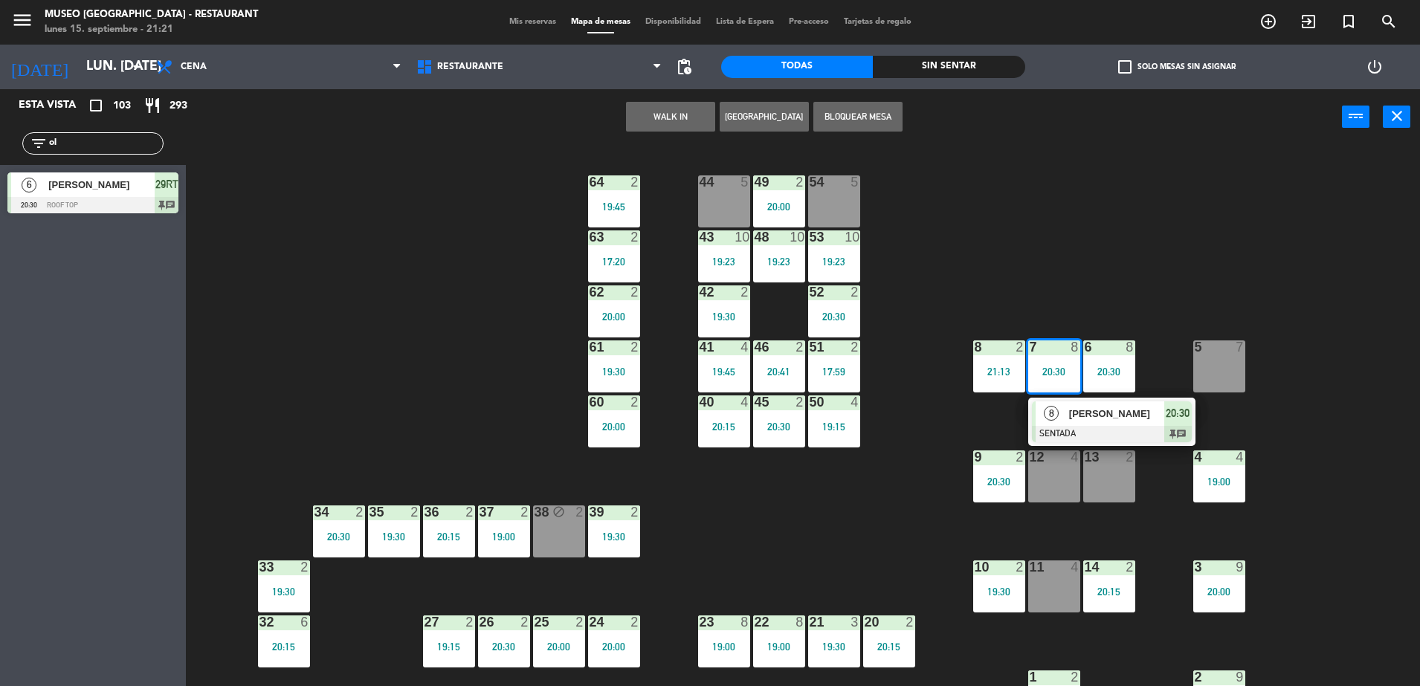
type input "o"
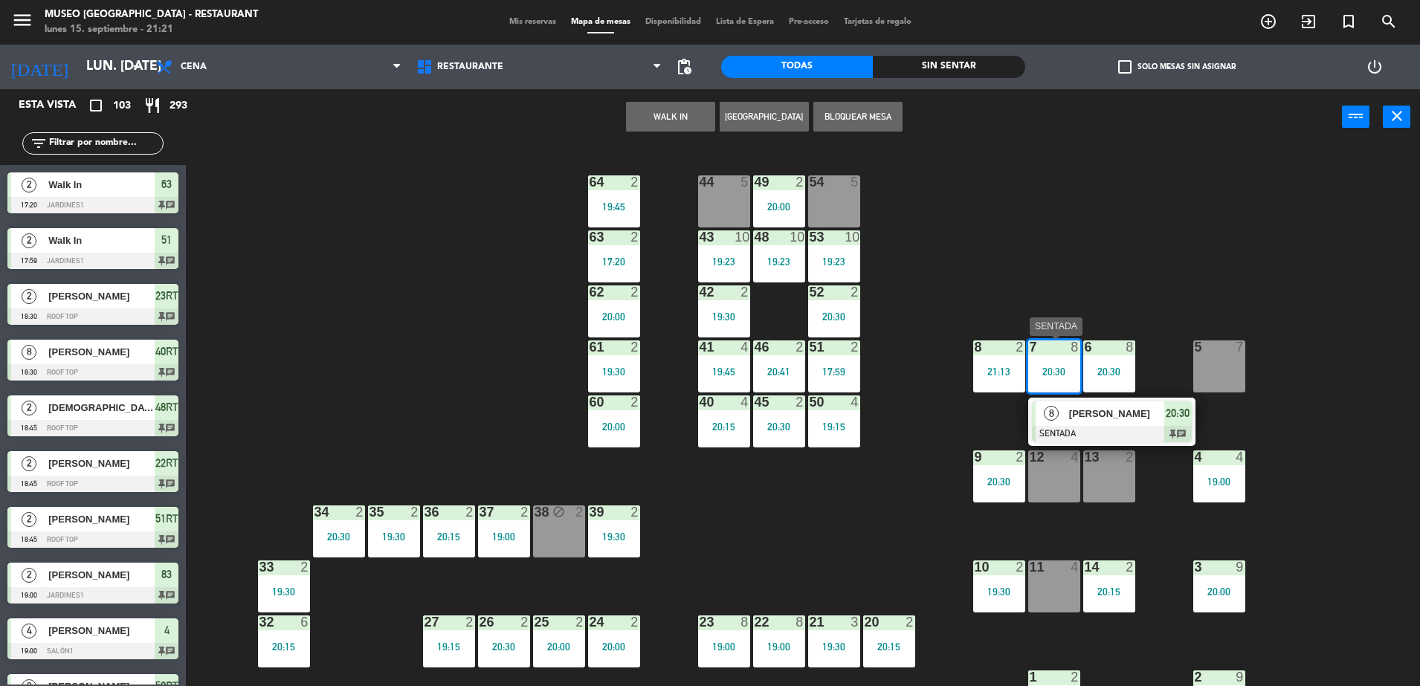
click at [1081, 410] on span "[PERSON_NAME]" at bounding box center [1116, 414] width 95 height 16
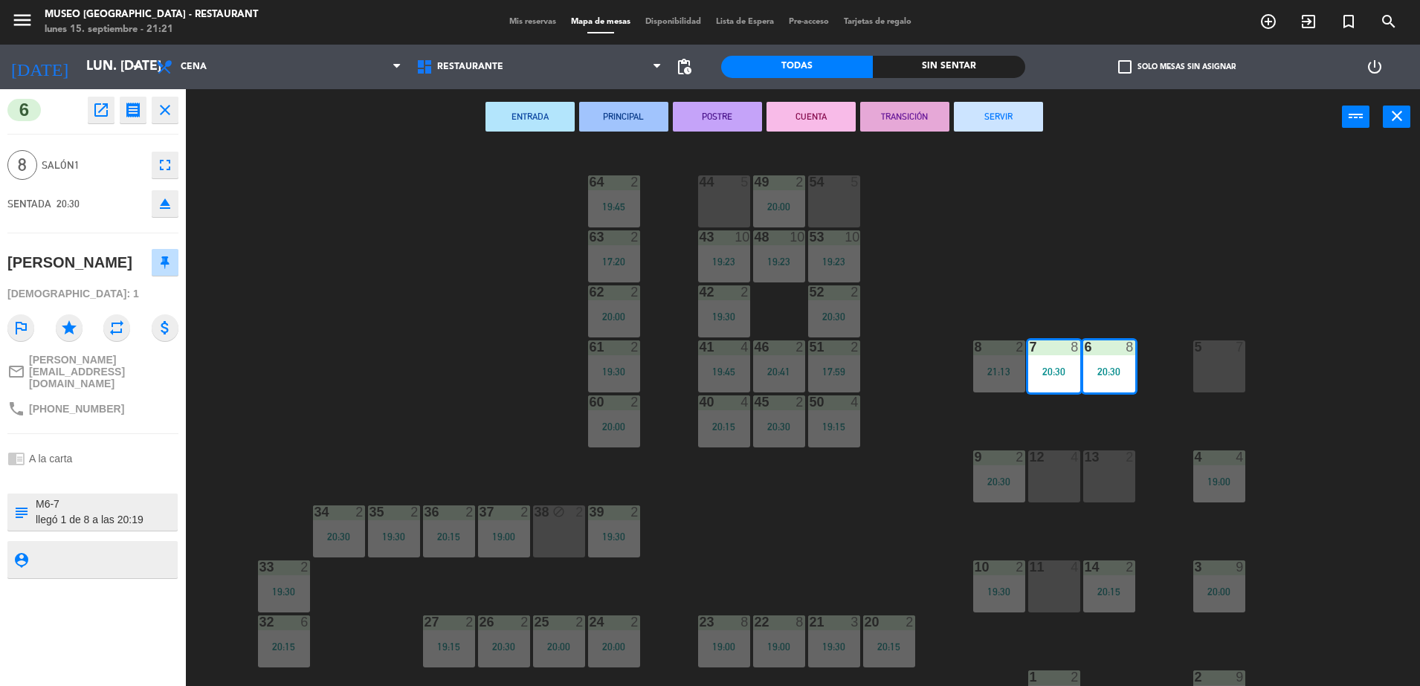
click at [327, 263] on div "44 5 49 2 20:00 54 5 64 2 19:45 48 10 19:23 53 10 19:23 63 2 17:20 43 10 19:23 …" at bounding box center [810, 419] width 1220 height 541
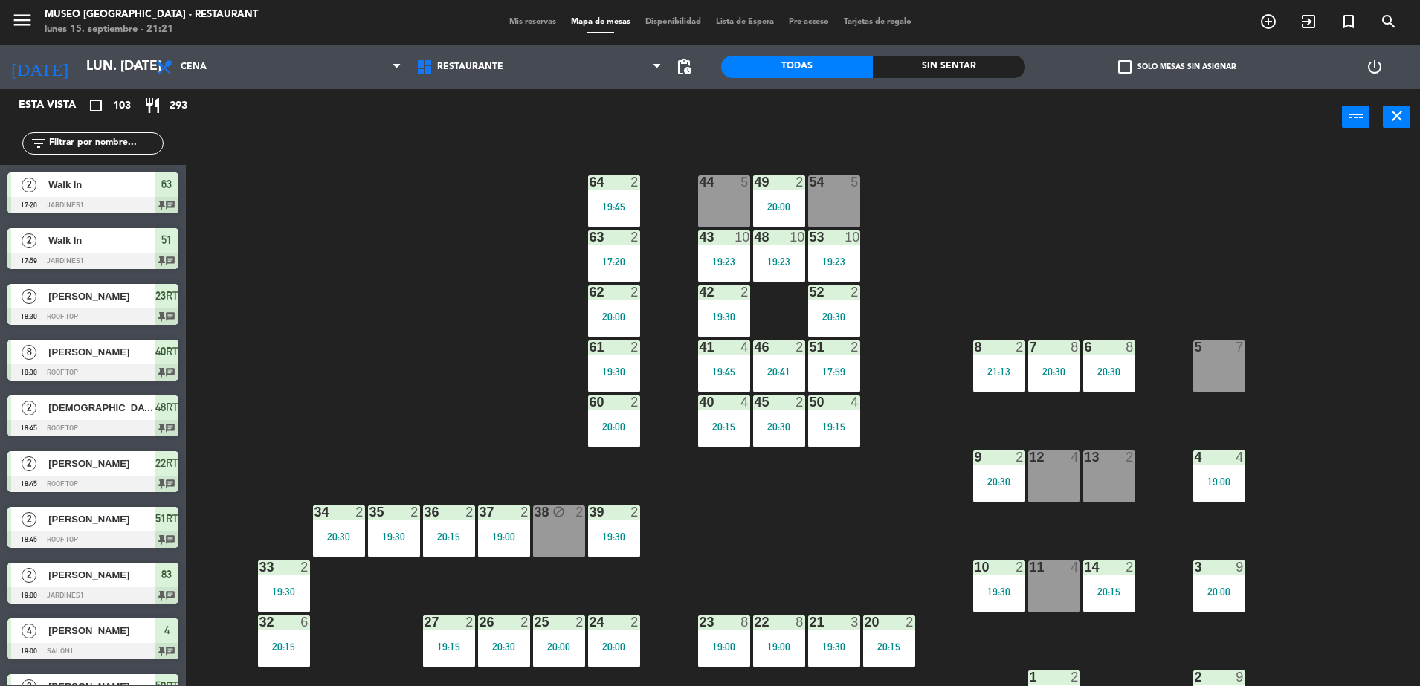
scroll to position [4, 0]
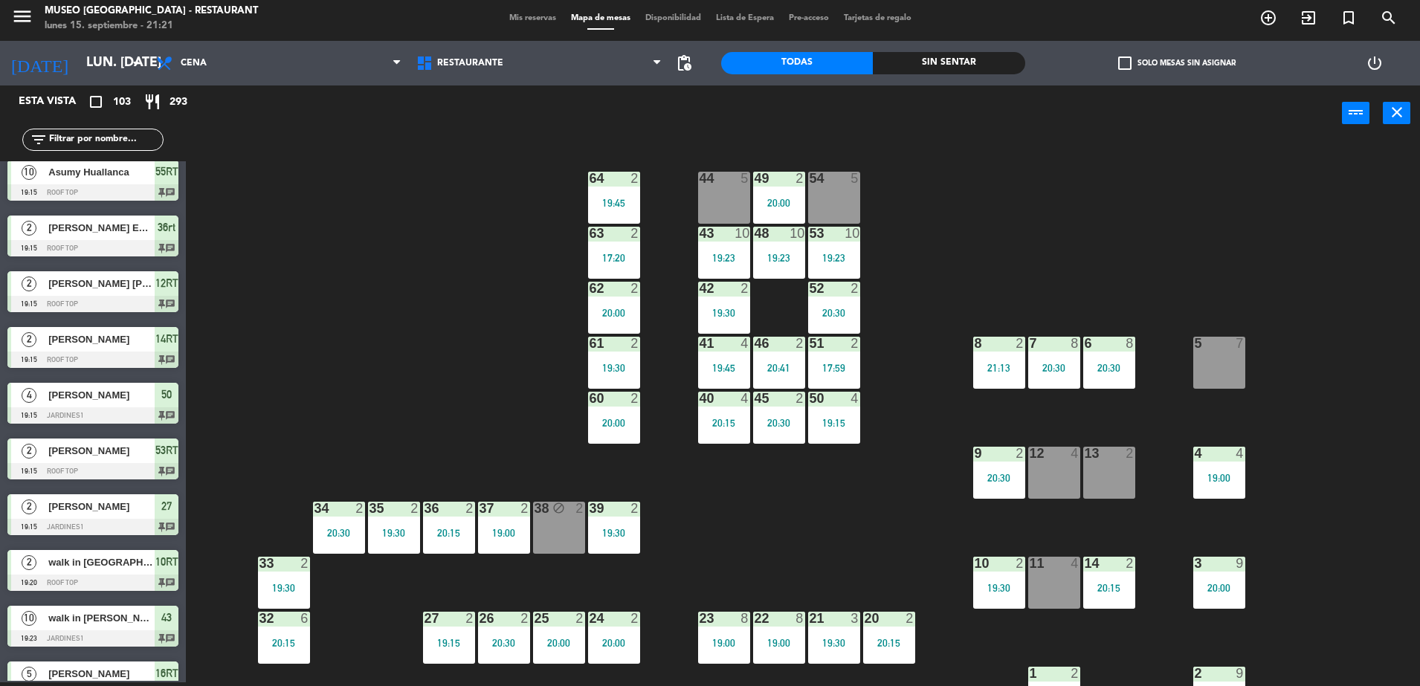
click at [84, 139] on input "text" at bounding box center [105, 140] width 115 height 16
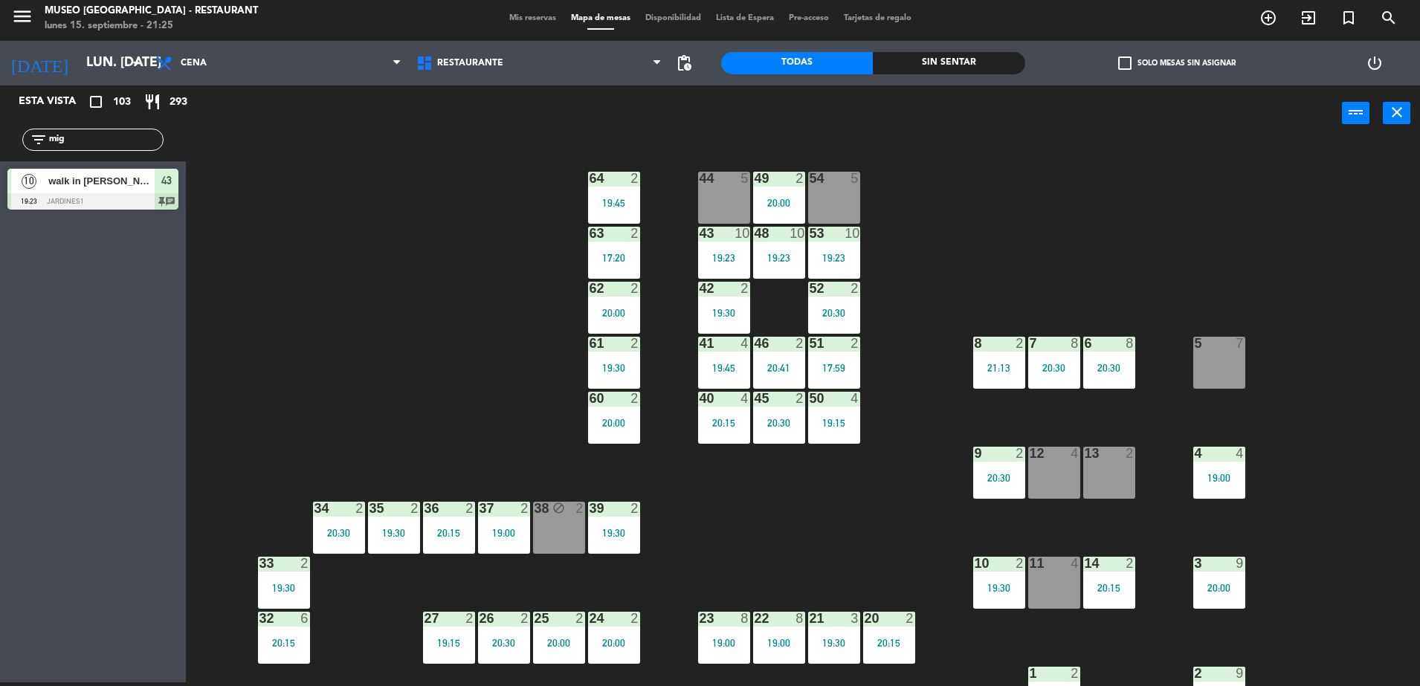
drag, startPoint x: 65, startPoint y: 145, endPoint x: 0, endPoint y: 161, distance: 67.4
click at [0, 161] on html "close × Museo Larco Café - Restaurant × chrome_reader_mode Listado de Reservas …" at bounding box center [710, 343] width 1420 height 686
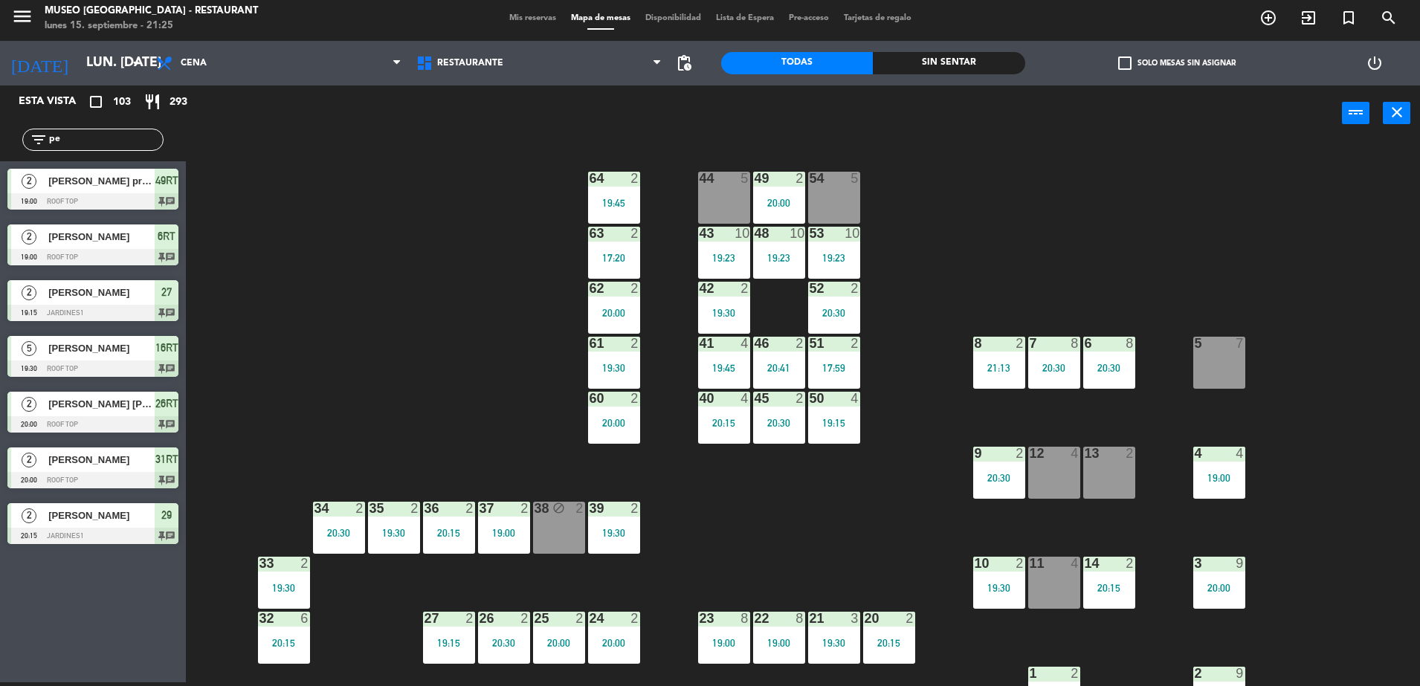
type input "p"
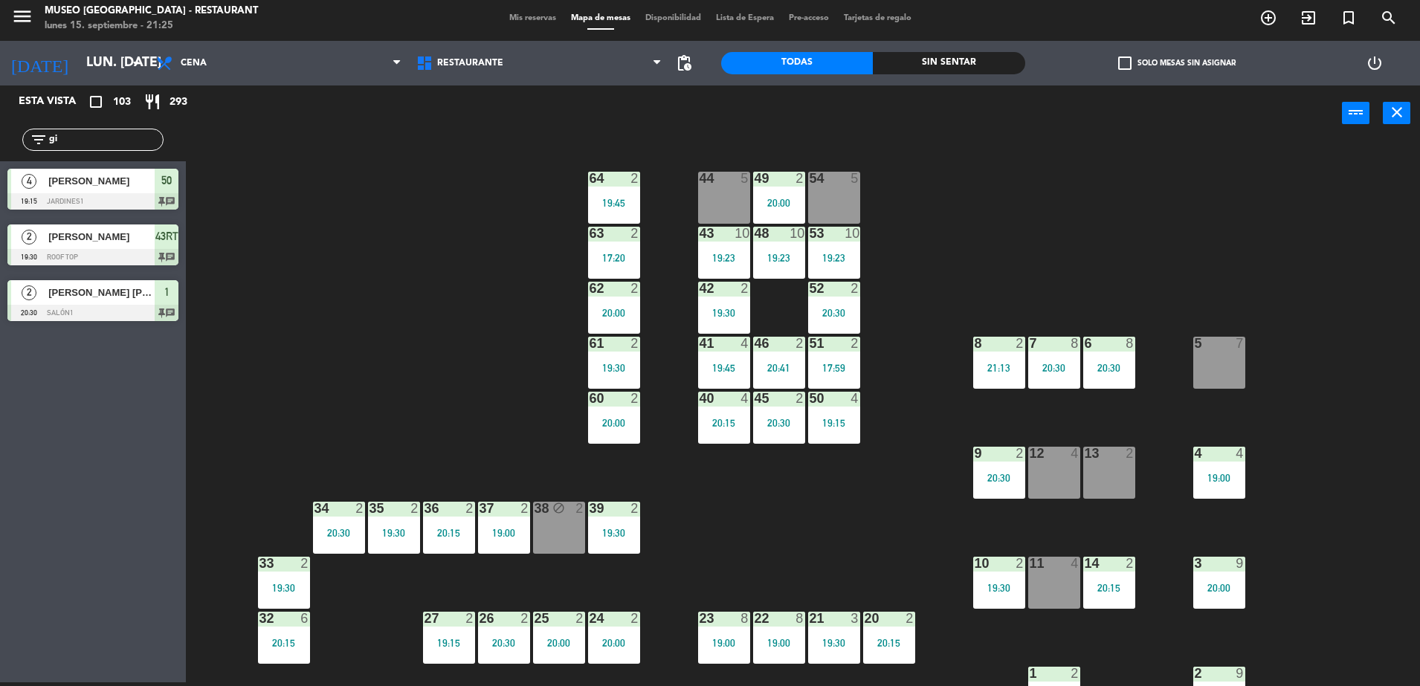
type input "g"
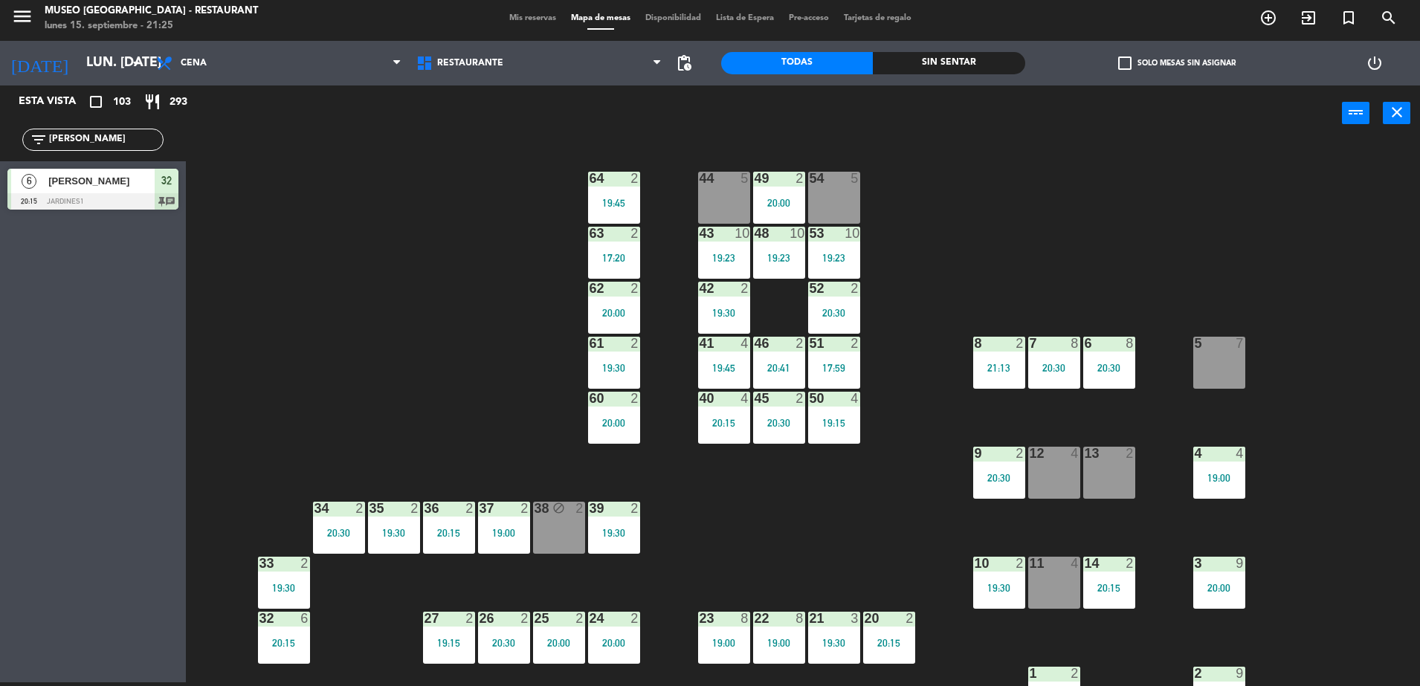
type input "[PERSON_NAME]"
click at [97, 207] on div at bounding box center [92, 201] width 171 height 16
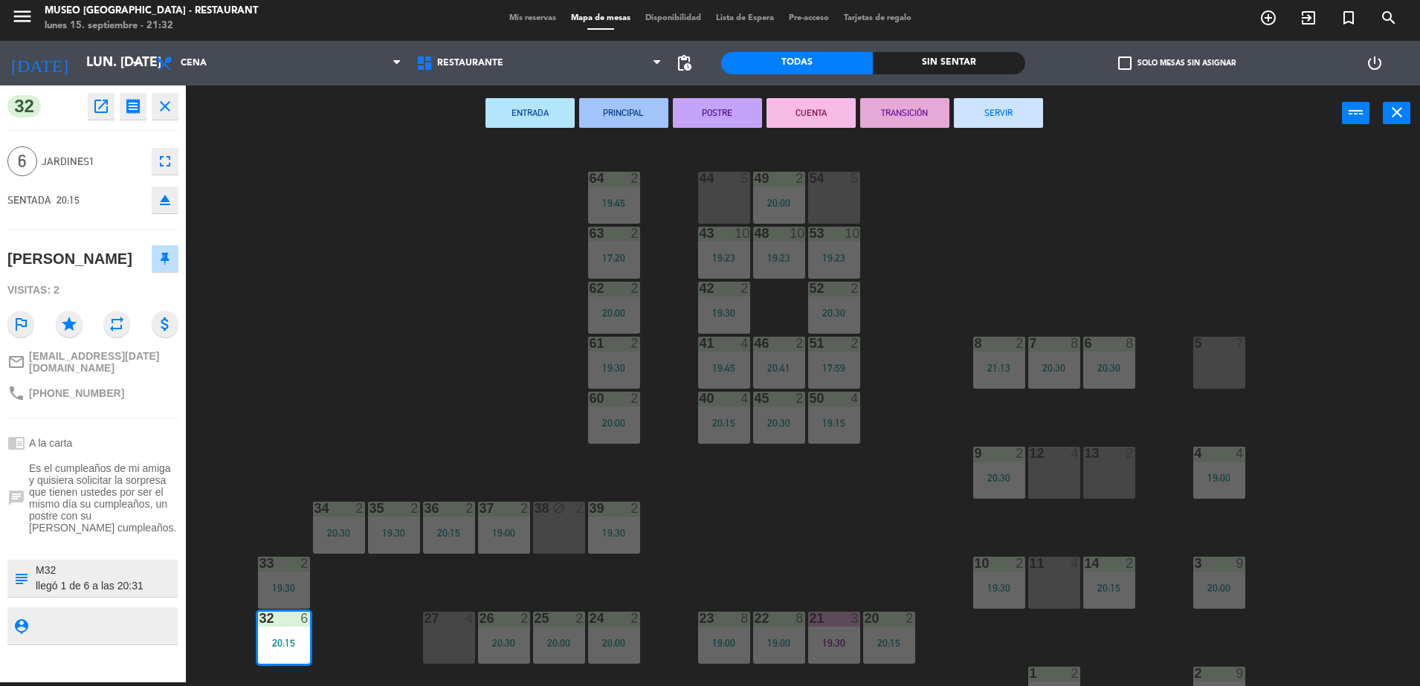
click at [967, 166] on div "44 5 49 2 20:00 54 5 64 2 19:45 48 10 19:23 53 10 19:23 63 2 17:20 43 10 19:23 …" at bounding box center [810, 415] width 1220 height 541
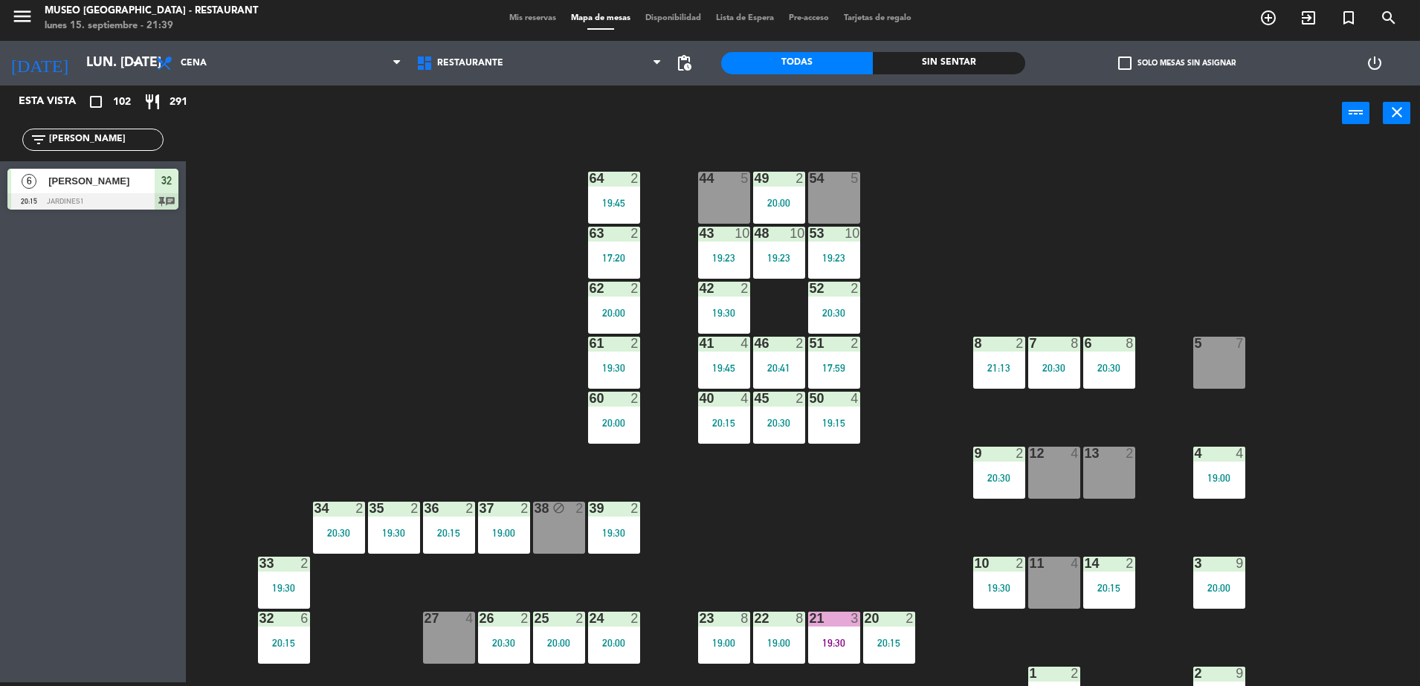
click at [268, 347] on div "44 5 49 2 20:00 54 5 64 2 19:45 48 10 19:23 53 10 19:23 63 2 17:20 43 10 19:23 …" at bounding box center [810, 415] width 1220 height 541
click at [513, 342] on div "44 5 49 2 20:00 54 5 64 2 19:45 48 10 19:23 53 10 19:23 63 2 17:20 43 10 19:23 …" at bounding box center [810, 415] width 1220 height 541
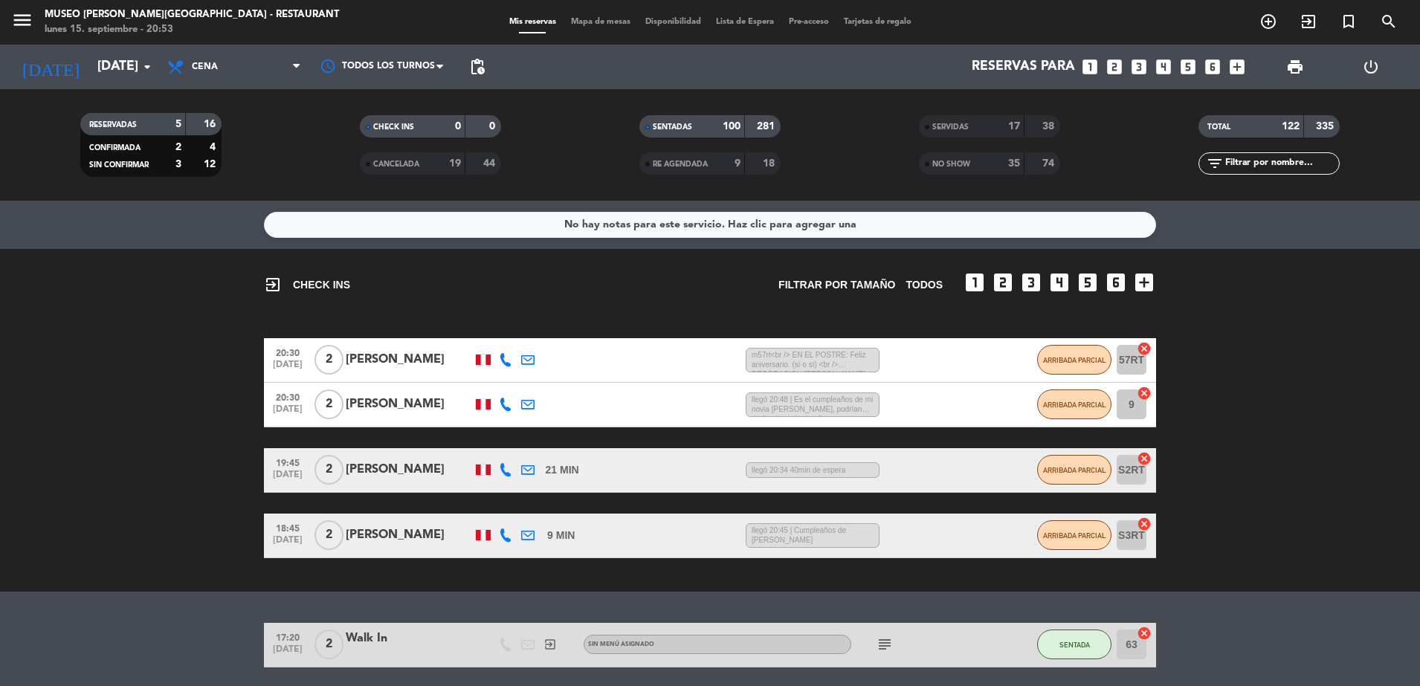
click at [1000, 166] on div "35" at bounding box center [1006, 163] width 30 height 17
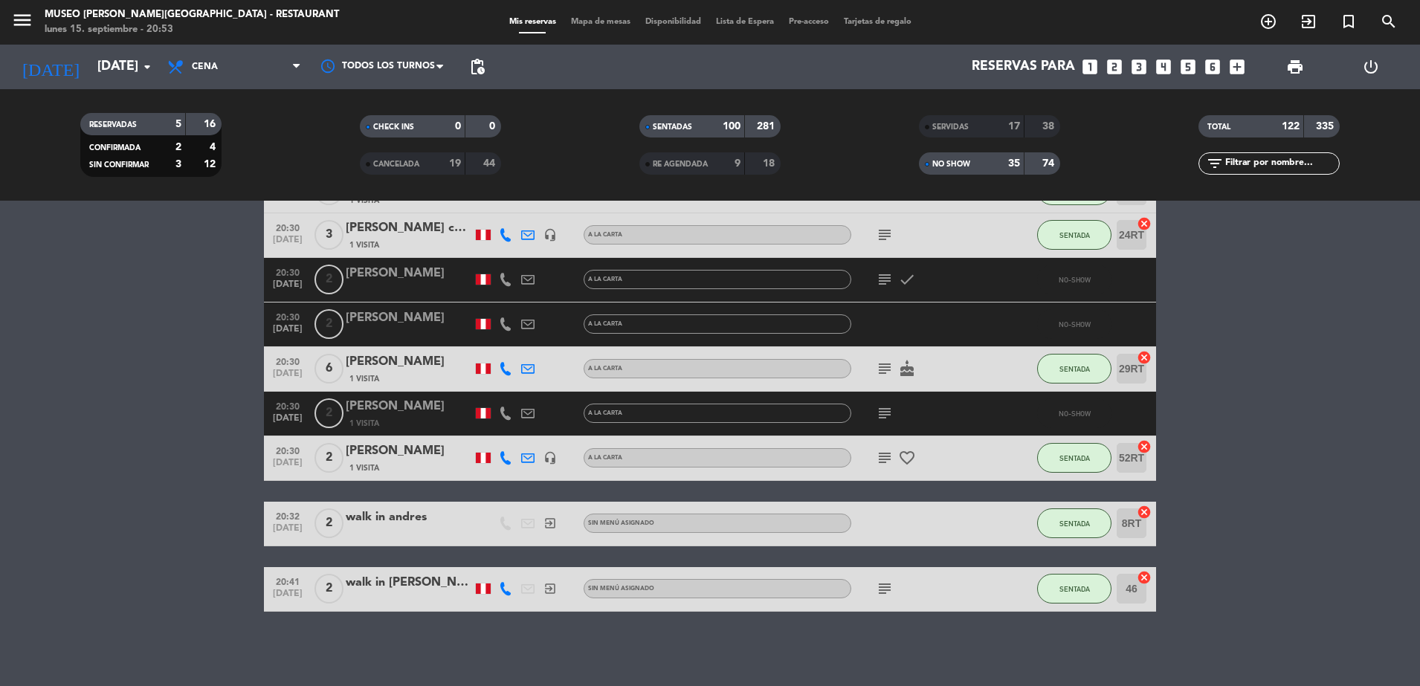
scroll to position [6378, 0]
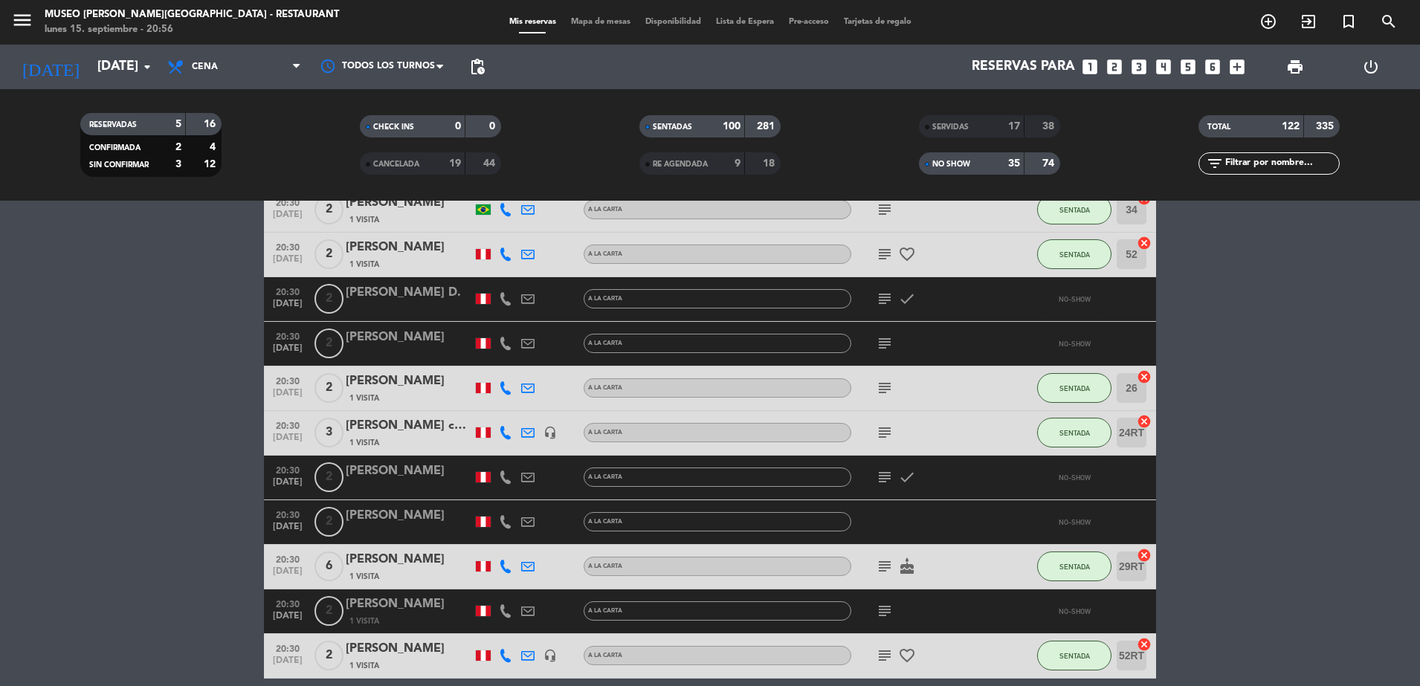
click at [1238, 156] on input "text" at bounding box center [1280, 163] width 115 height 16
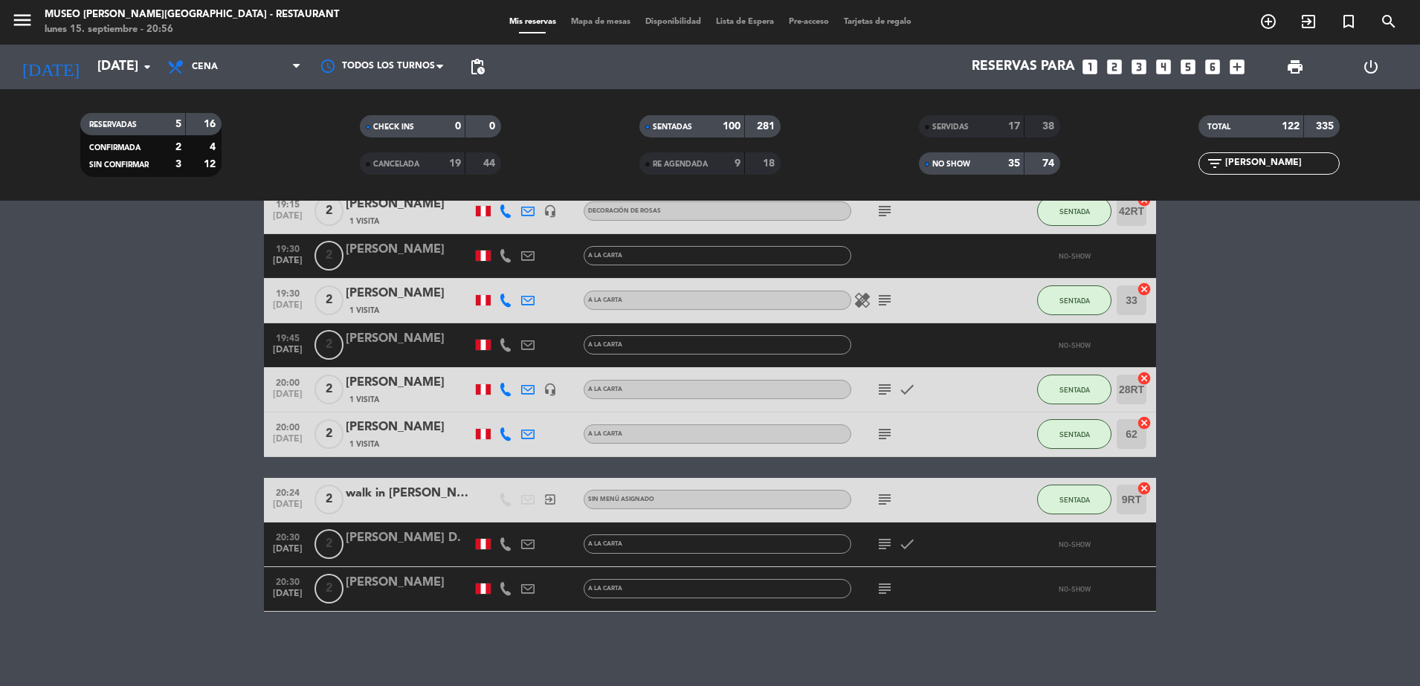
scroll to position [297, 0]
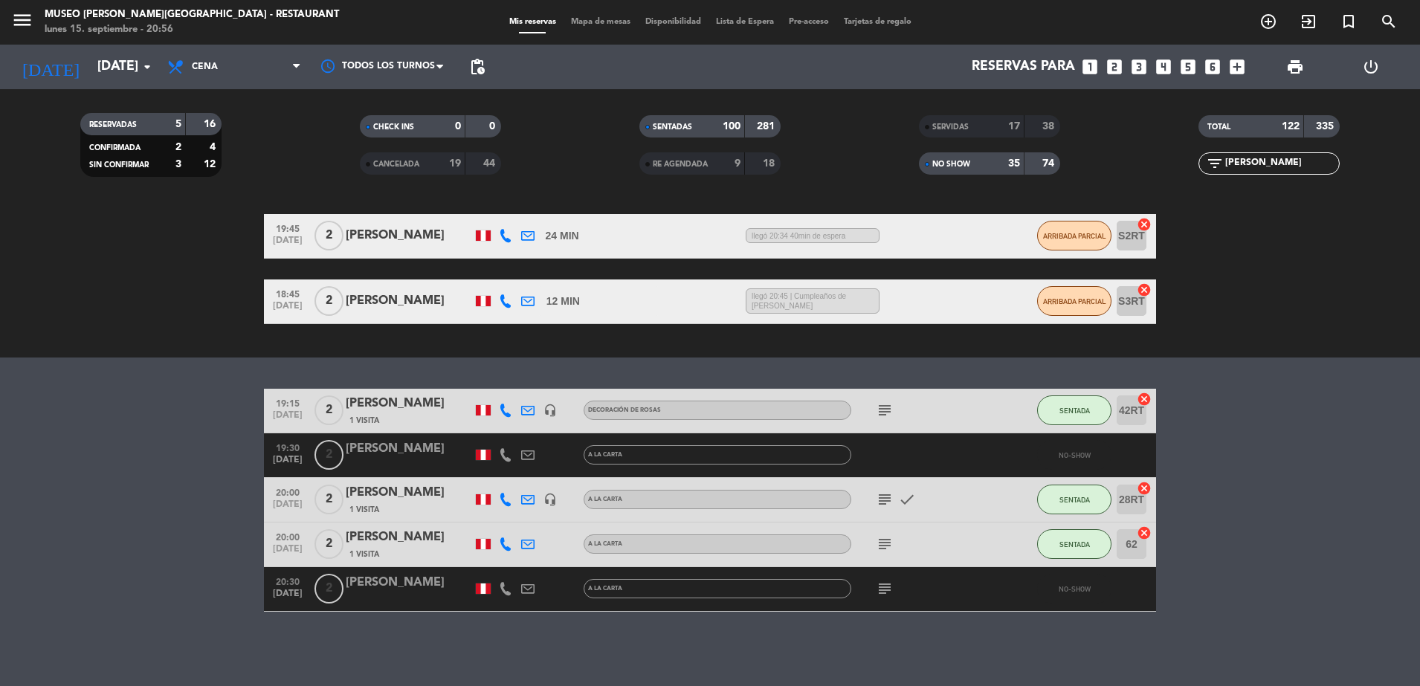
click at [418, 589] on div "[PERSON_NAME]" at bounding box center [409, 582] width 126 height 19
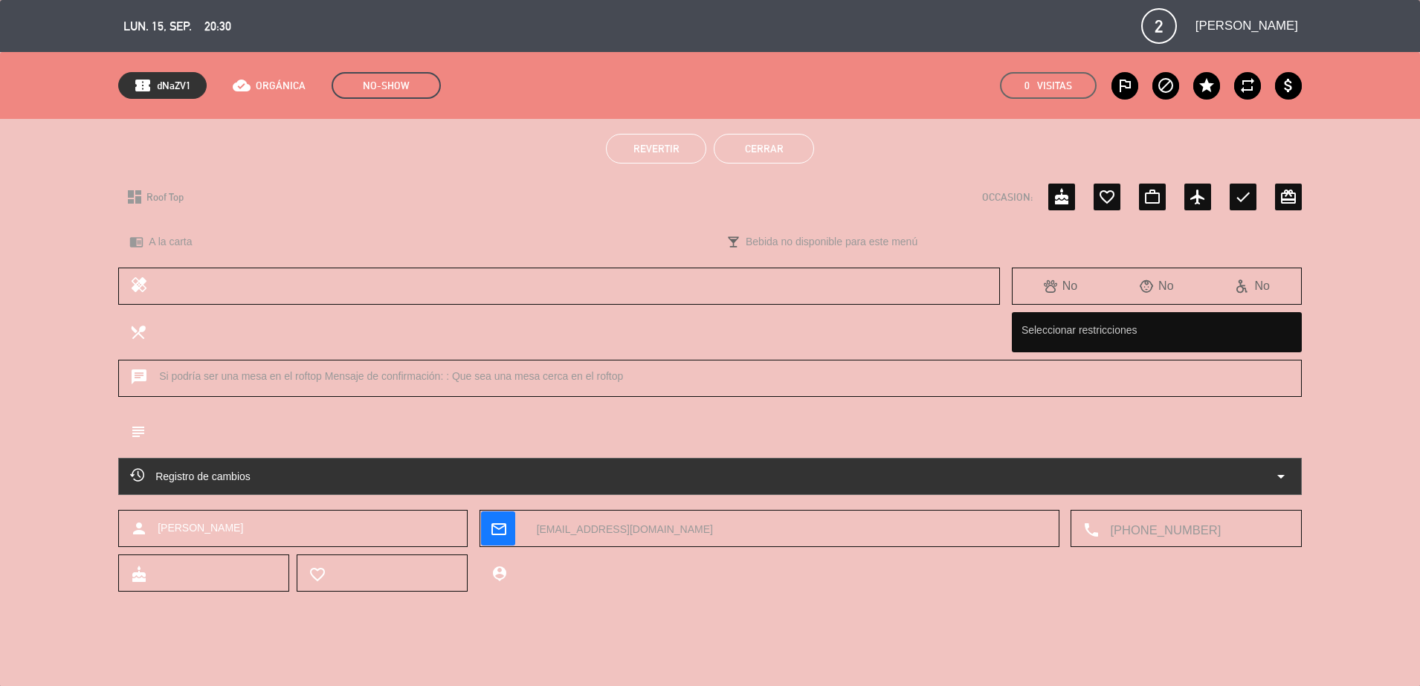
click at [654, 161] on button "Revertir" at bounding box center [656, 149] width 100 height 30
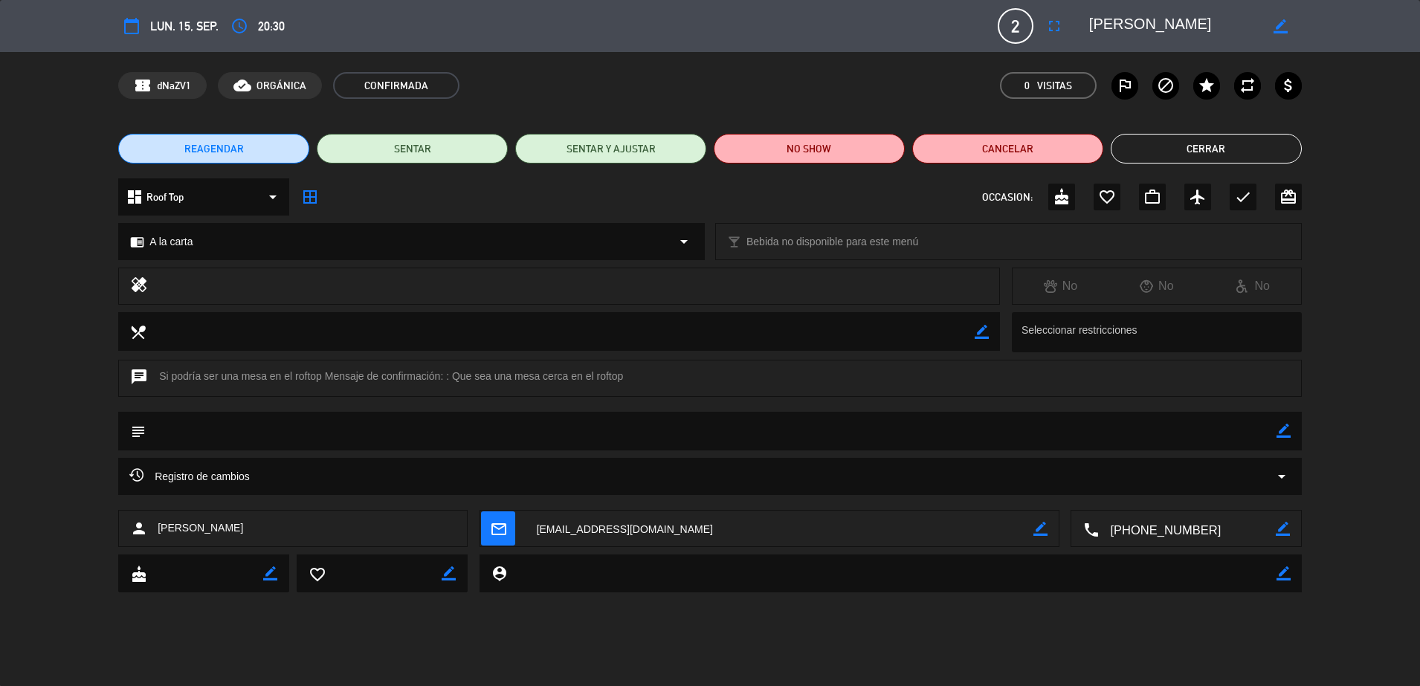
scroll to position [252, 0]
click at [1152, 151] on button "Cerrar" at bounding box center [1205, 149] width 191 height 30
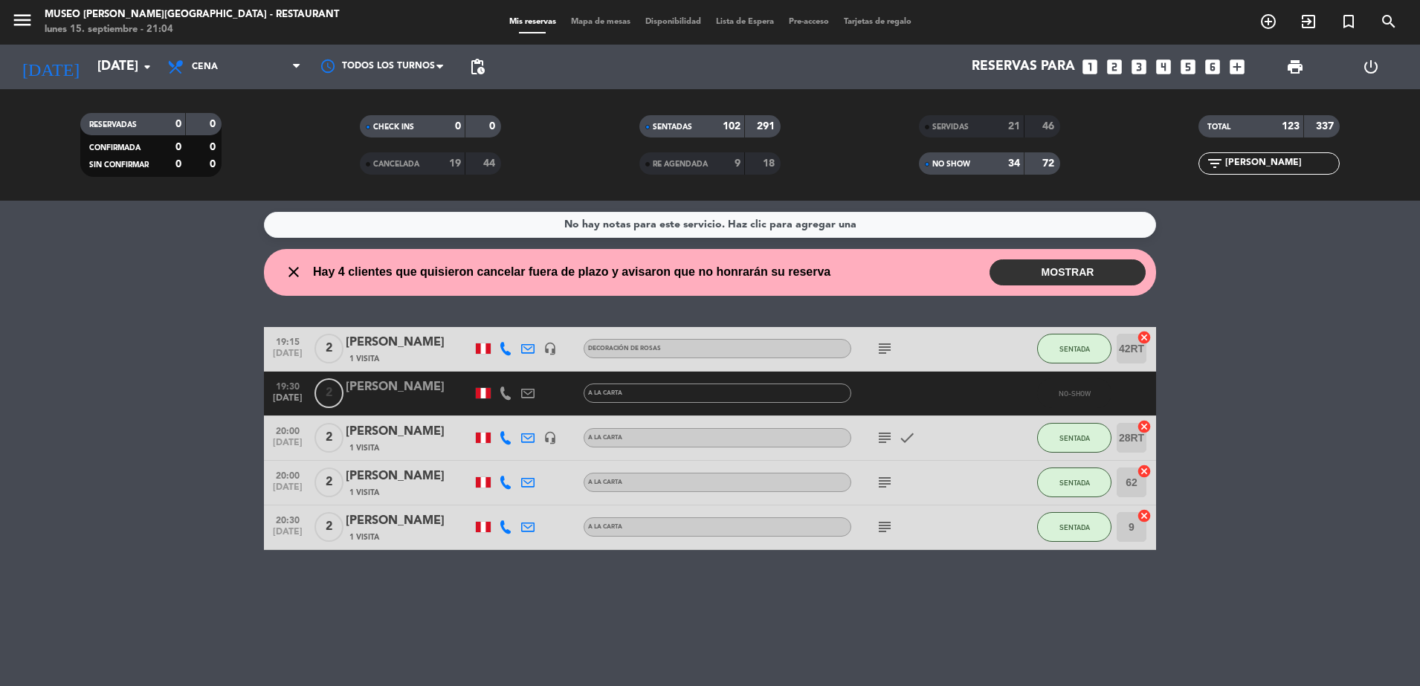
scroll to position [0, 0]
drag, startPoint x: 954, startPoint y: 175, endPoint x: 777, endPoint y: 34, distance: 225.9
click at [732, 186] on div "RESERVADAS 0 0 CONFIRMADA 0 0 SIN CONFIRMAR 0 0 CHECK INS 0 0 CANCELADA 19 44 S…" at bounding box center [710, 144] width 1420 height 111
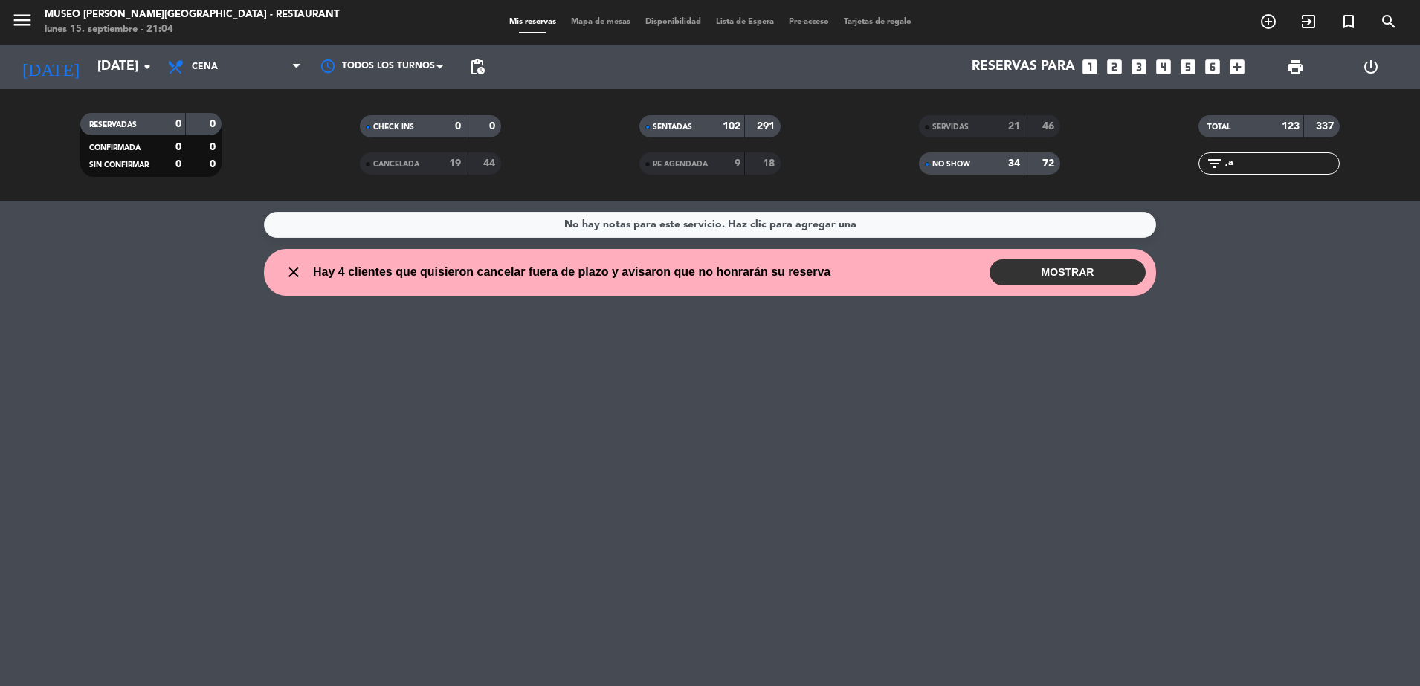
type input ","
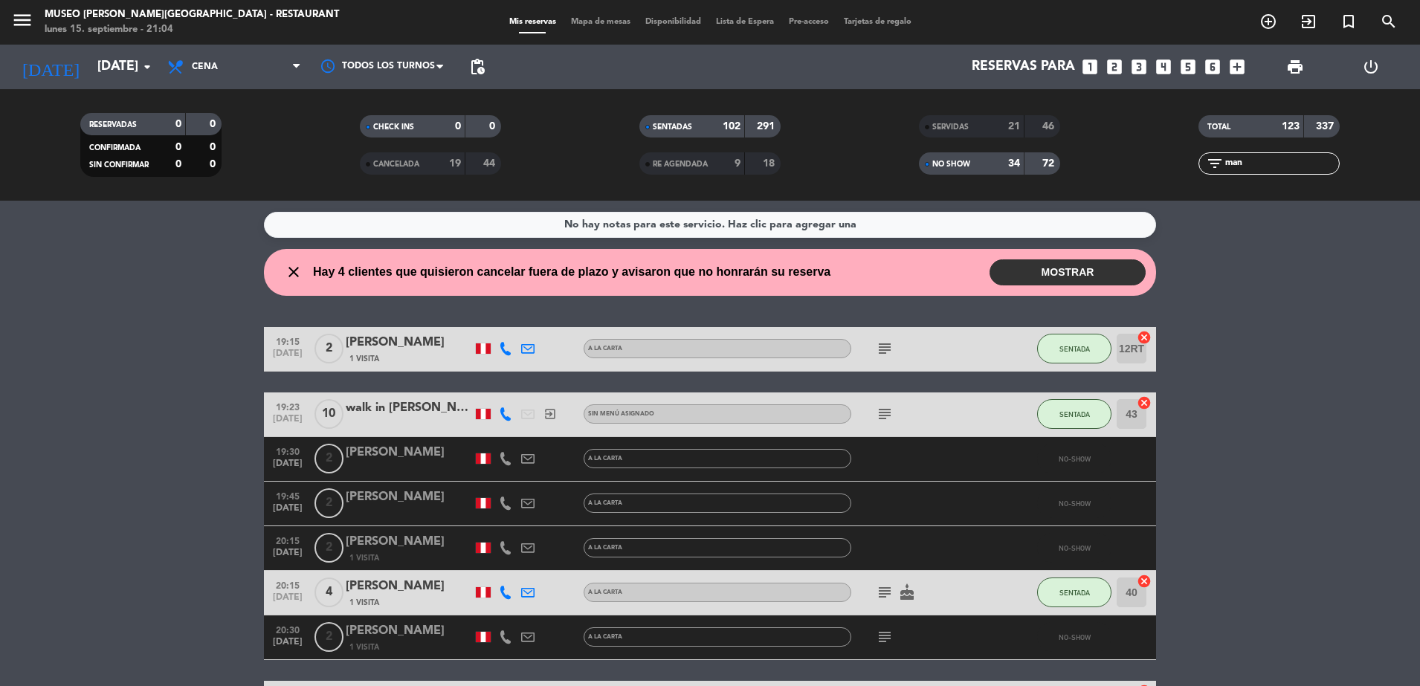
type input "man"
click at [363, 634] on div "[PERSON_NAME]" at bounding box center [409, 630] width 126 height 19
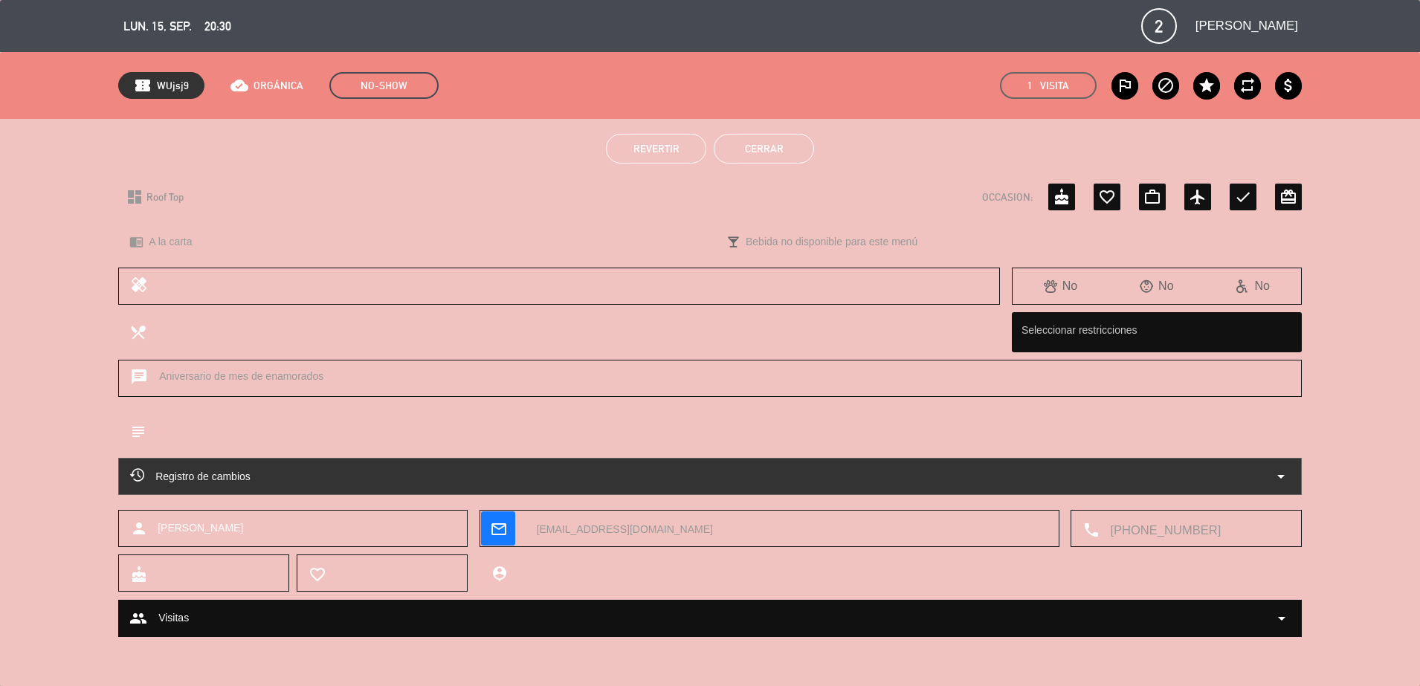
click at [650, 150] on span "Revertir" at bounding box center [656, 149] width 46 height 12
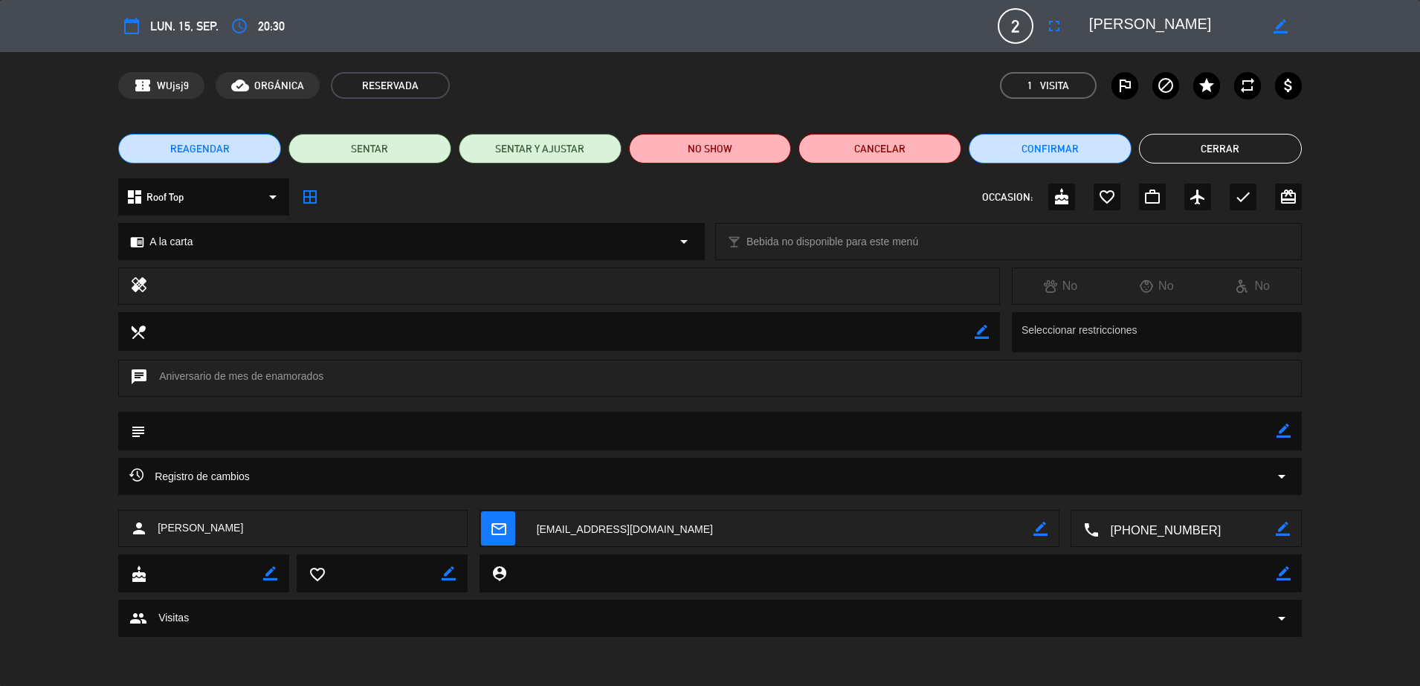
click at [1221, 158] on button "Cerrar" at bounding box center [1220, 149] width 163 height 30
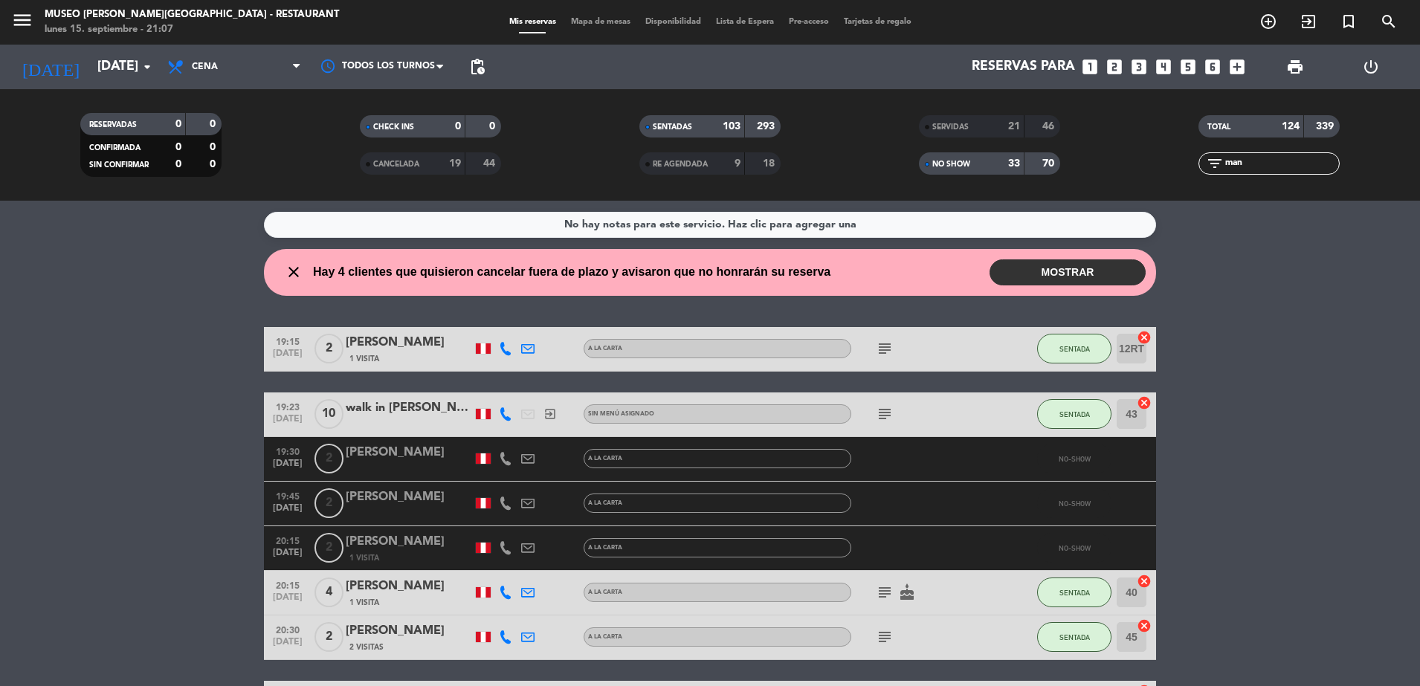
scroll to position [114, 0]
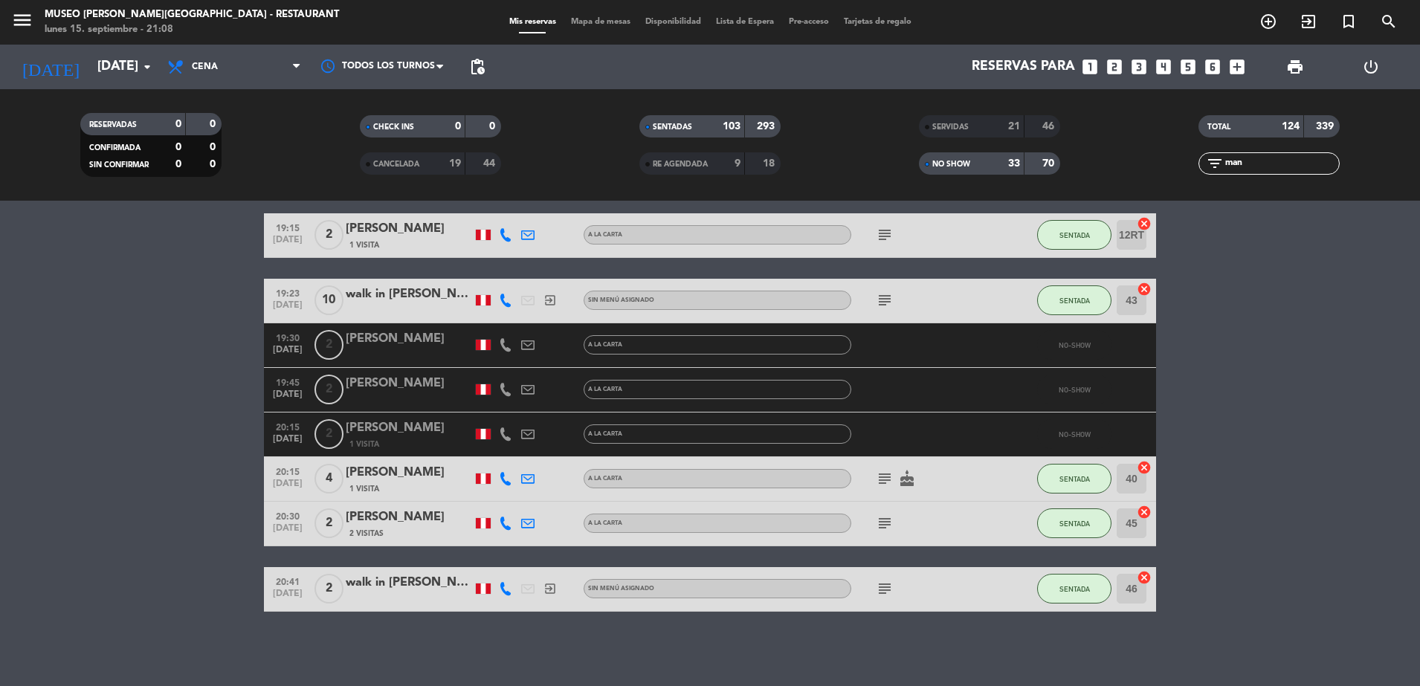
click at [969, 123] on span "SERVIDAS" at bounding box center [950, 126] width 36 height 7
